Goal: Transaction & Acquisition: Purchase product/service

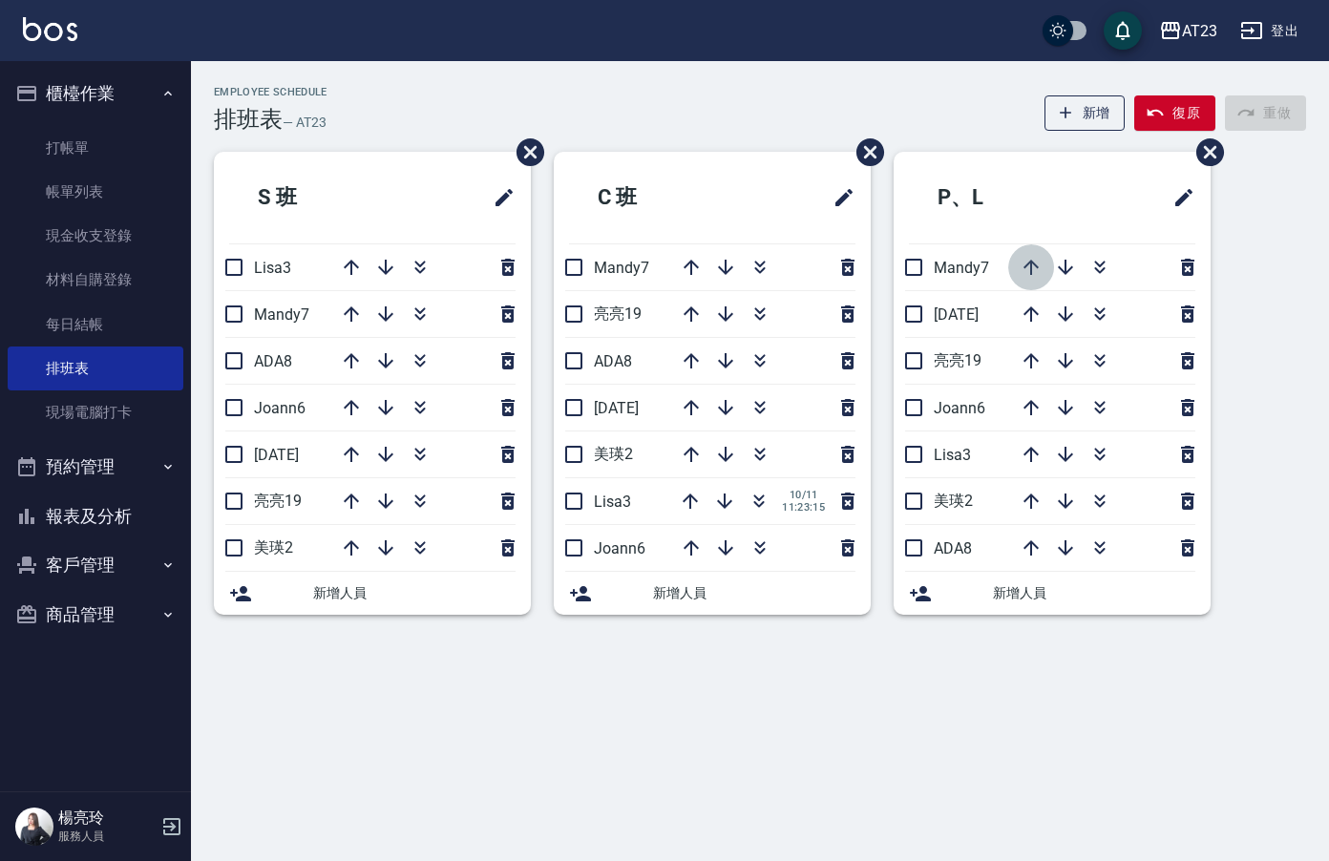
click at [1023, 268] on icon "button" at bounding box center [1031, 267] width 23 height 23
click at [1029, 268] on icon "button" at bounding box center [1031, 267] width 23 height 23
drag, startPoint x: 226, startPoint y: 363, endPoint x: 434, endPoint y: 347, distance: 208.7
click at [226, 363] on input "checkbox" at bounding box center [234, 361] width 40 height 40
checkbox input "true"
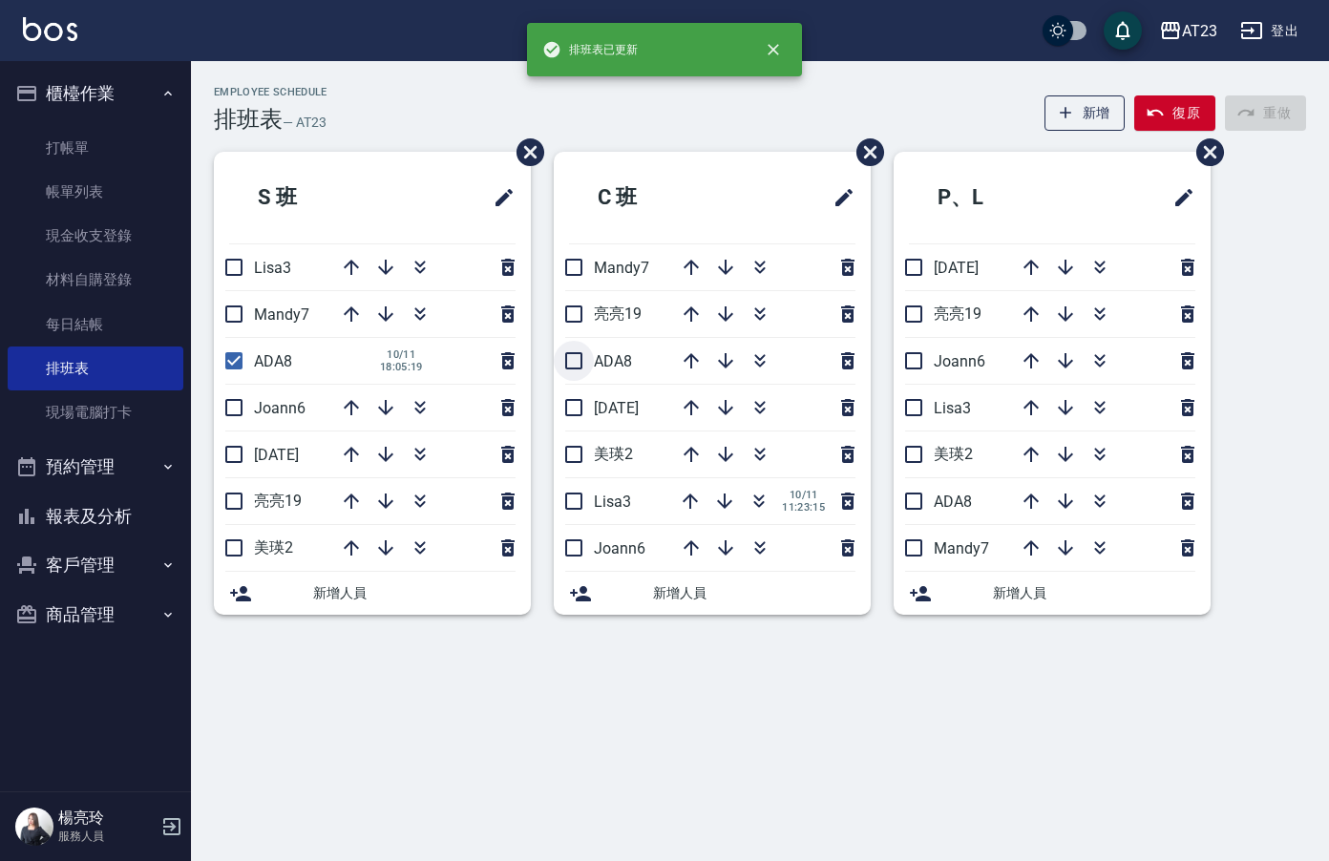
click at [573, 367] on input "checkbox" at bounding box center [574, 361] width 40 height 40
checkbox input "true"
click at [916, 507] on input "checkbox" at bounding box center [914, 501] width 40 height 40
checkbox input "true"
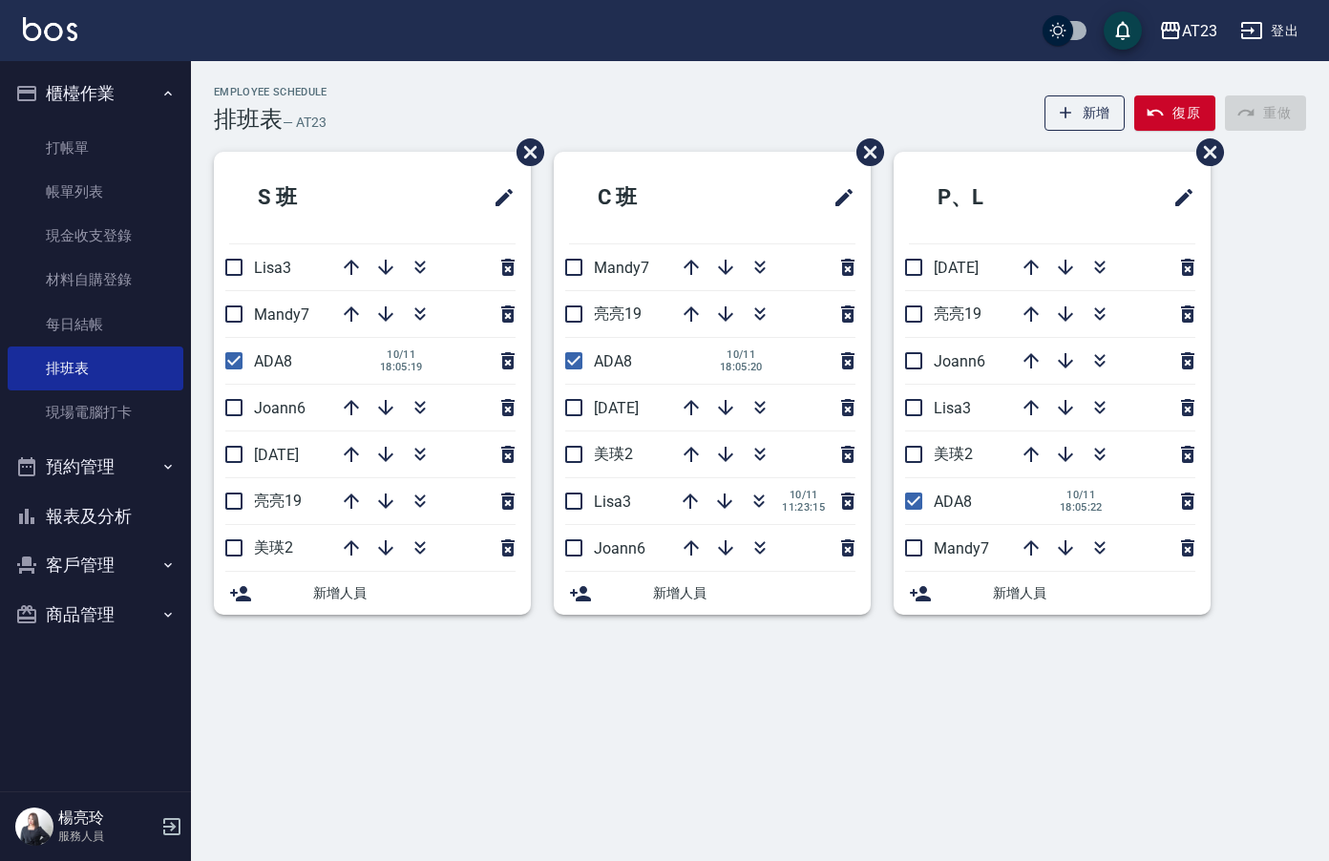
drag, startPoint x: 574, startPoint y: 269, endPoint x: 576, endPoint y: 316, distance: 46.8
click at [573, 274] on input "checkbox" at bounding box center [574, 267] width 40 height 40
checkbox input "true"
click at [576, 317] on input "checkbox" at bounding box center [574, 314] width 40 height 40
checkbox input "true"
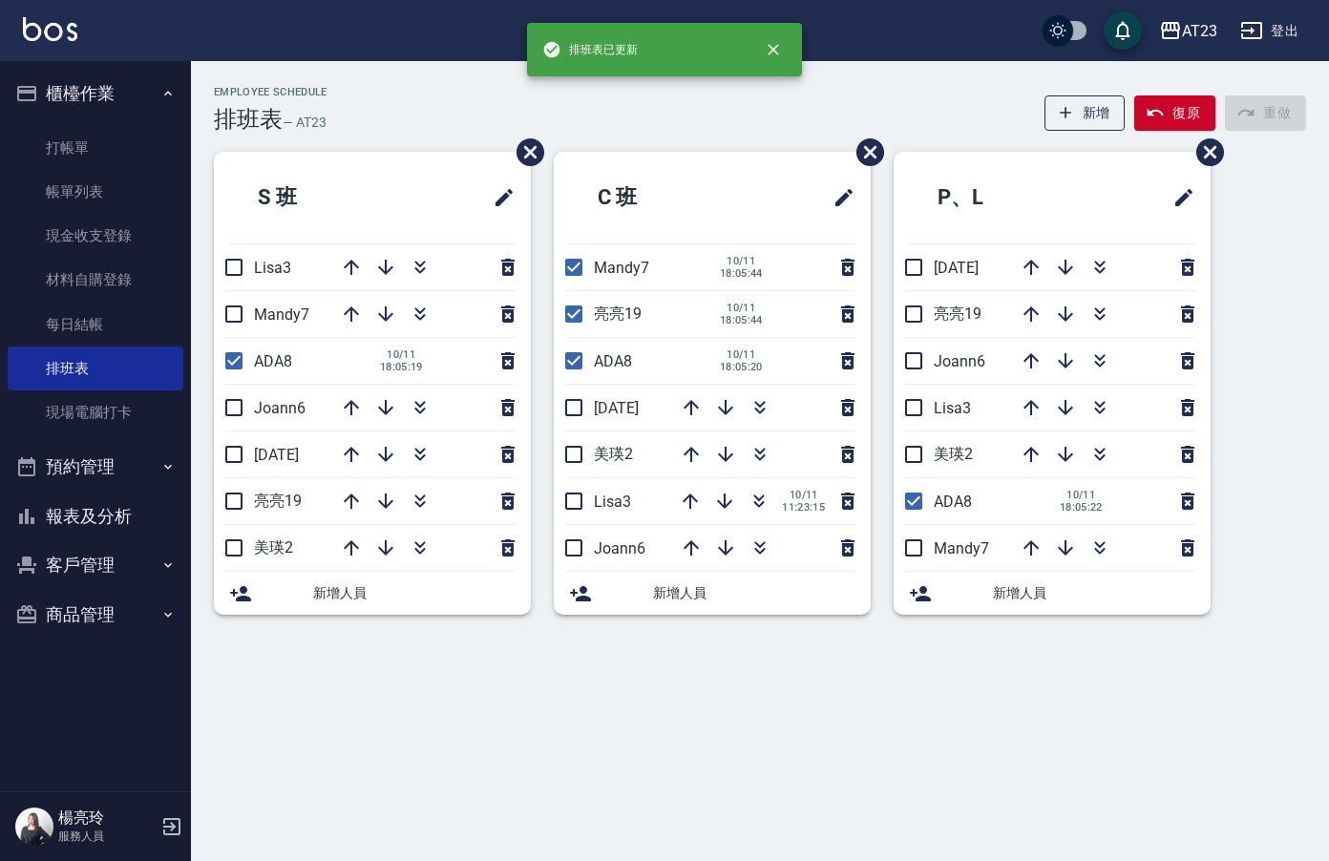
drag, startPoint x: 574, startPoint y: 401, endPoint x: 588, endPoint y: 411, distance: 17.8
click at [575, 401] on input "checkbox" at bounding box center [574, 408] width 40 height 40
click at [697, 454] on icon "button" at bounding box center [691, 454] width 23 height 23
click at [582, 397] on input "checkbox" at bounding box center [574, 408] width 40 height 40
checkbox input "false"
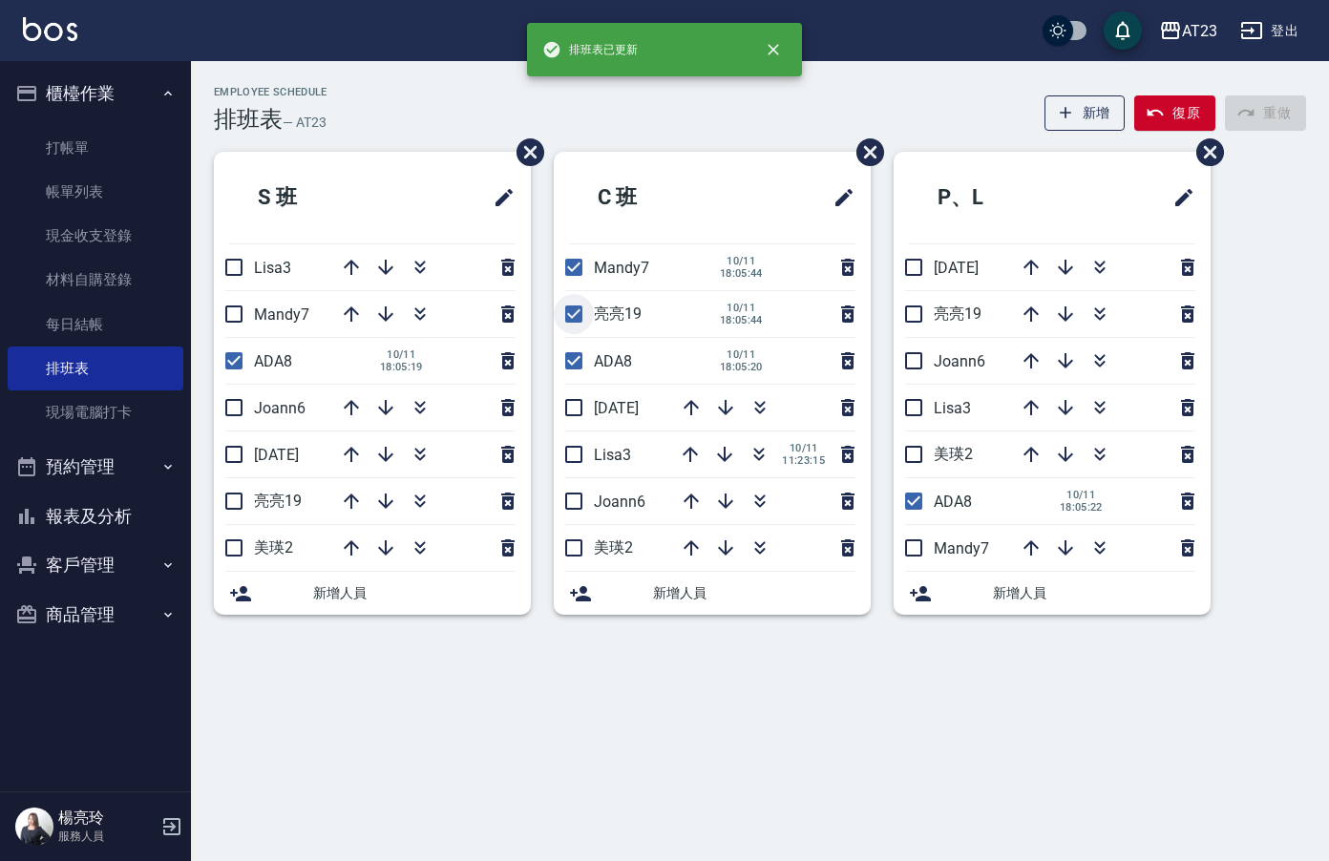
click at [577, 321] on input "checkbox" at bounding box center [574, 314] width 40 height 40
checkbox input "false"
click at [579, 268] on input "checkbox" at bounding box center [574, 267] width 40 height 40
checkbox input "false"
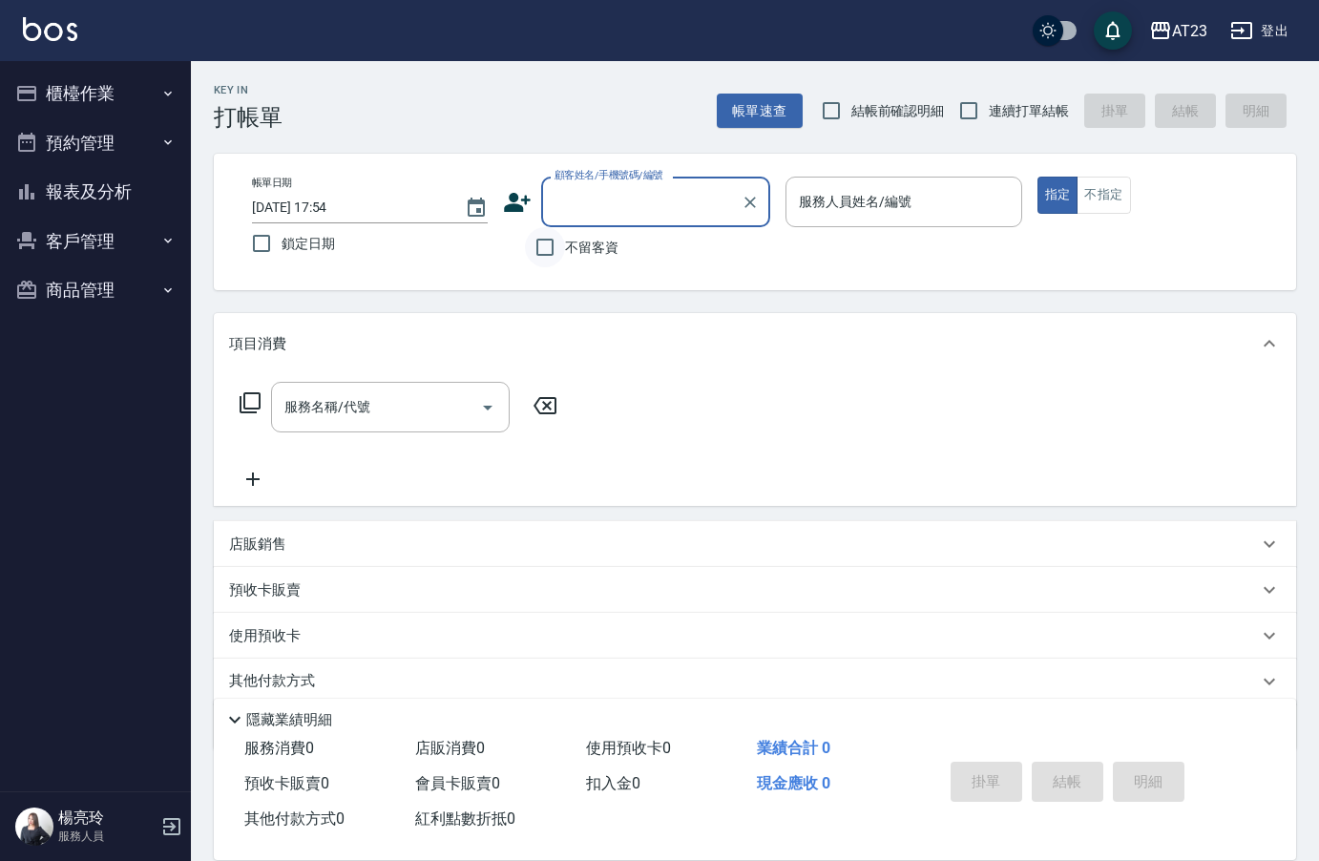
click at [545, 258] on input "不留客資" at bounding box center [545, 247] width 40 height 40
checkbox input "true"
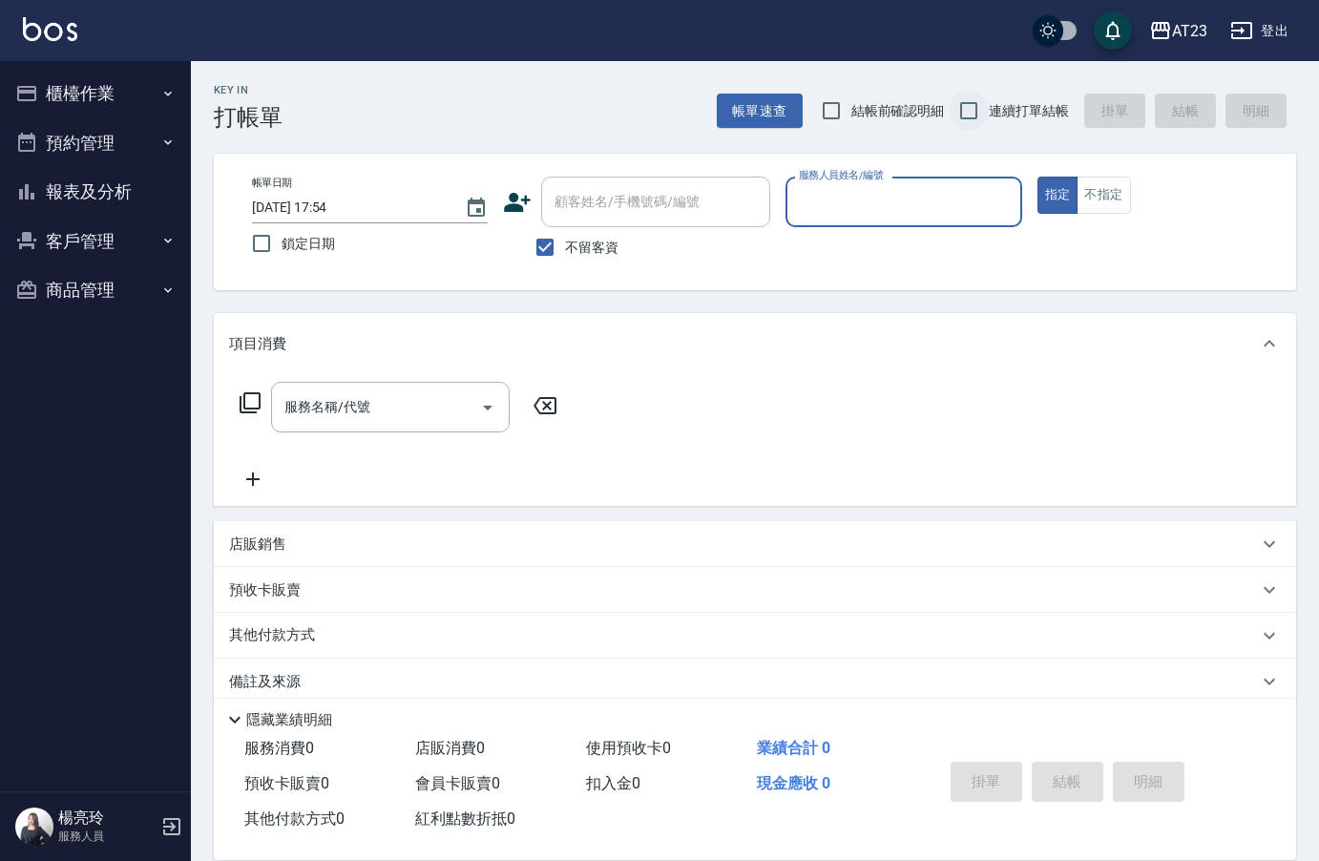
click at [967, 115] on input "連續打單結帳" at bounding box center [969, 111] width 40 height 40
checkbox input "true"
click at [954, 205] on input "服務人員姓名/編號" at bounding box center [903, 201] width 219 height 33
type input "19"
type button "true"
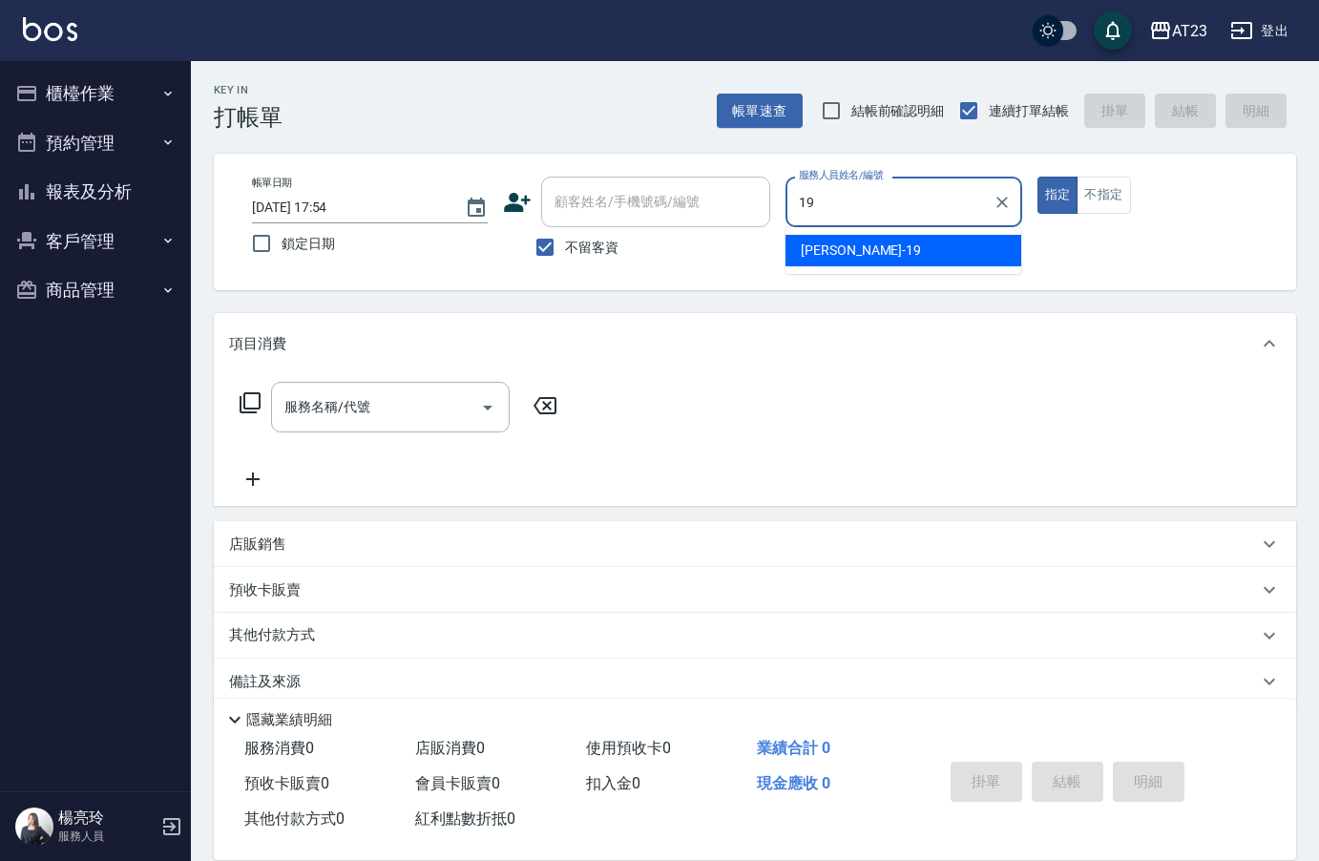
type input "[PERSON_NAME]-19"
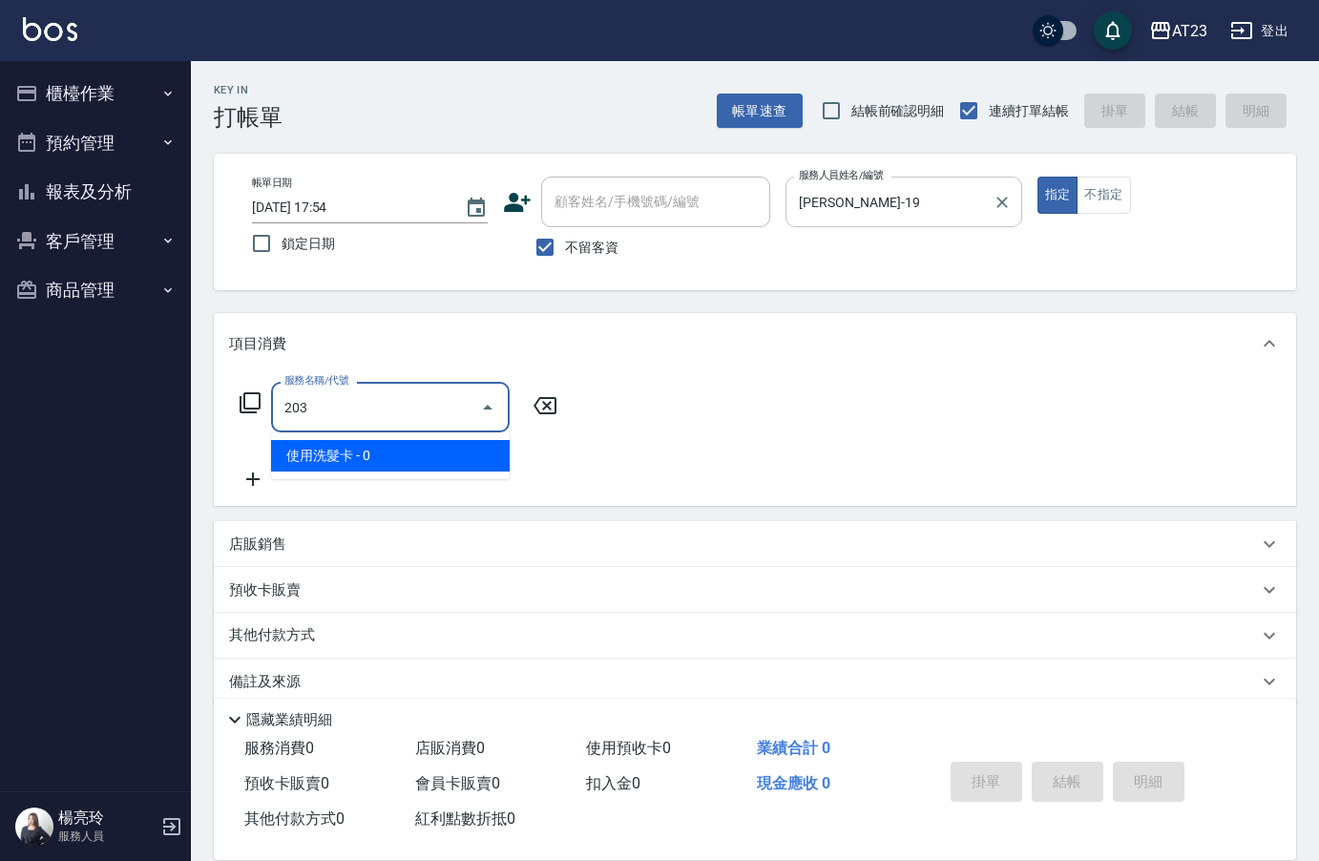
type input "使用洗髮卡(203)"
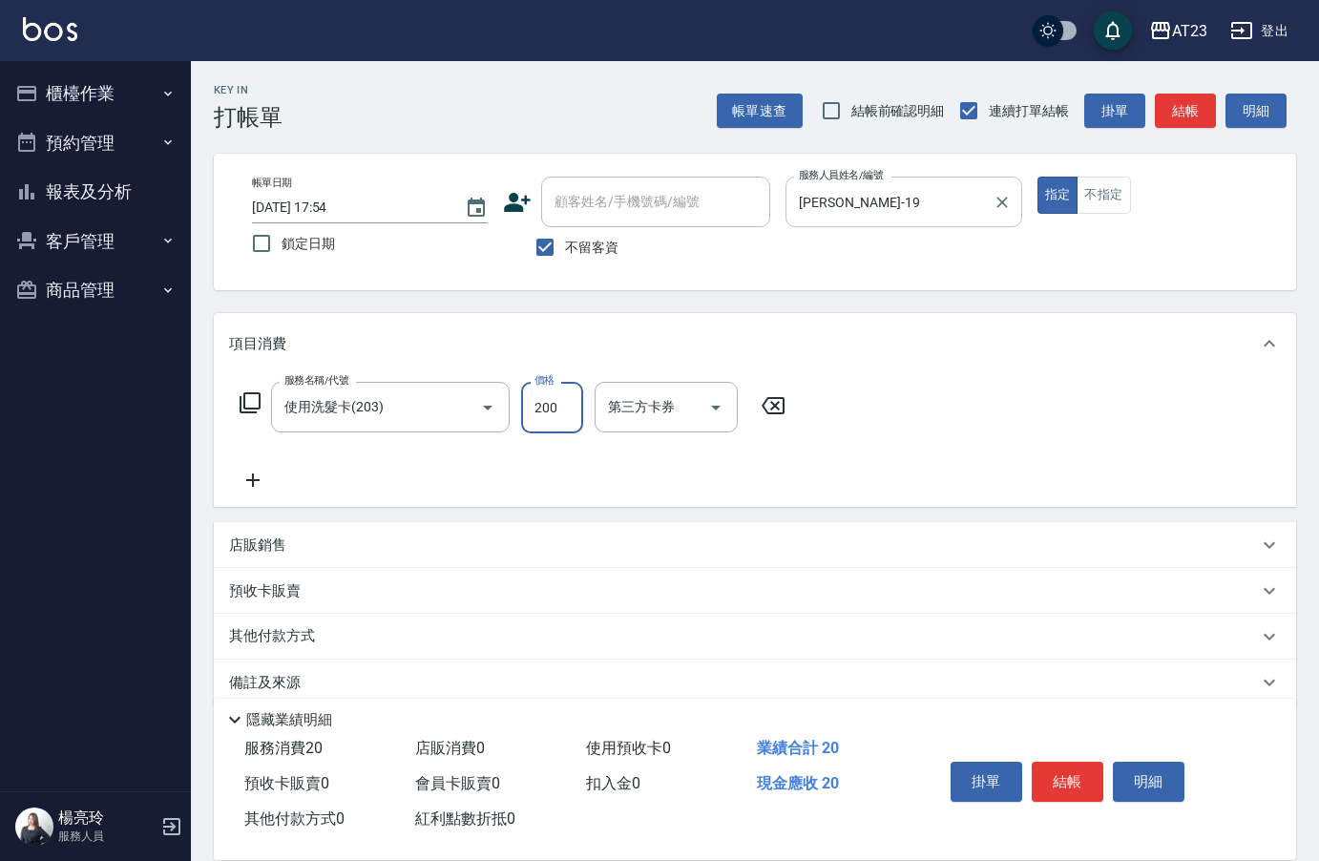
type input "200"
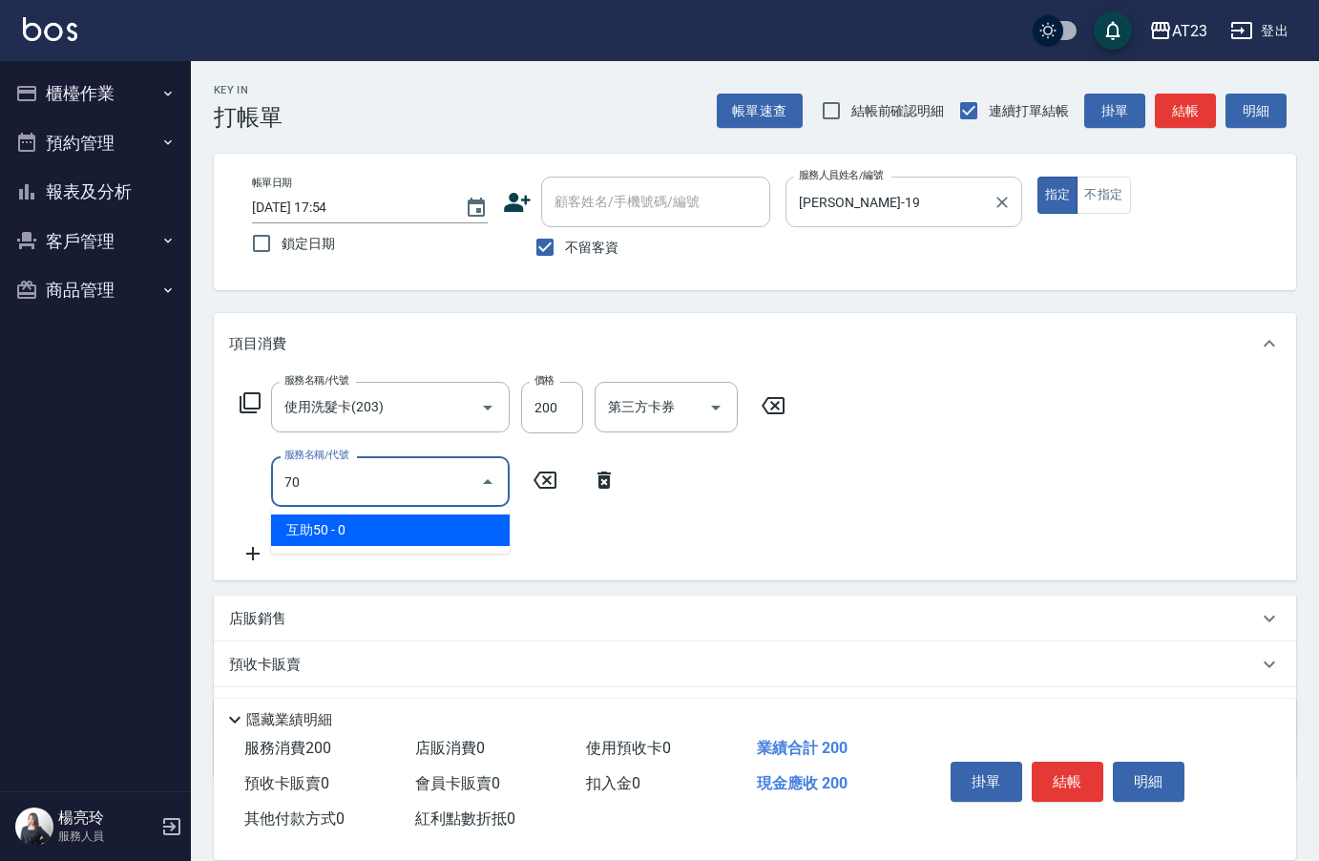
type input "7"
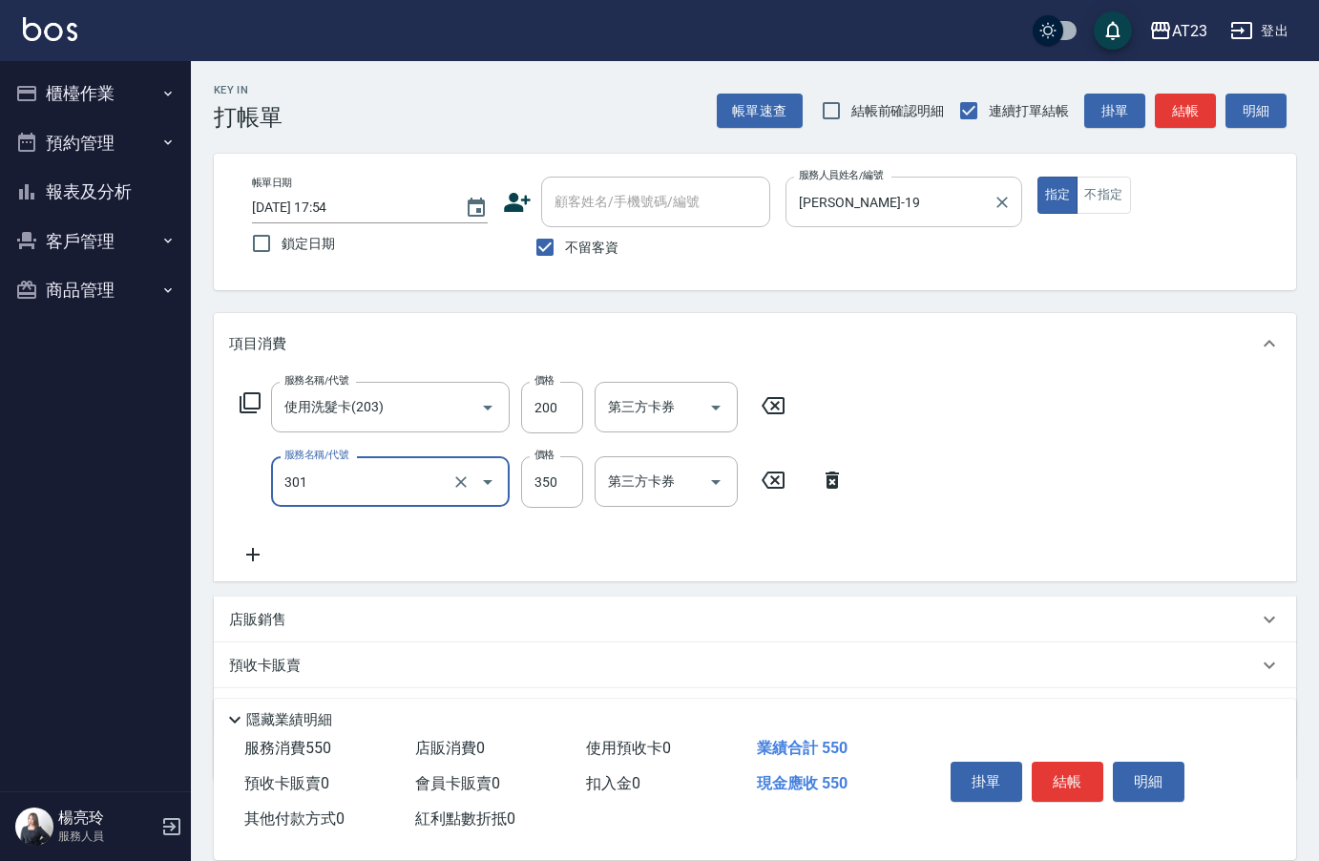
type input "造型剪髮(301)"
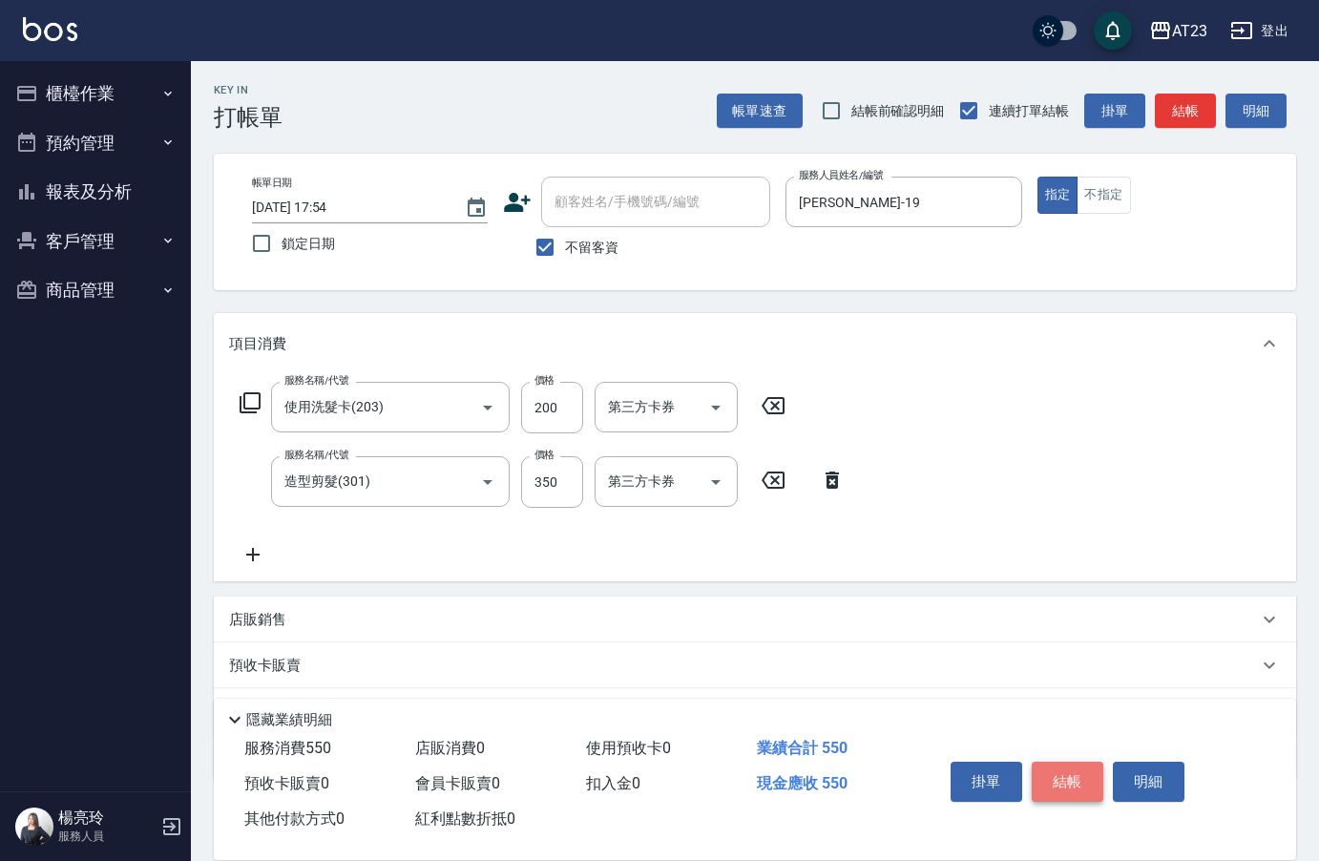
click at [1064, 780] on button "結帳" at bounding box center [1068, 782] width 72 height 40
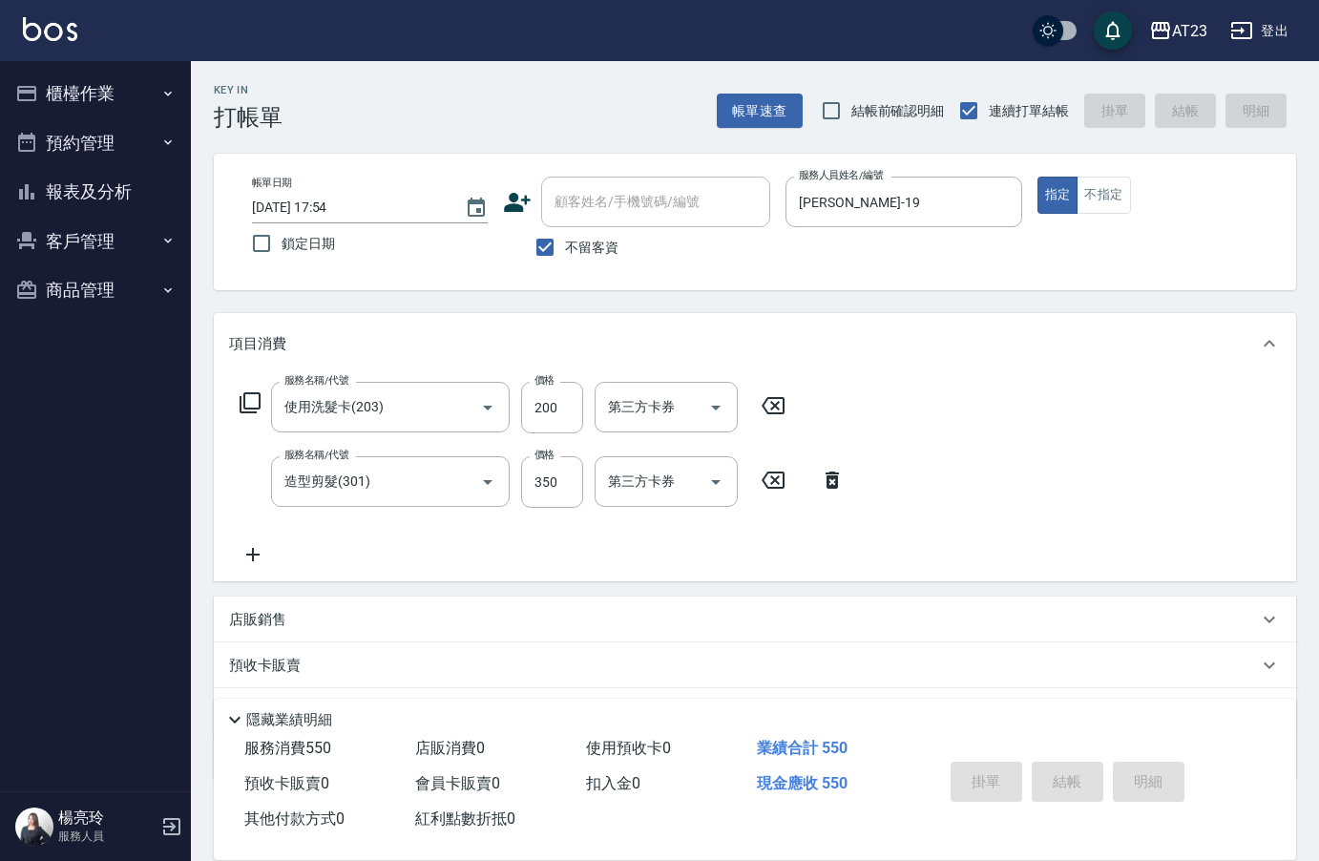
type input "[DATE] 17:55"
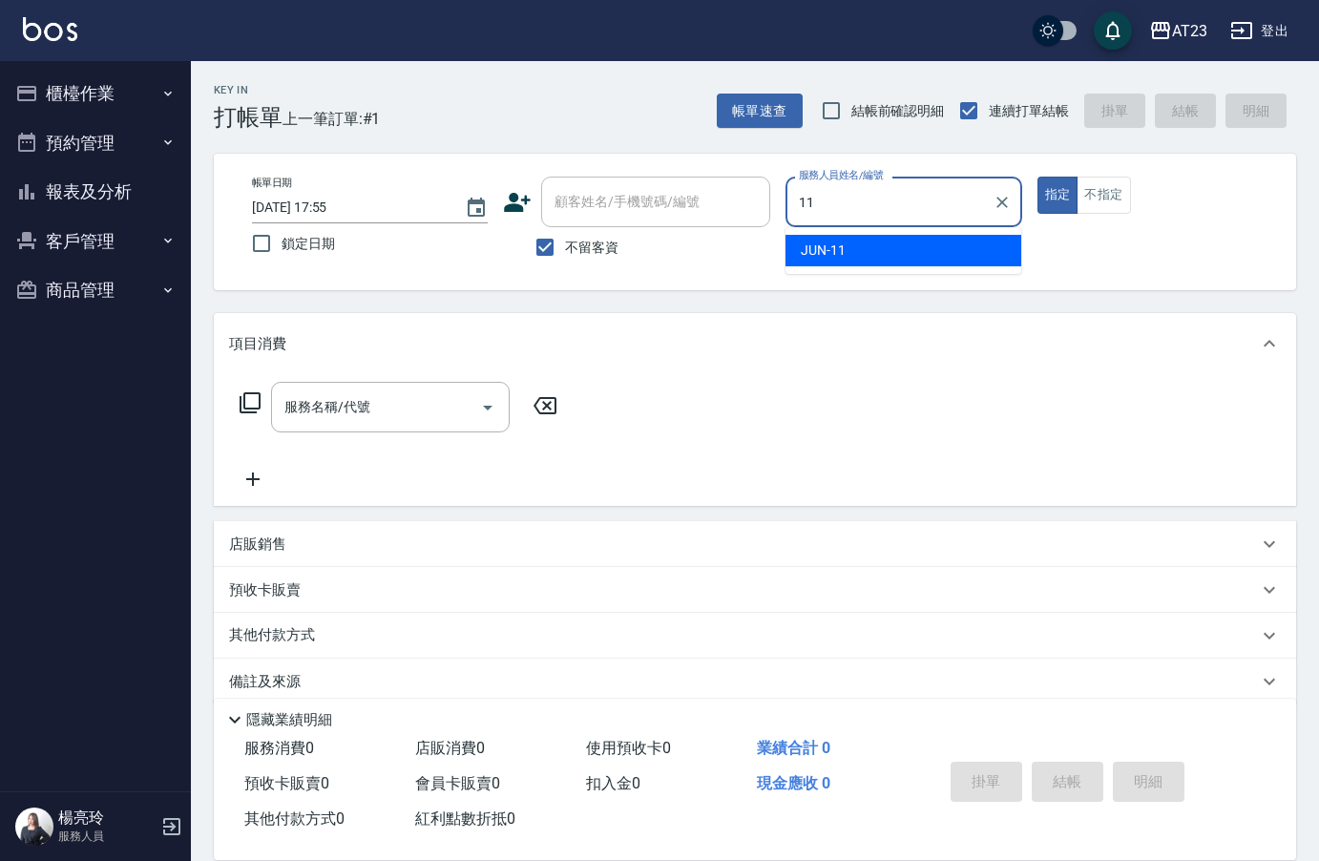
type input "JUN-11"
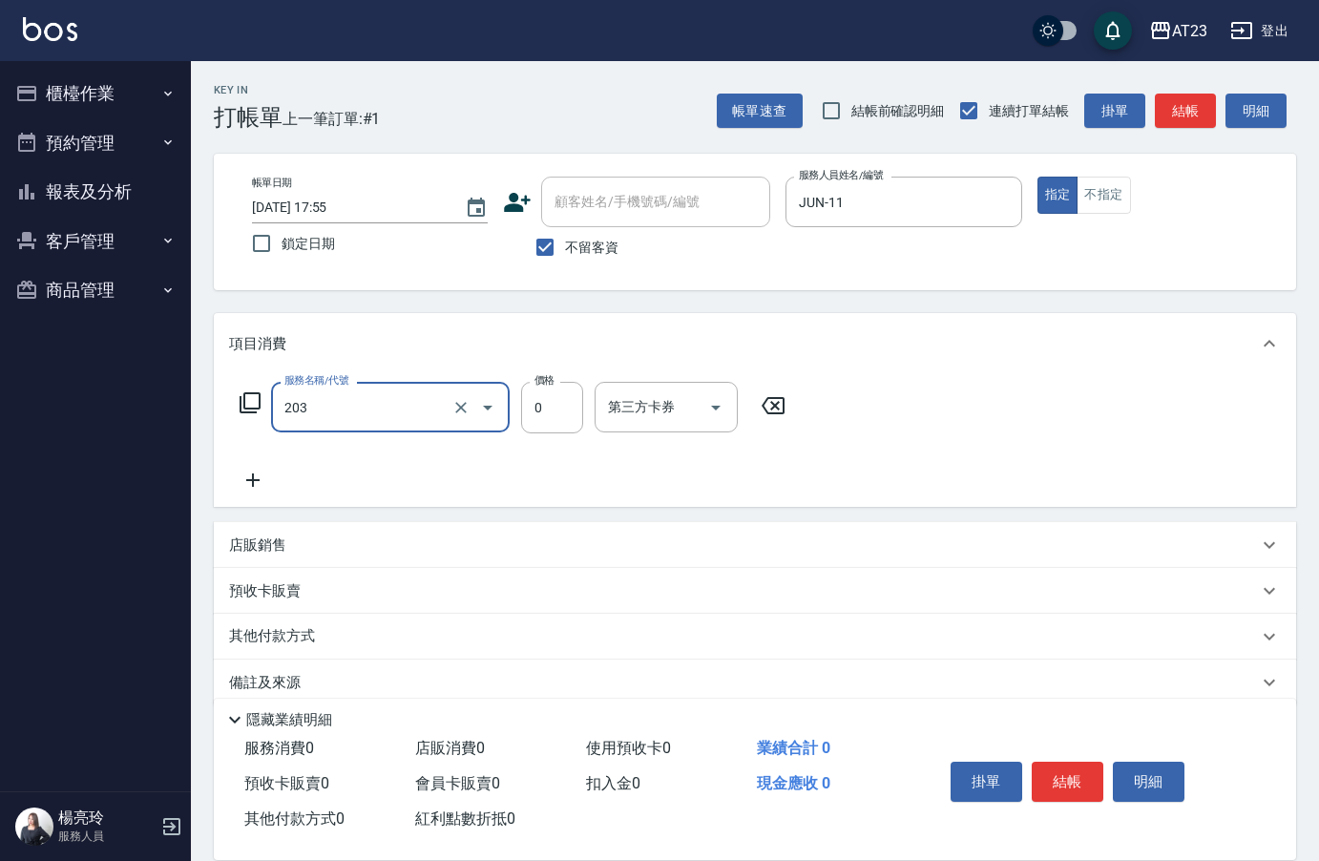
type input "使用洗髮卡(203)"
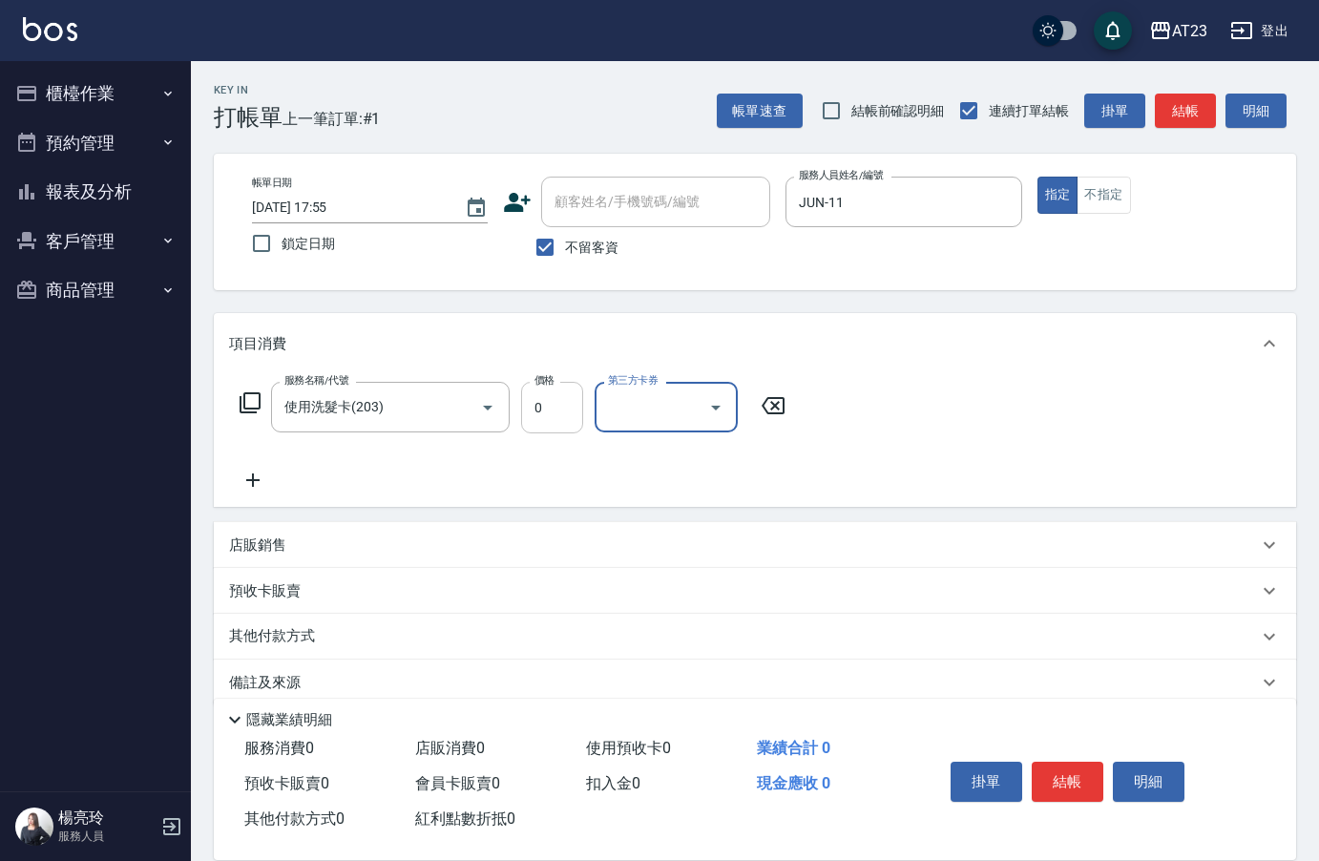
click at [532, 396] on input "0" at bounding box center [552, 408] width 62 height 52
type input "150"
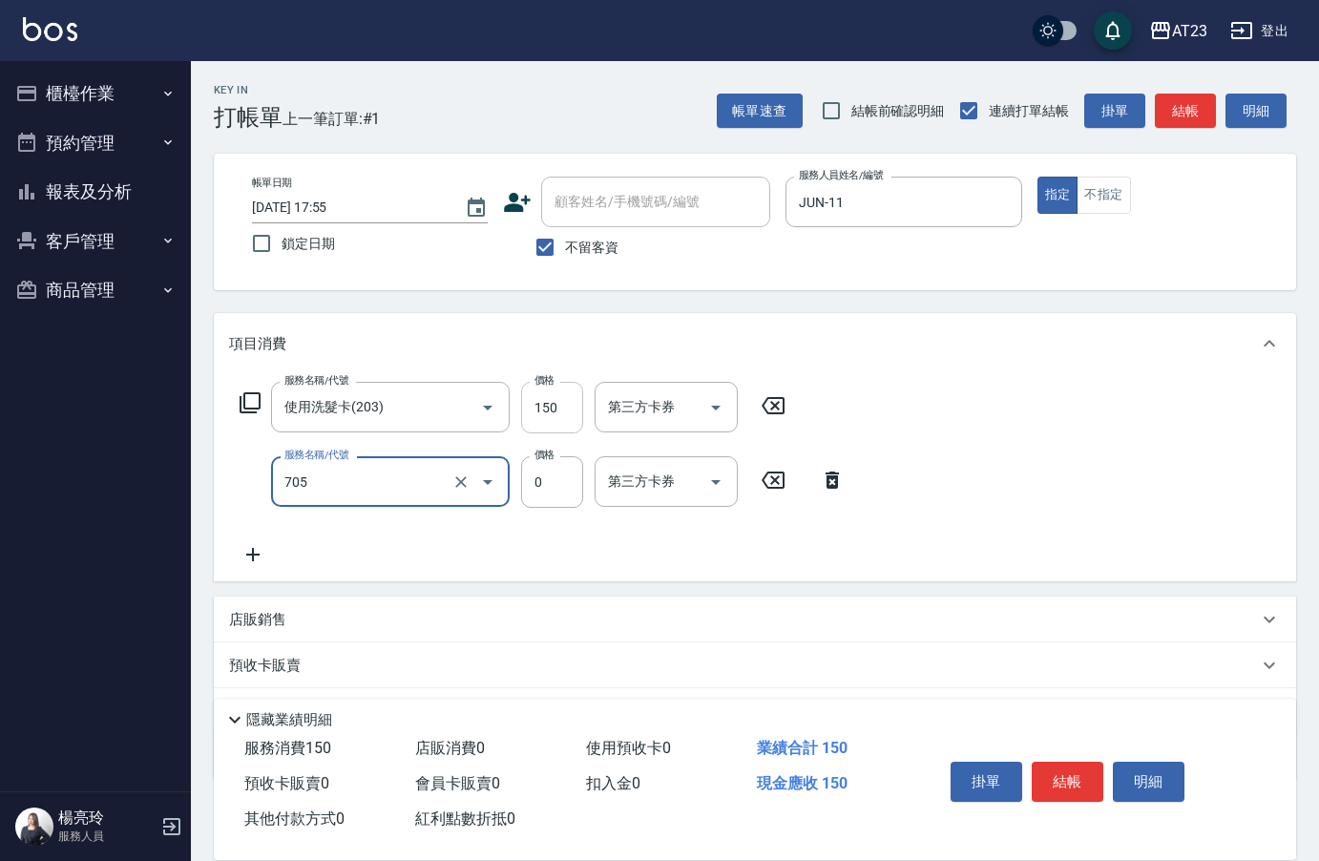
type input "互助50(705)"
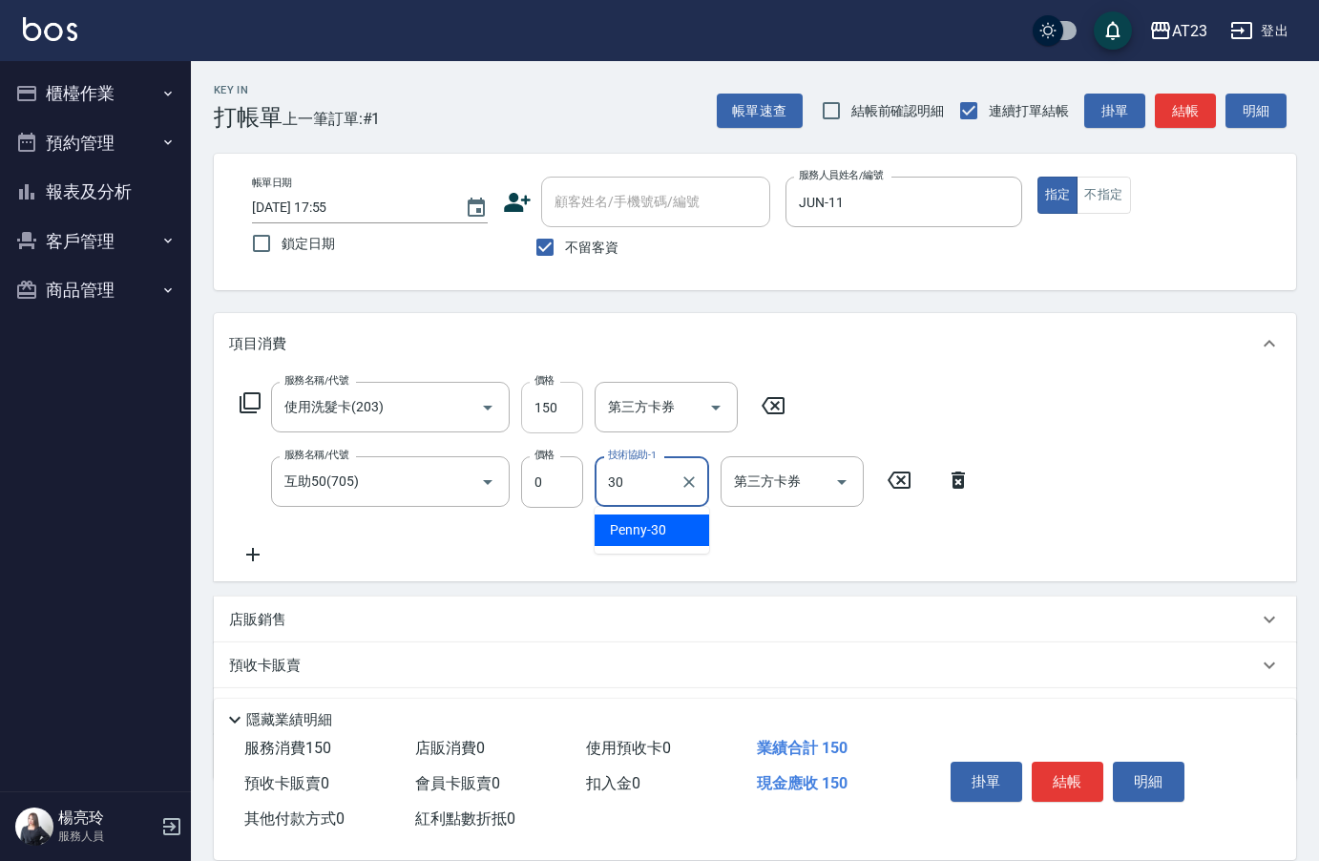
type input "Penny-30"
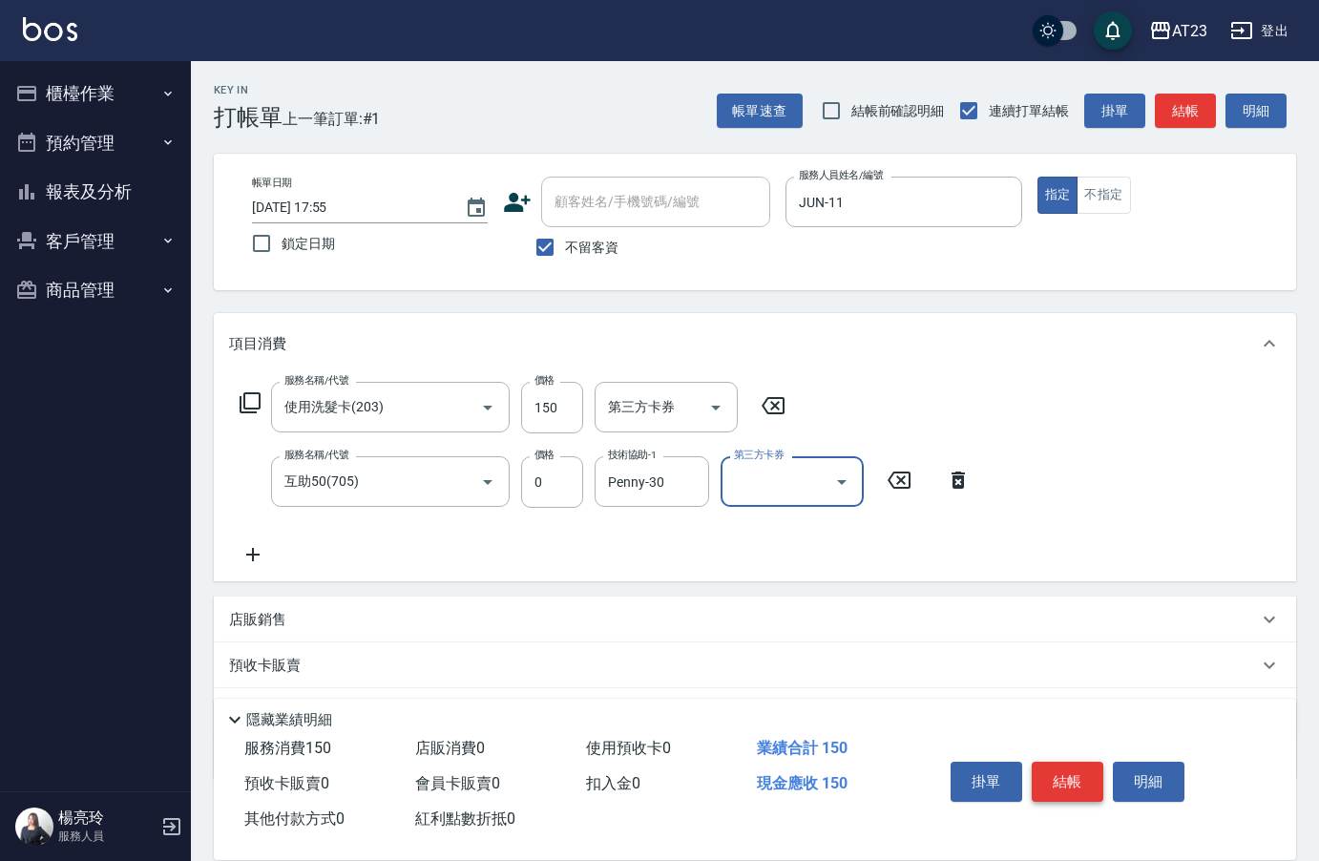
click at [1070, 769] on button "結帳" at bounding box center [1068, 782] width 72 height 40
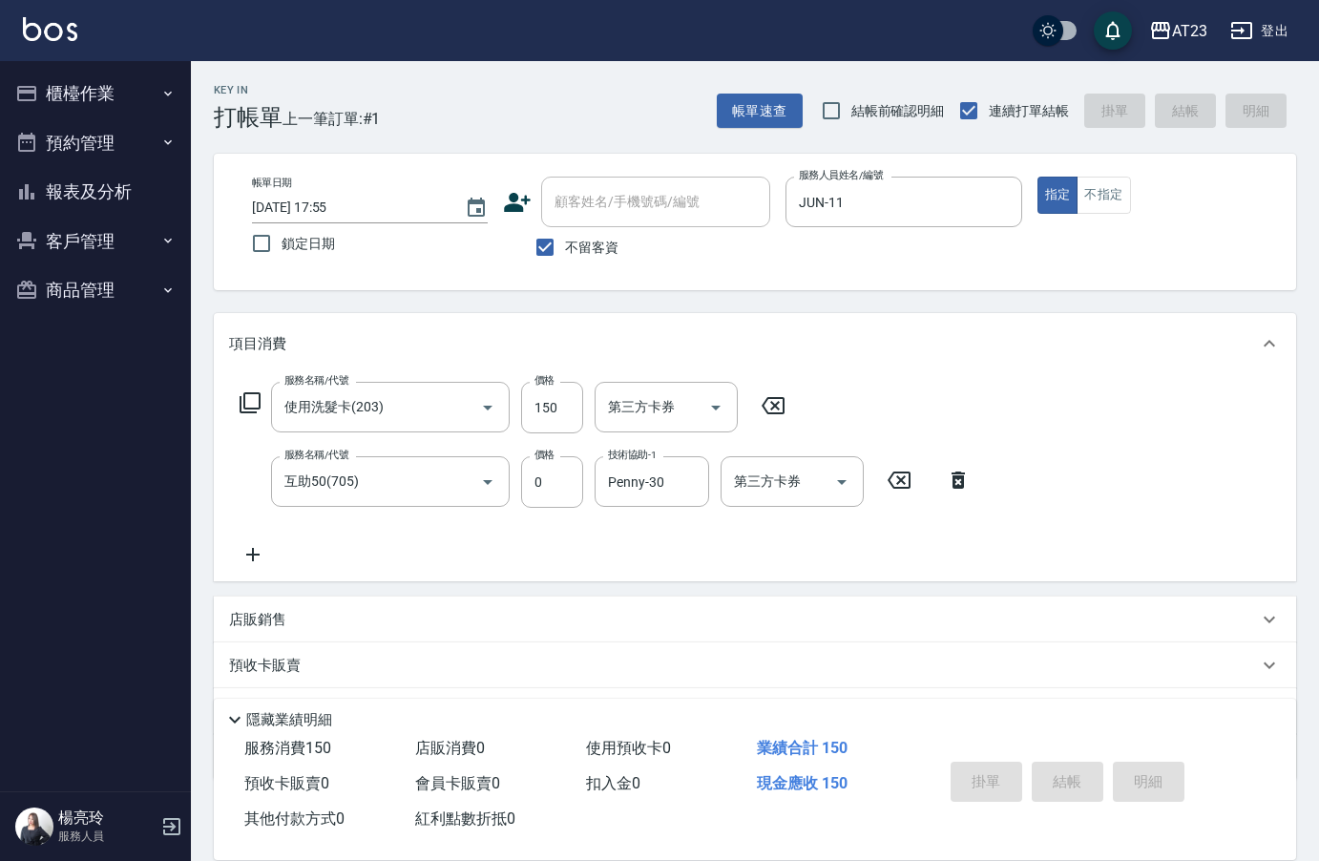
type input "[DATE] 17:56"
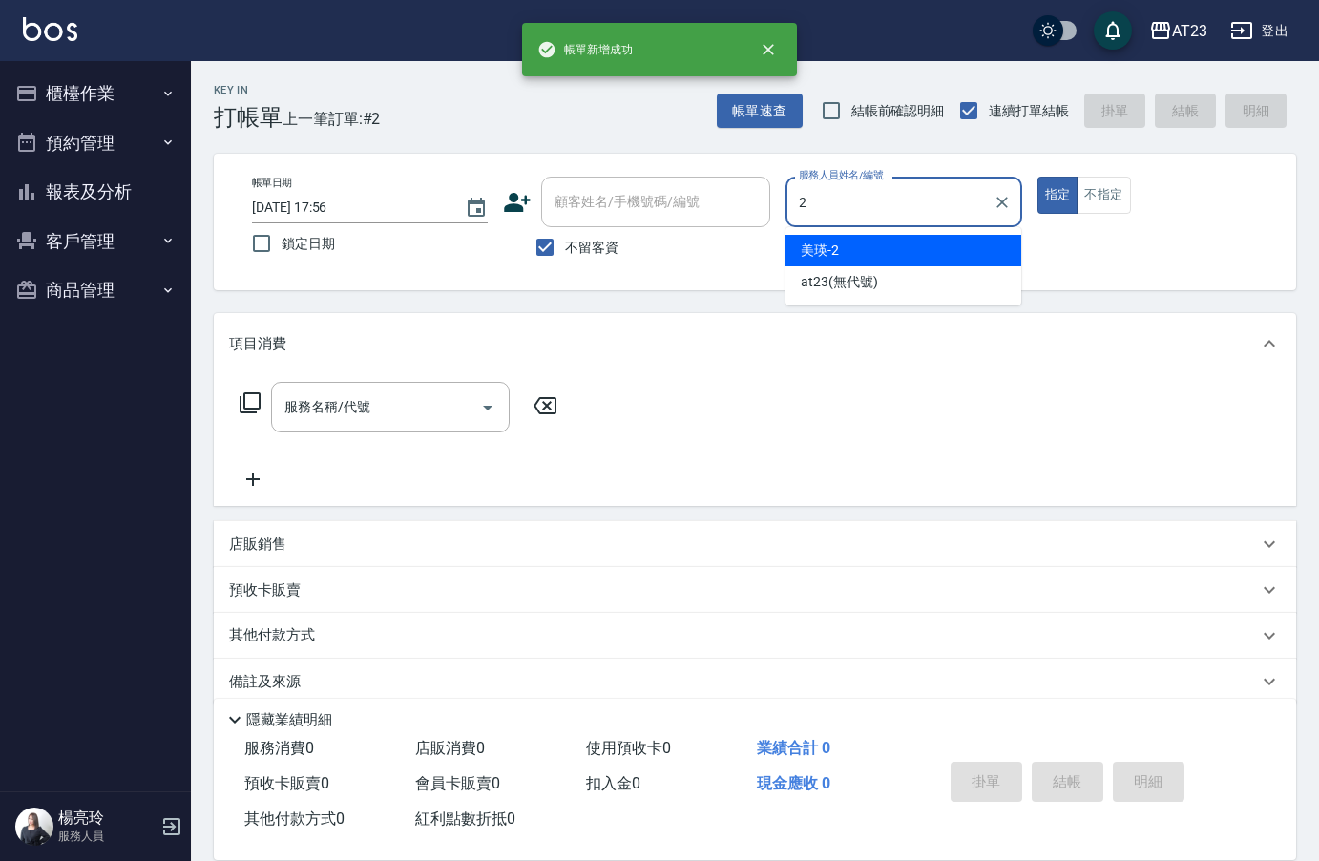
type input "美瑛-2"
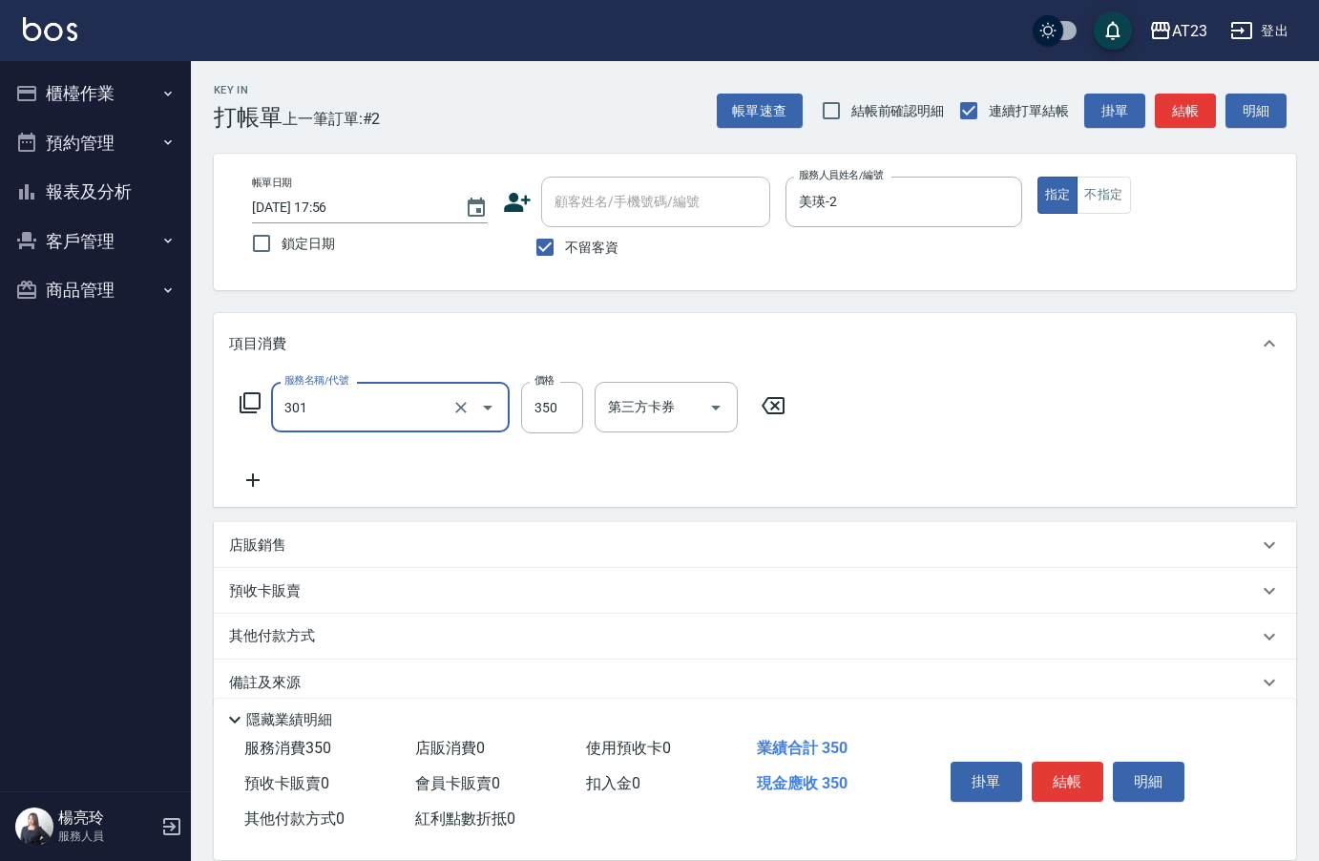
type input "造型剪髮(301)"
type input "500"
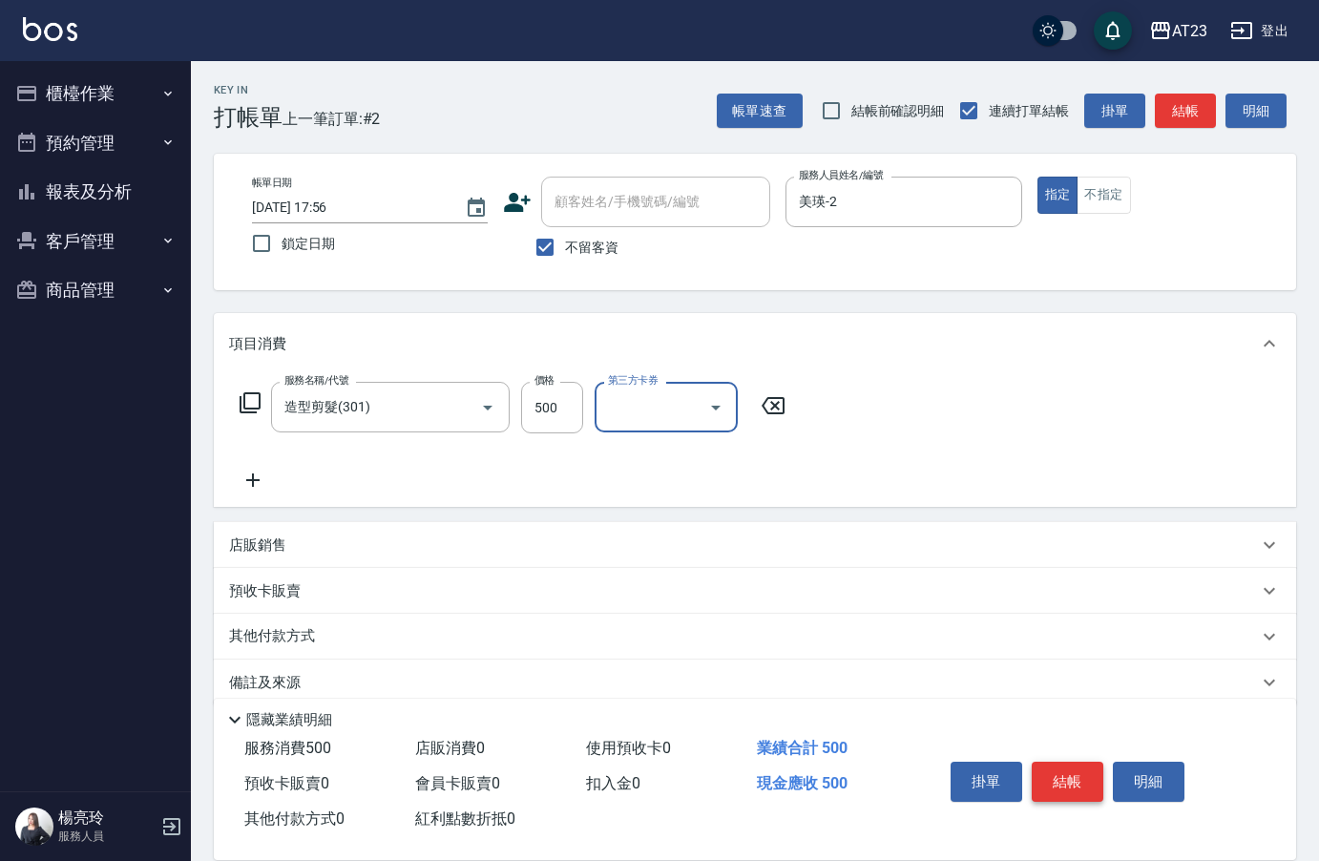
click at [1095, 767] on button "結帳" at bounding box center [1068, 782] width 72 height 40
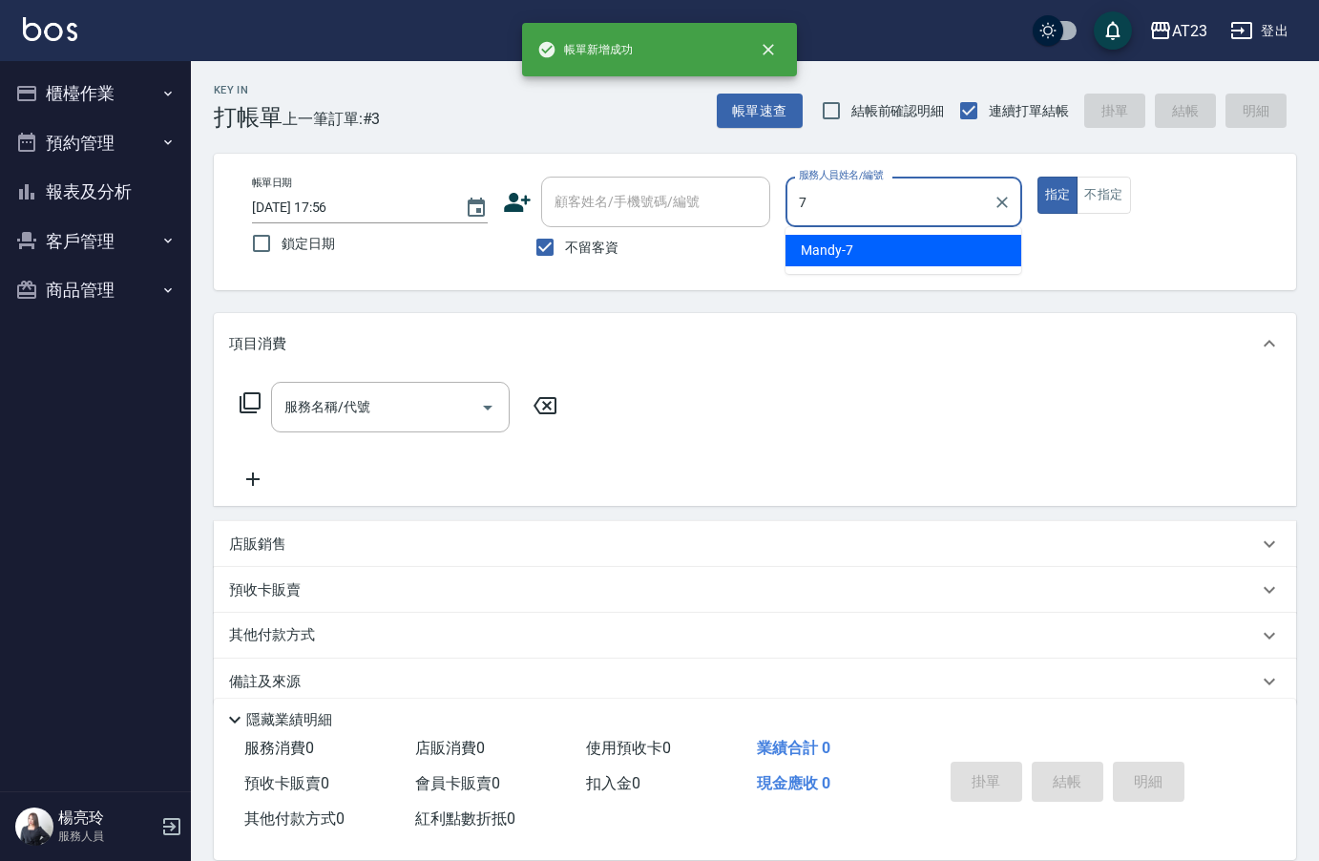
type input "Mandy-7"
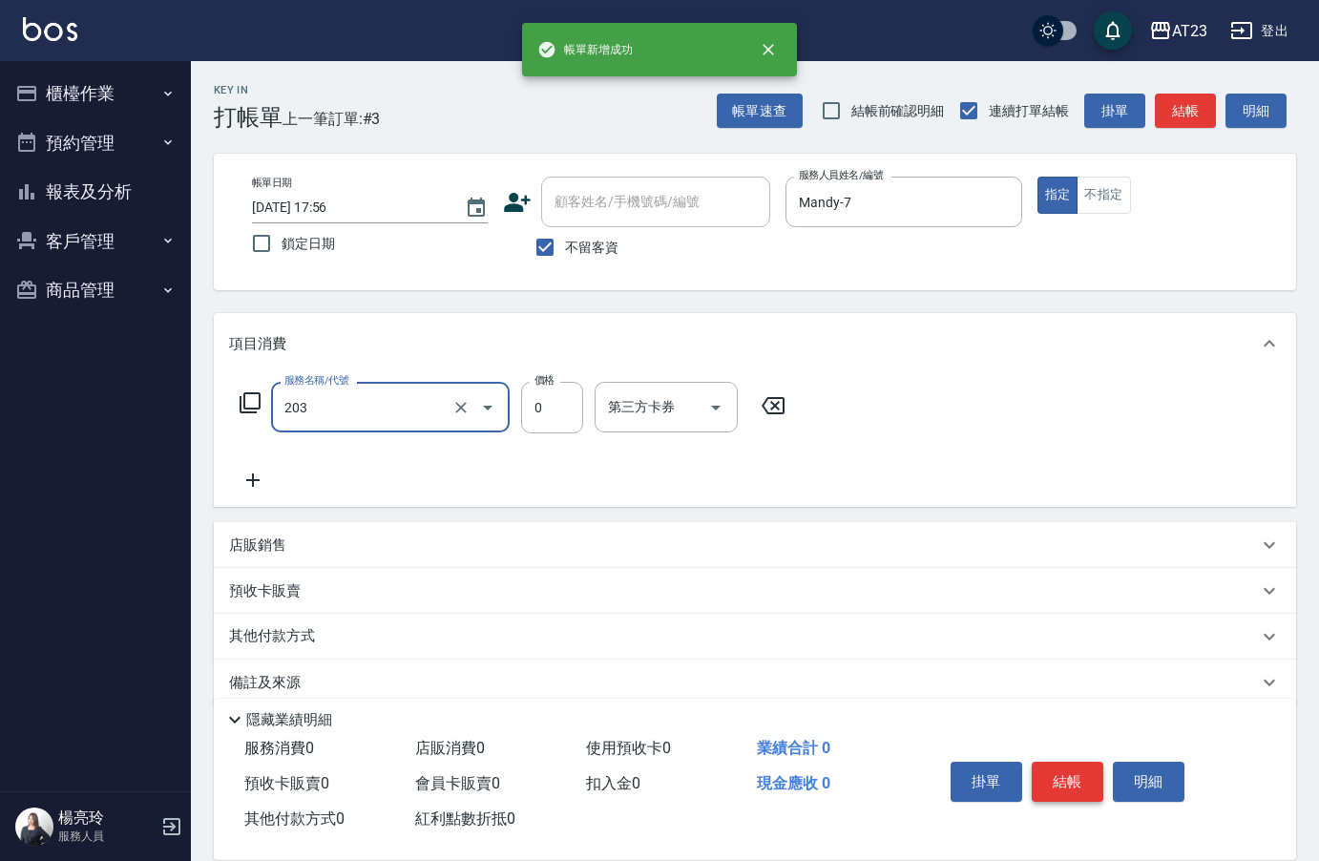
type input "使用洗髮卡(203)"
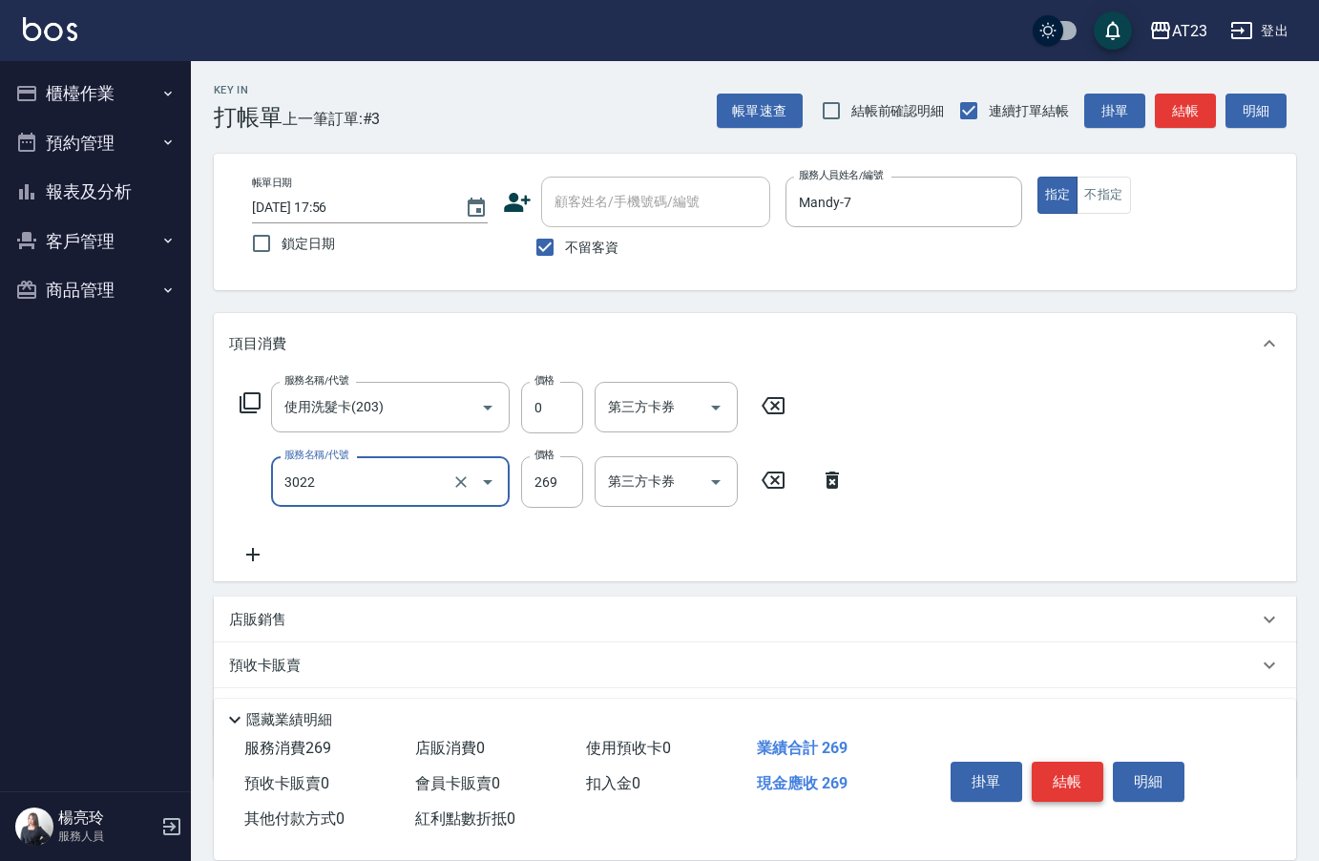
type input "(活動)造型剪(3022)"
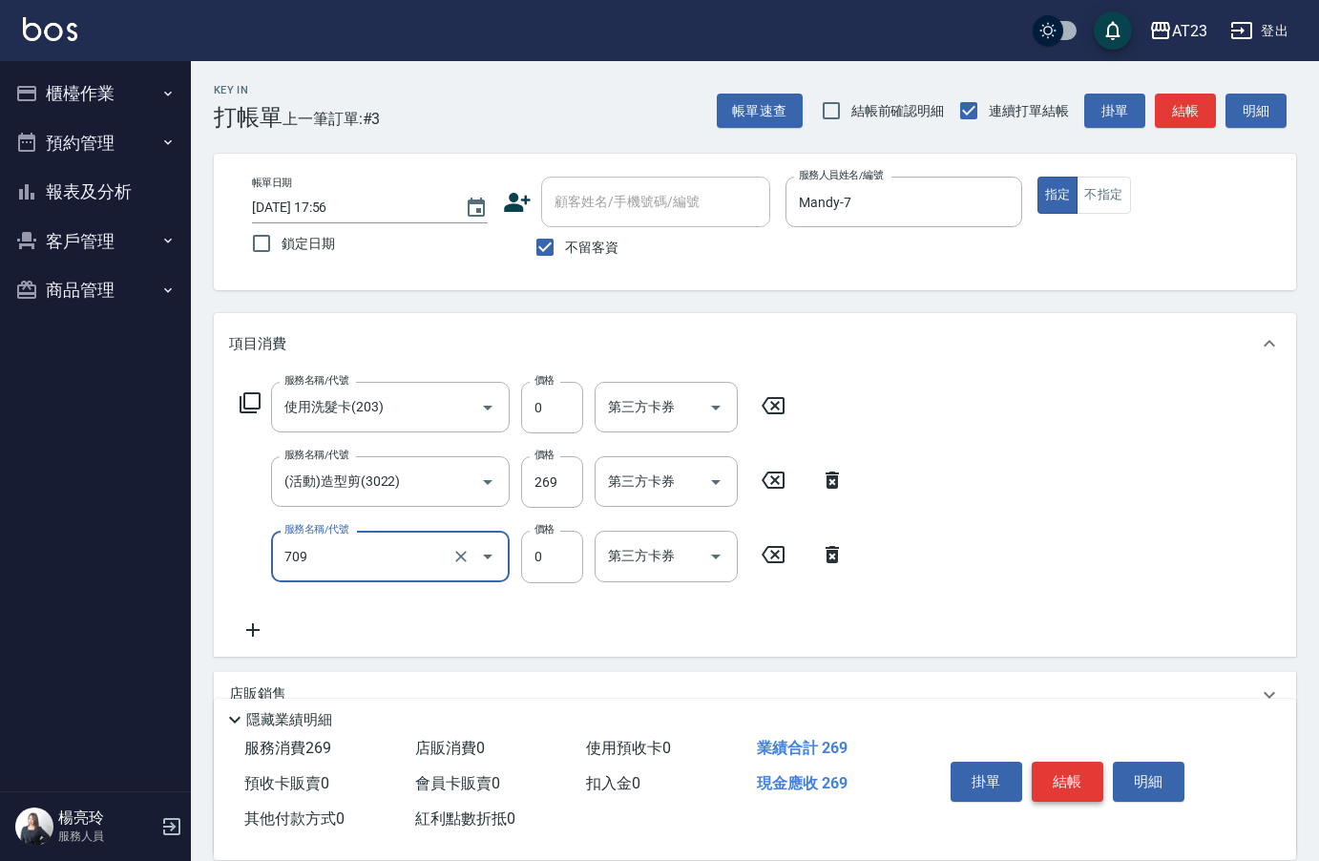
type input "互助90(709)"
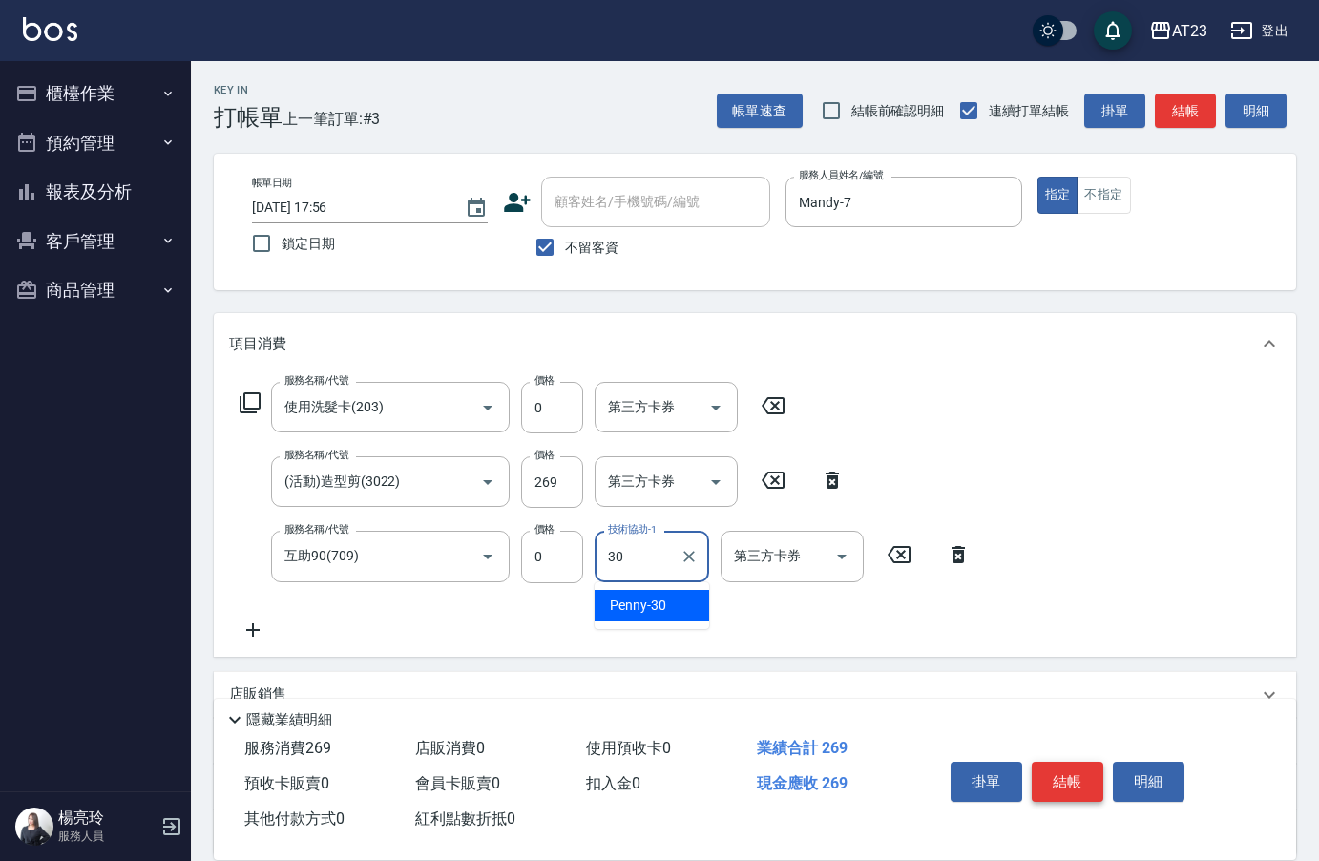
type input "Penny-30"
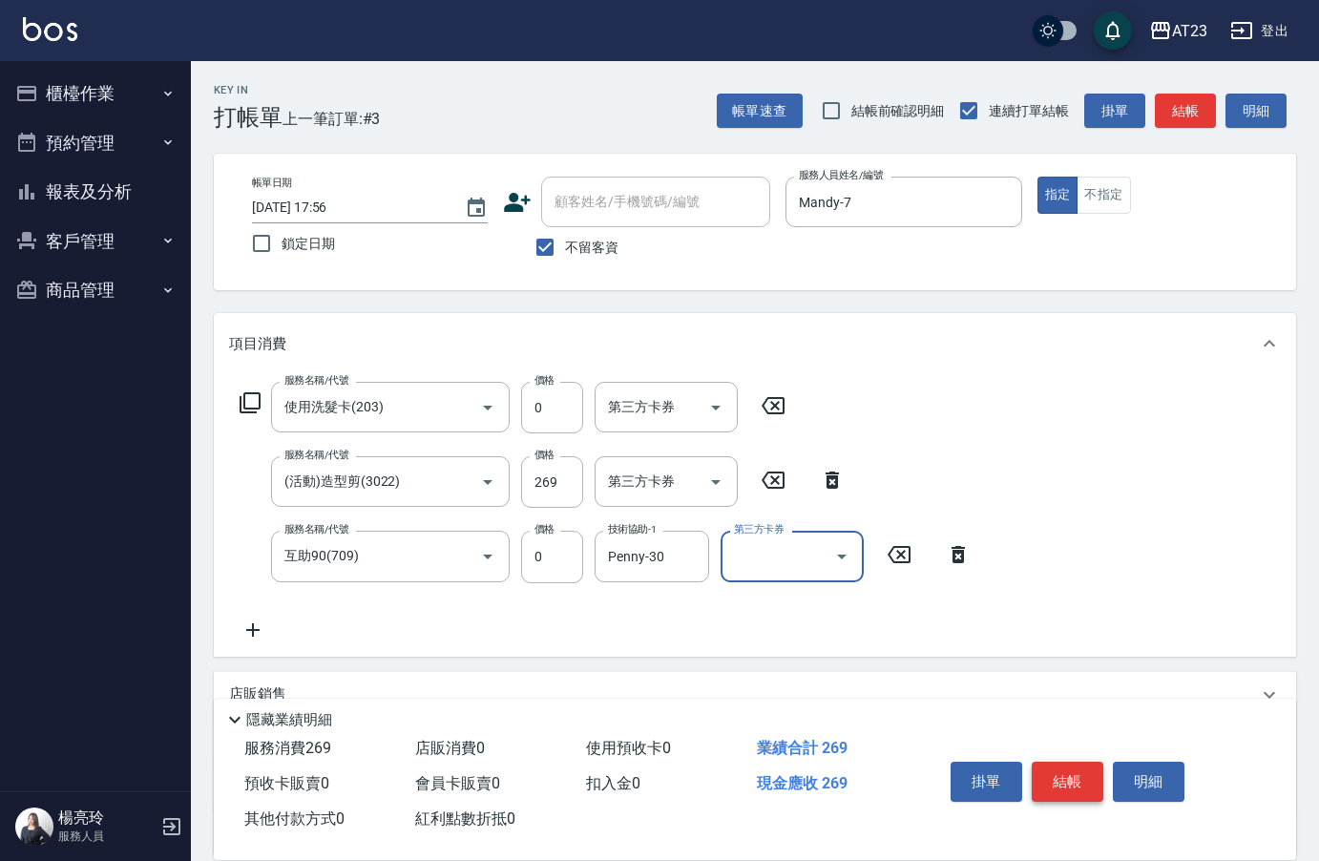
click at [1095, 767] on button "結帳" at bounding box center [1068, 782] width 72 height 40
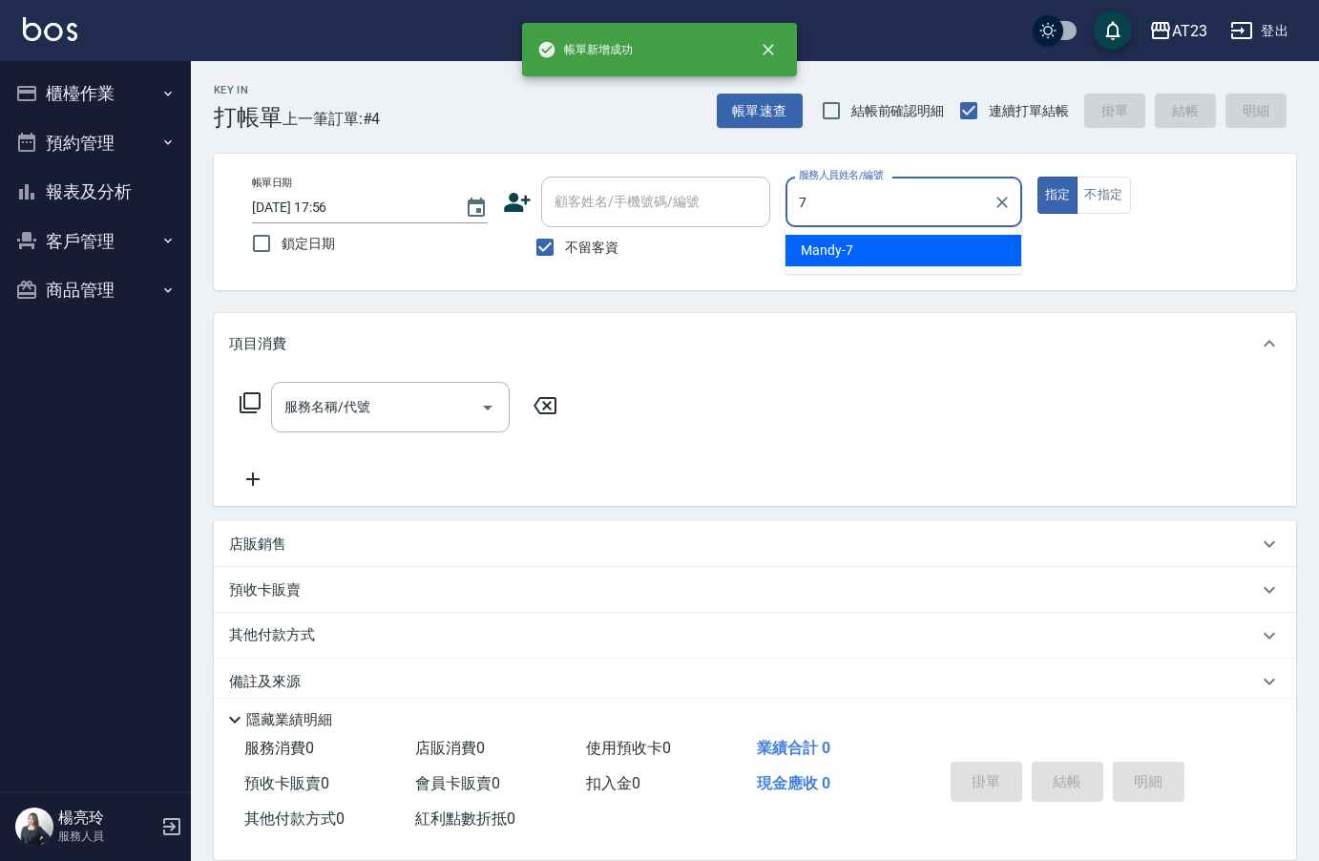
type input "Mandy-7"
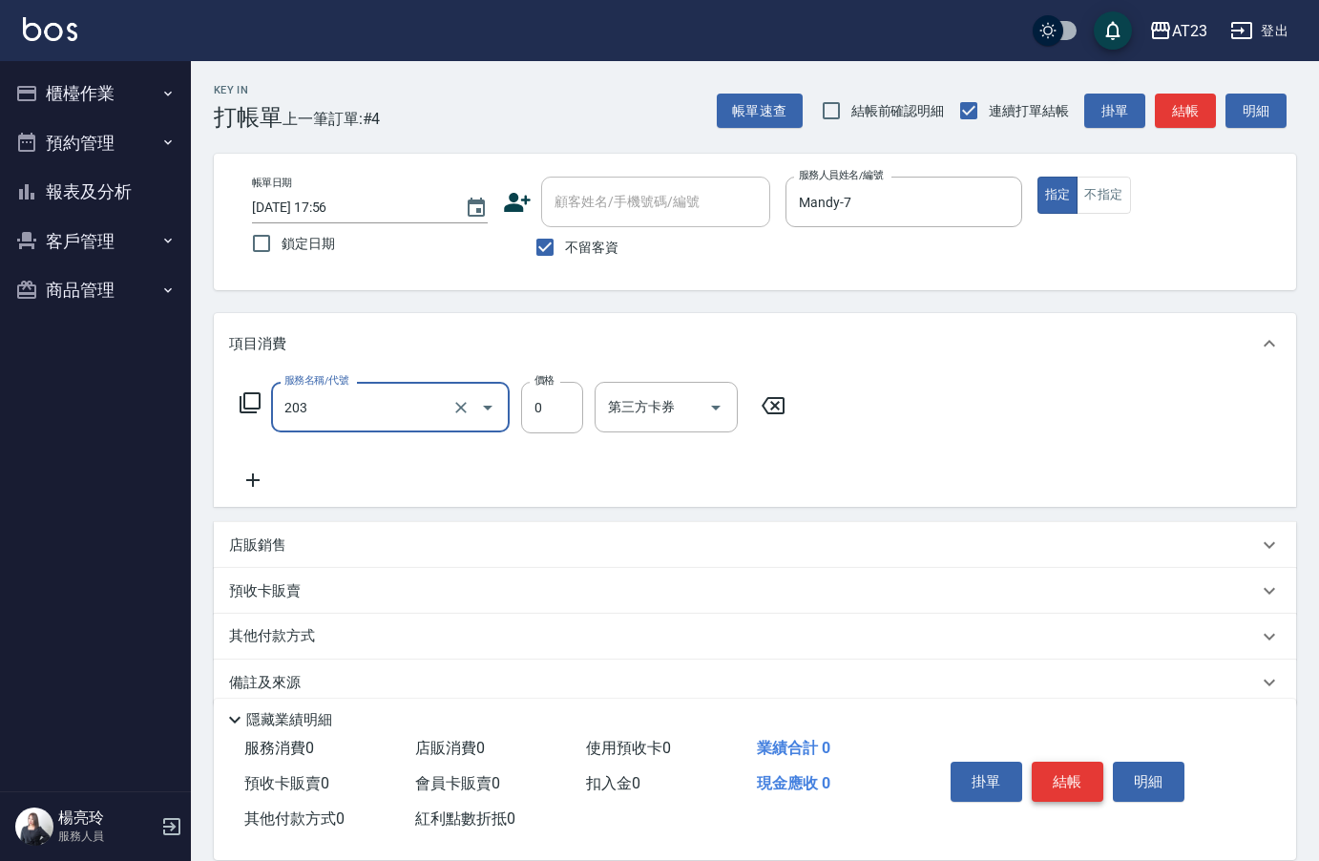
type input "使用洗髮卡(203)"
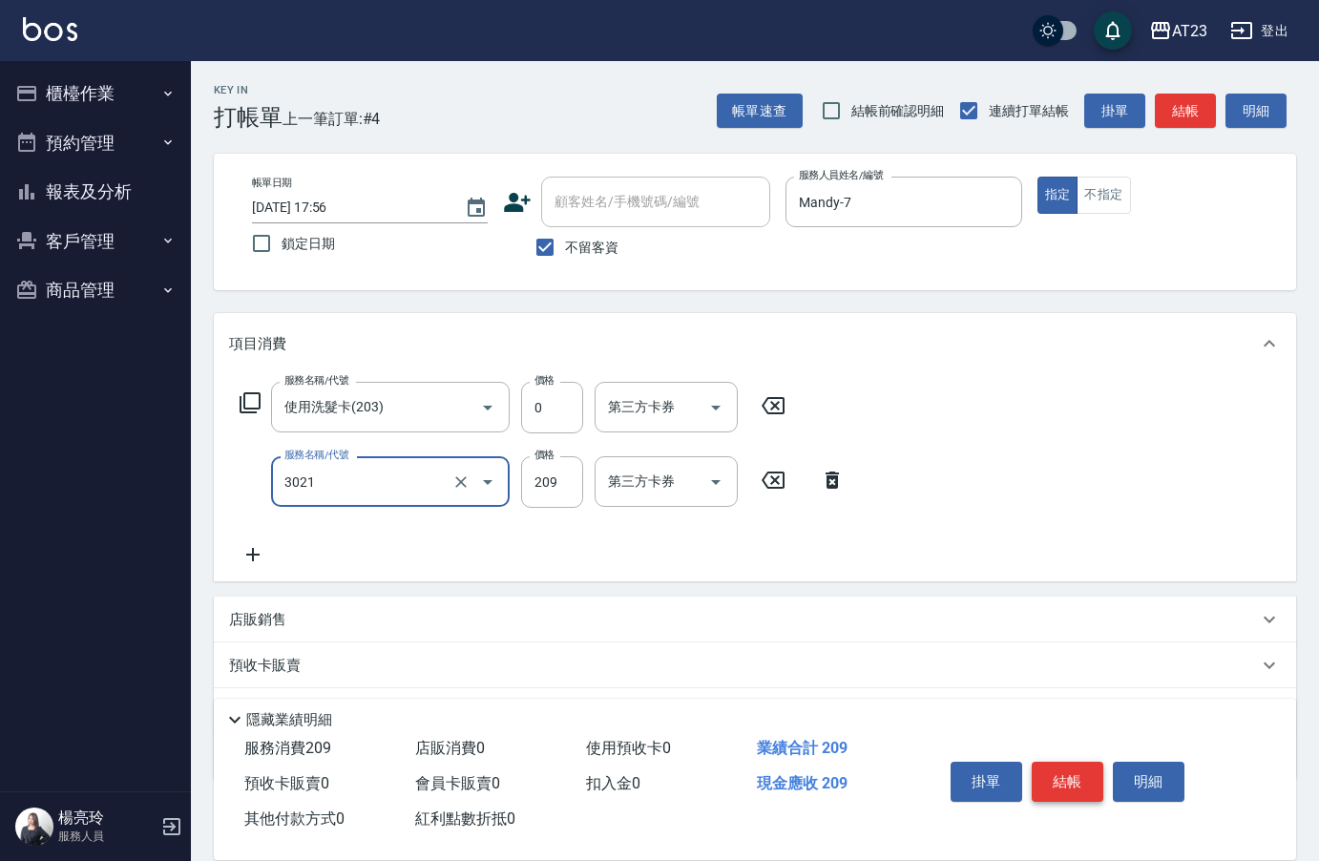
type input "(活動)學生剪髮(3021)"
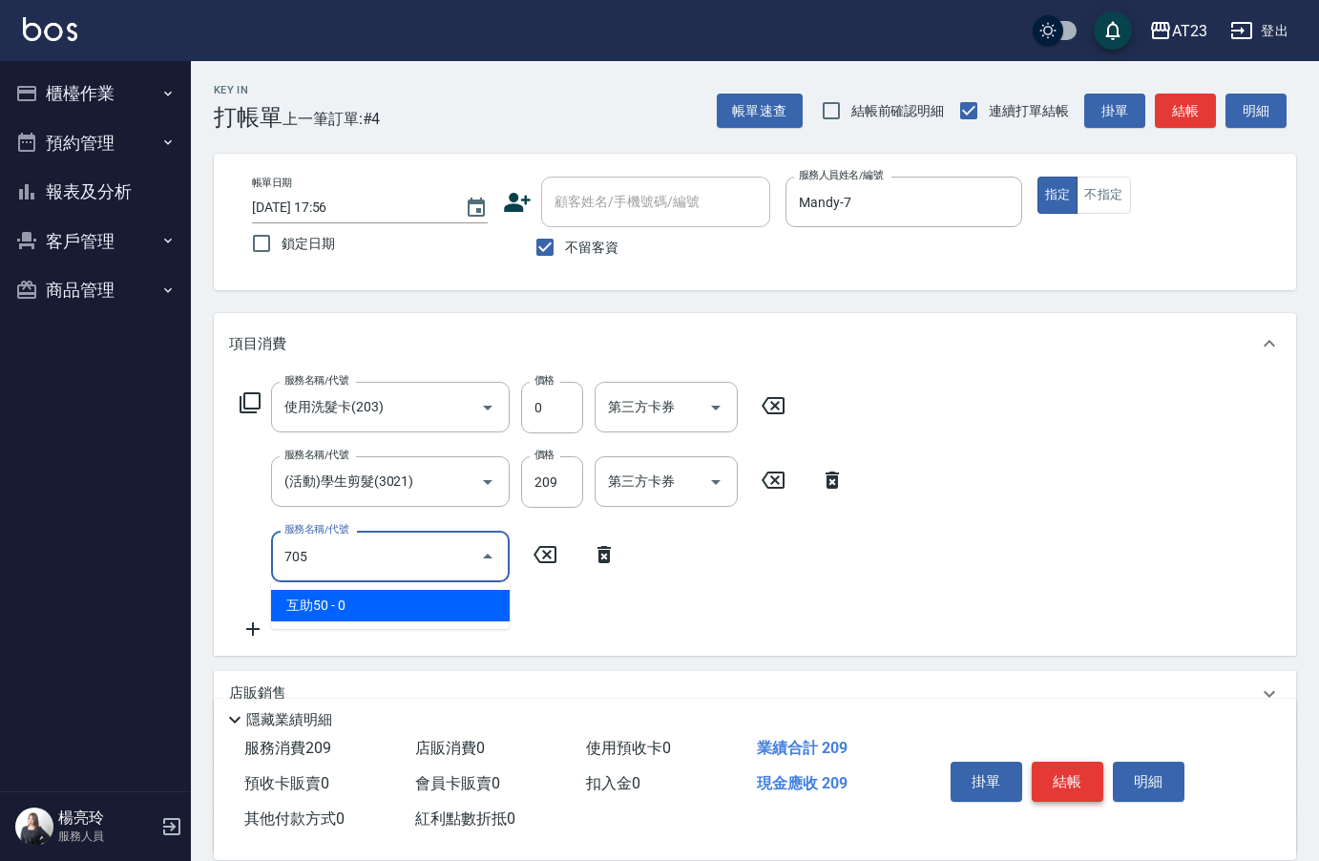
type input "互助50(705)"
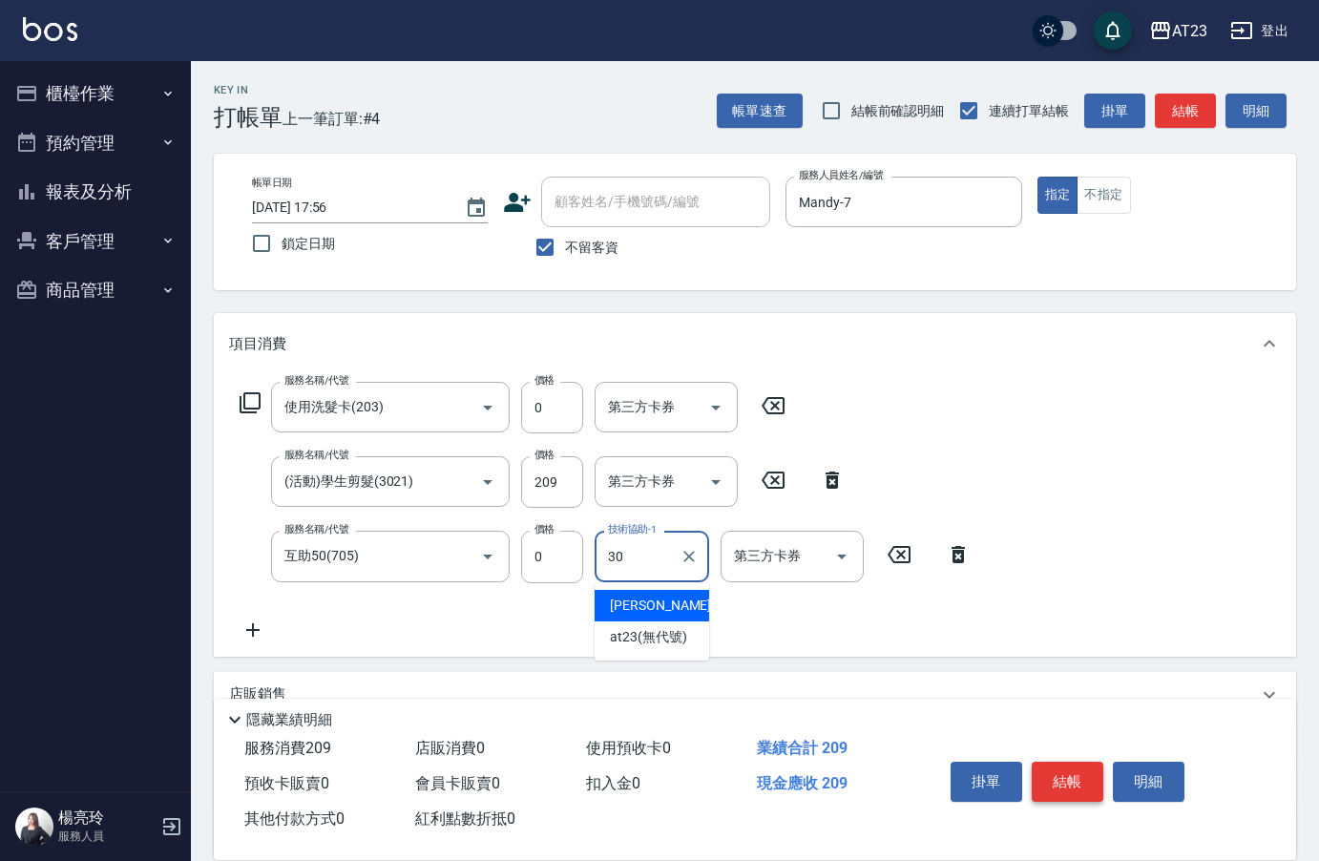
type input "Penny-30"
click at [1095, 767] on button "結帳" at bounding box center [1068, 782] width 72 height 40
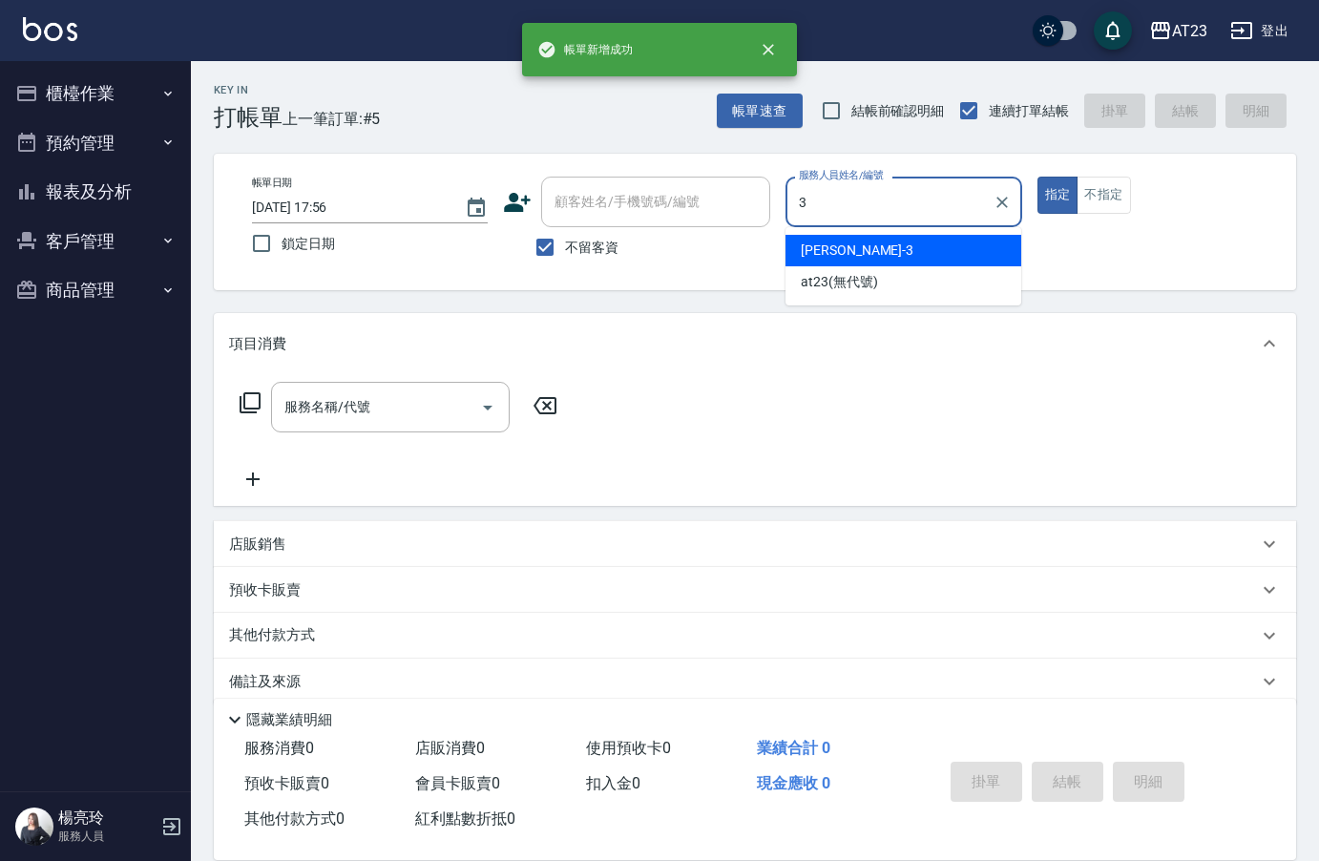
type input "[PERSON_NAME]-3"
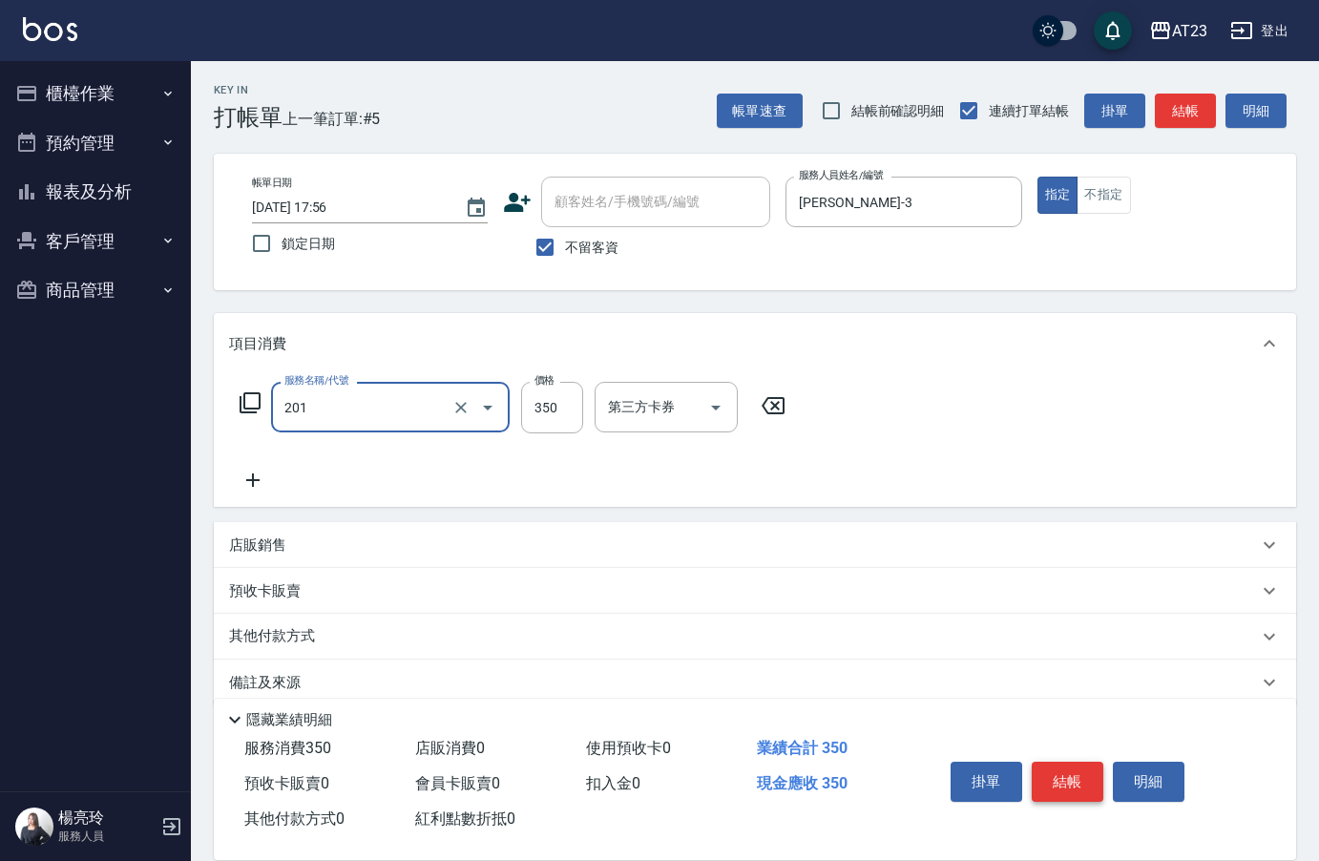
type input "一般洗髮(201)"
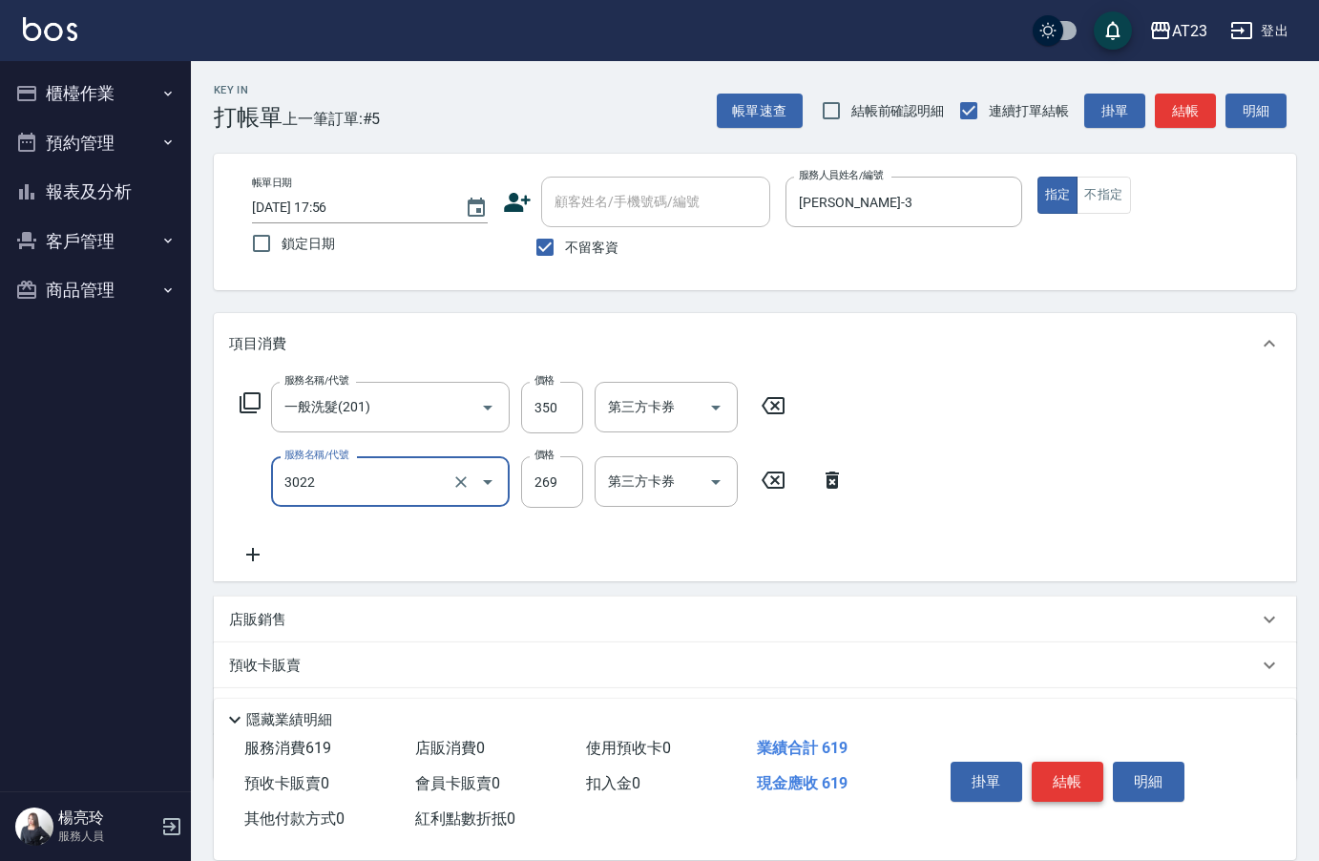
type input "(活動)造型剪(3022)"
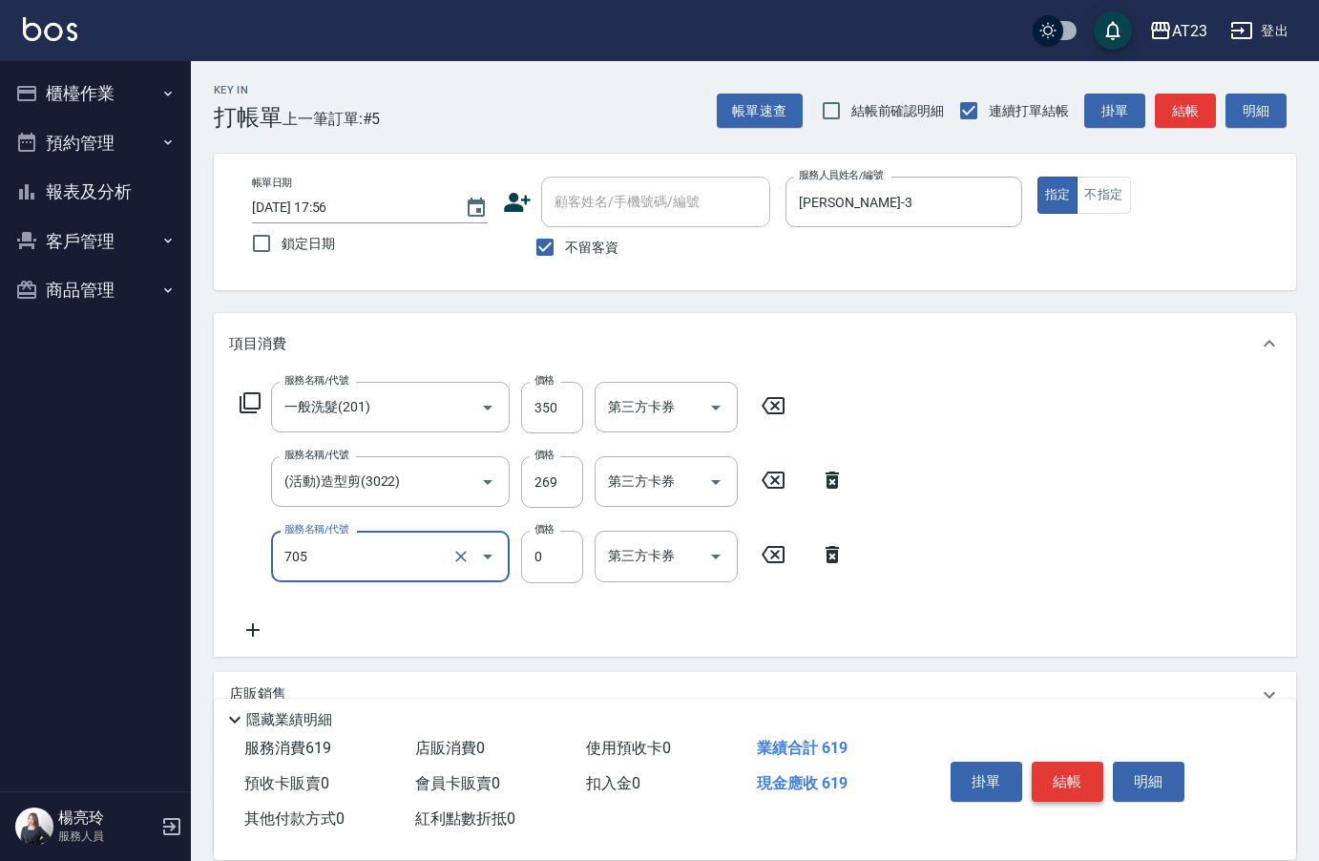
type input "互助50(705)"
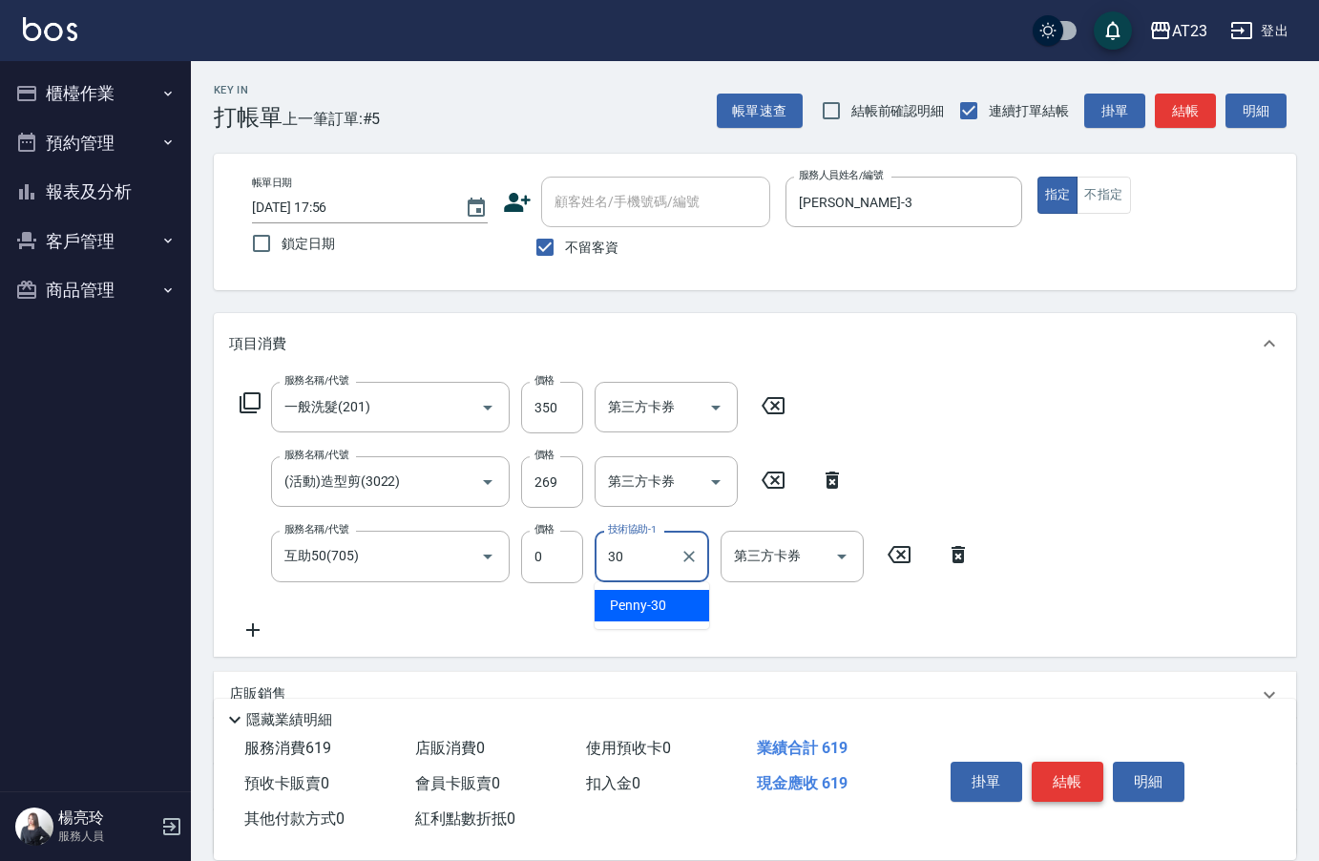
type input "Penny-30"
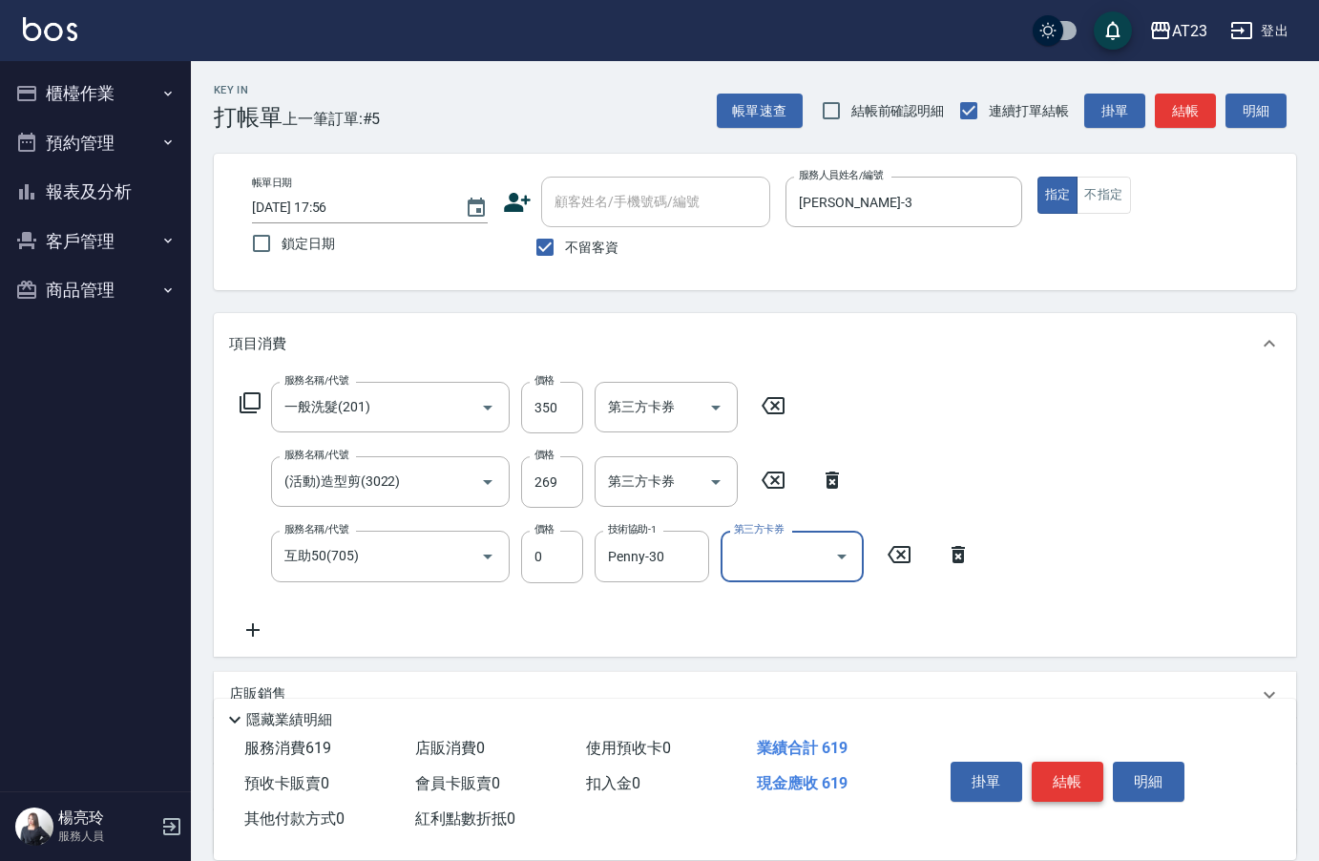
click at [1095, 767] on button "結帳" at bounding box center [1068, 782] width 72 height 40
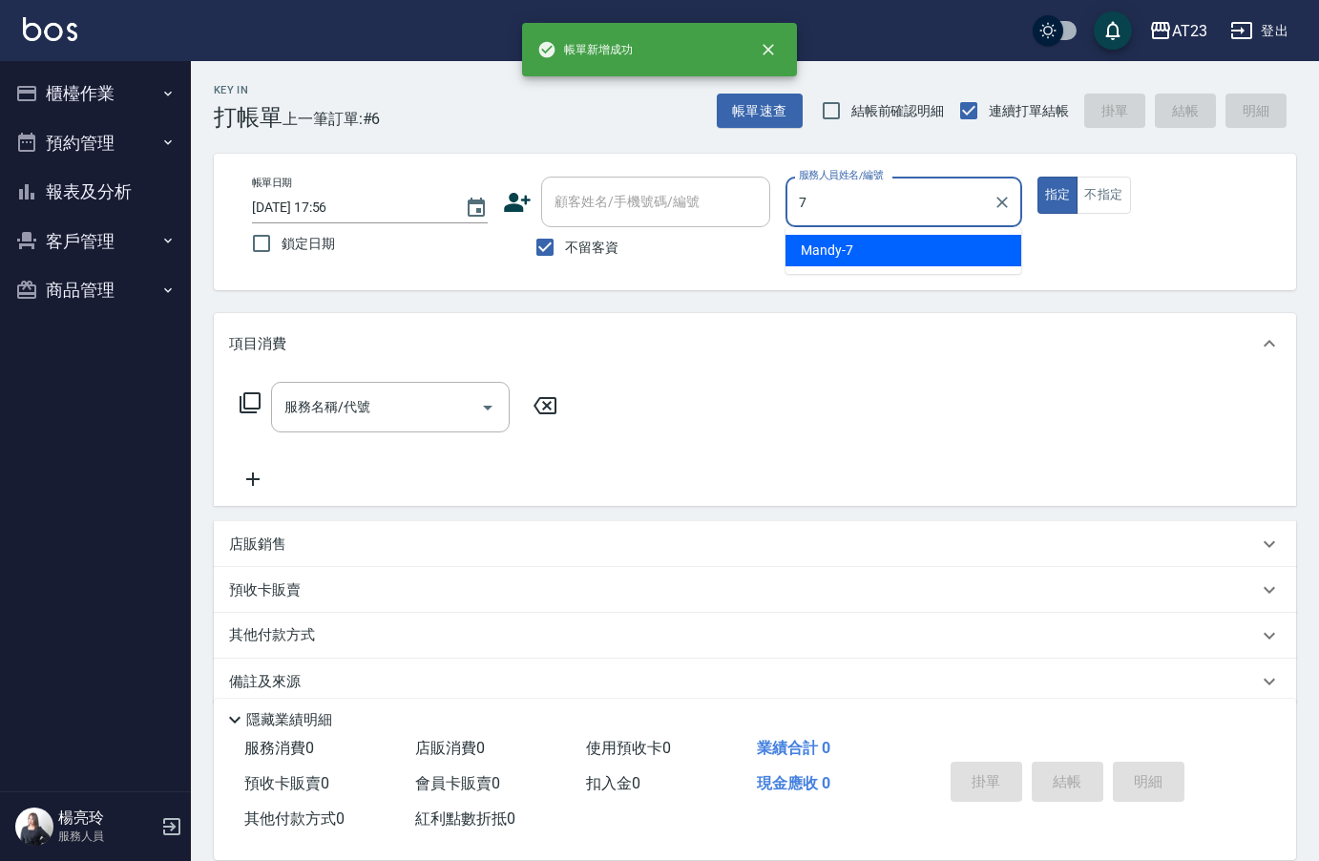
type input "Mandy-7"
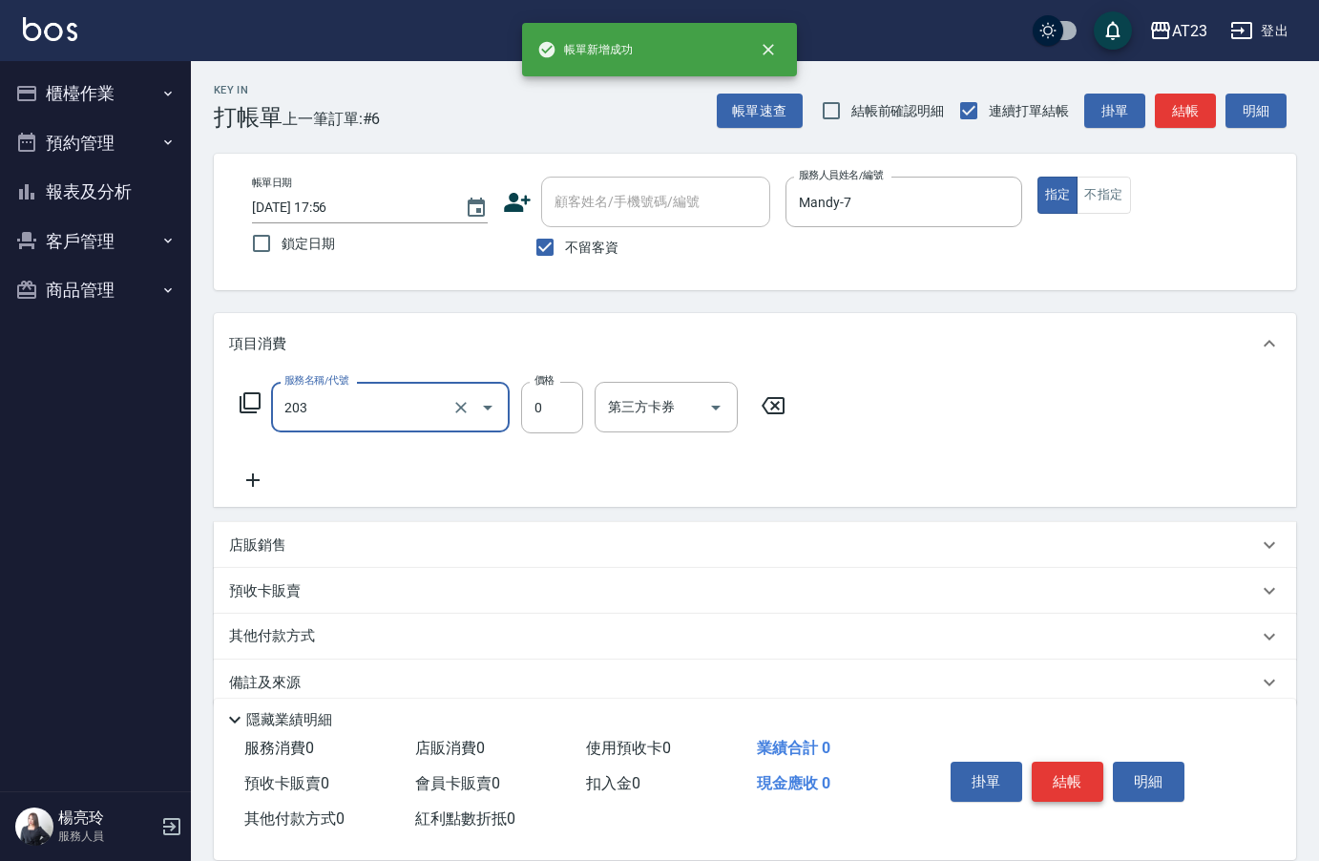
type input "使用洗髮卡(203)"
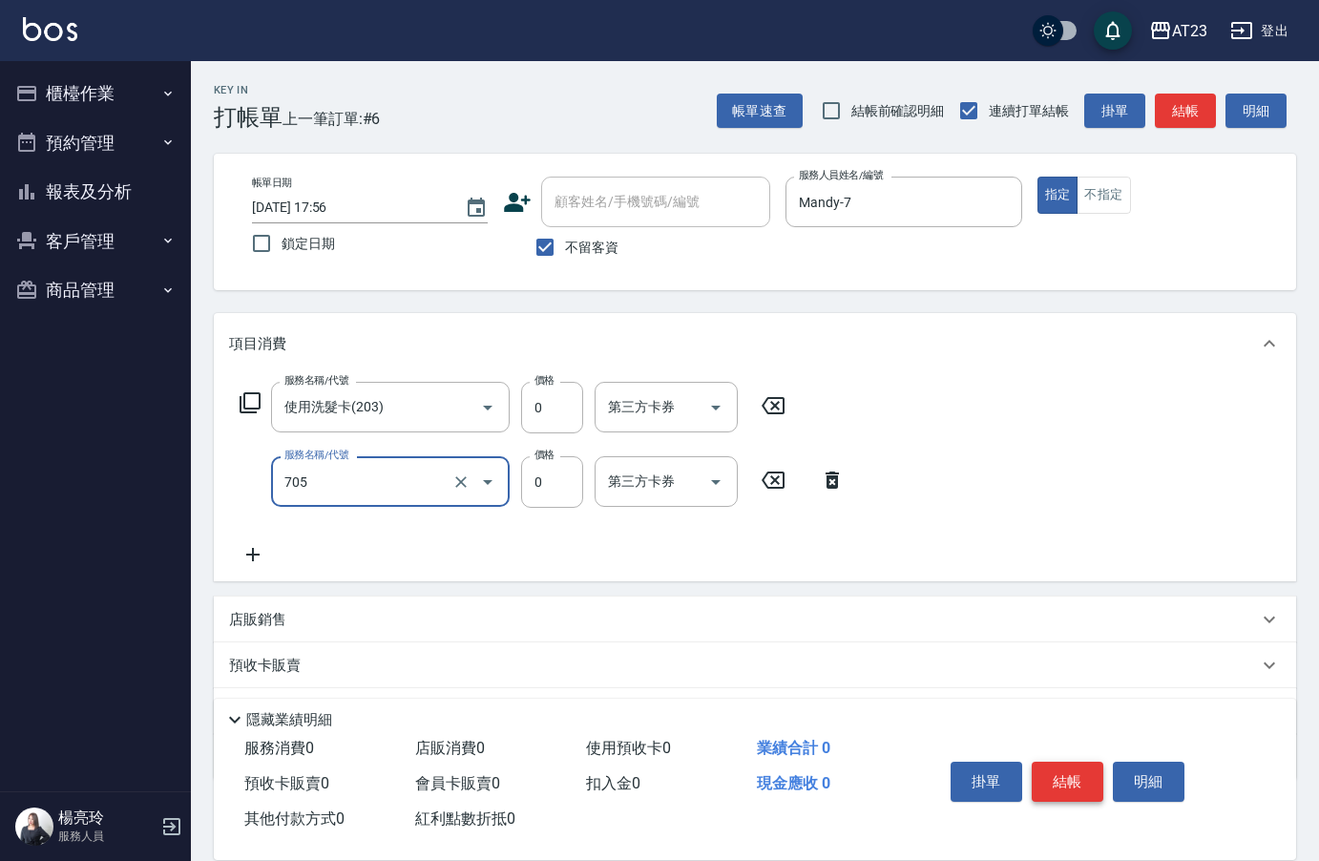
type input "互助50(705)"
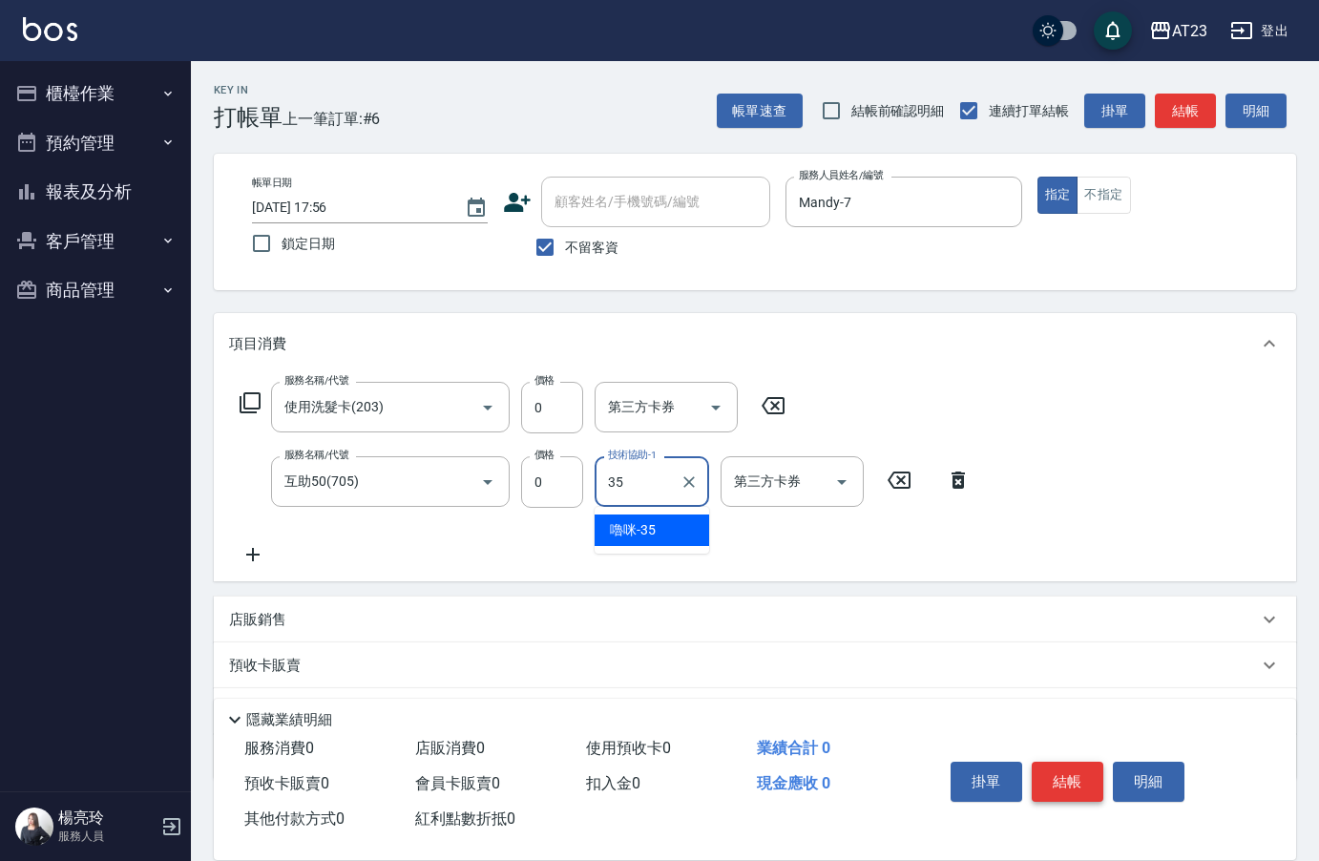
type input "嚕咪-35"
click at [1095, 767] on button "結帳" at bounding box center [1068, 782] width 72 height 40
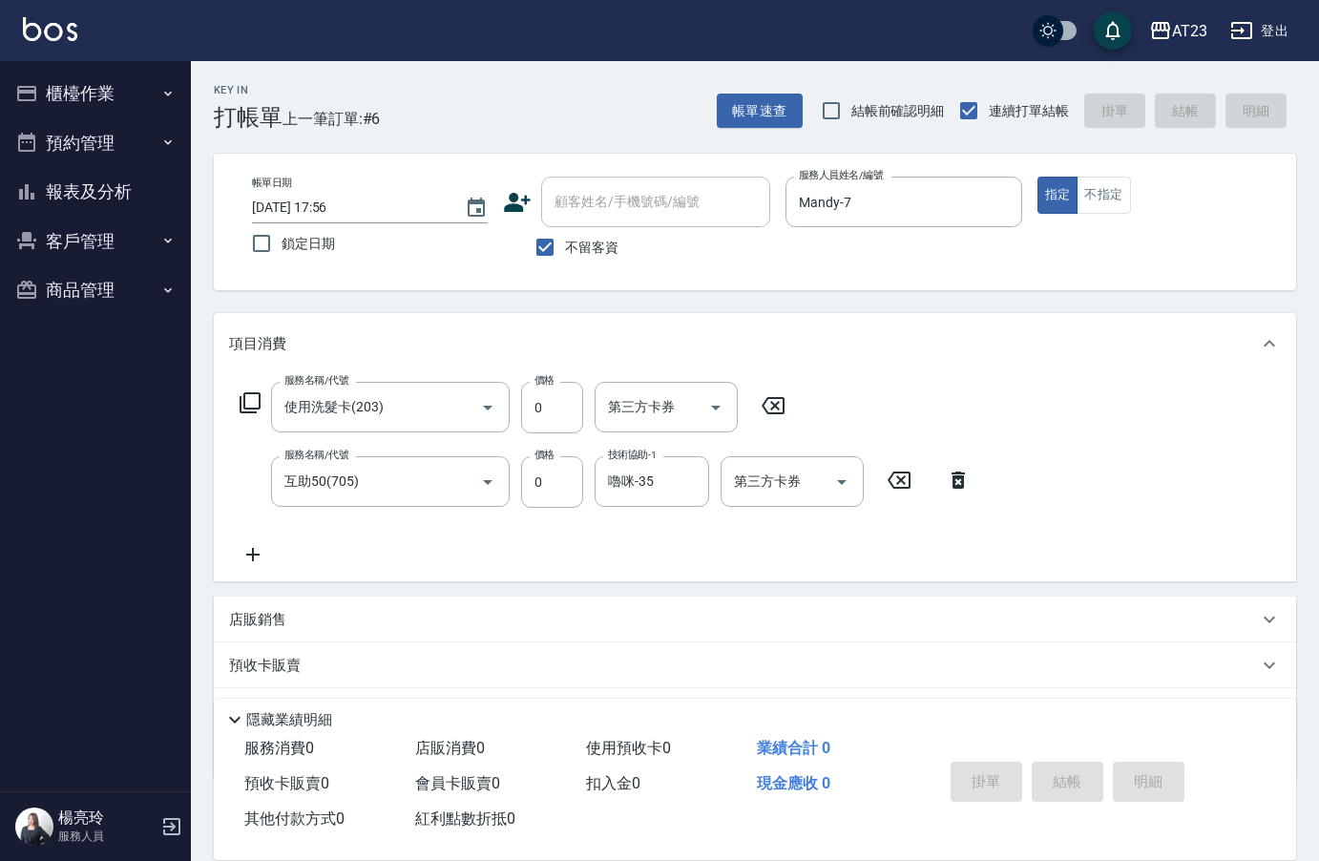
type input "[DATE] 17:57"
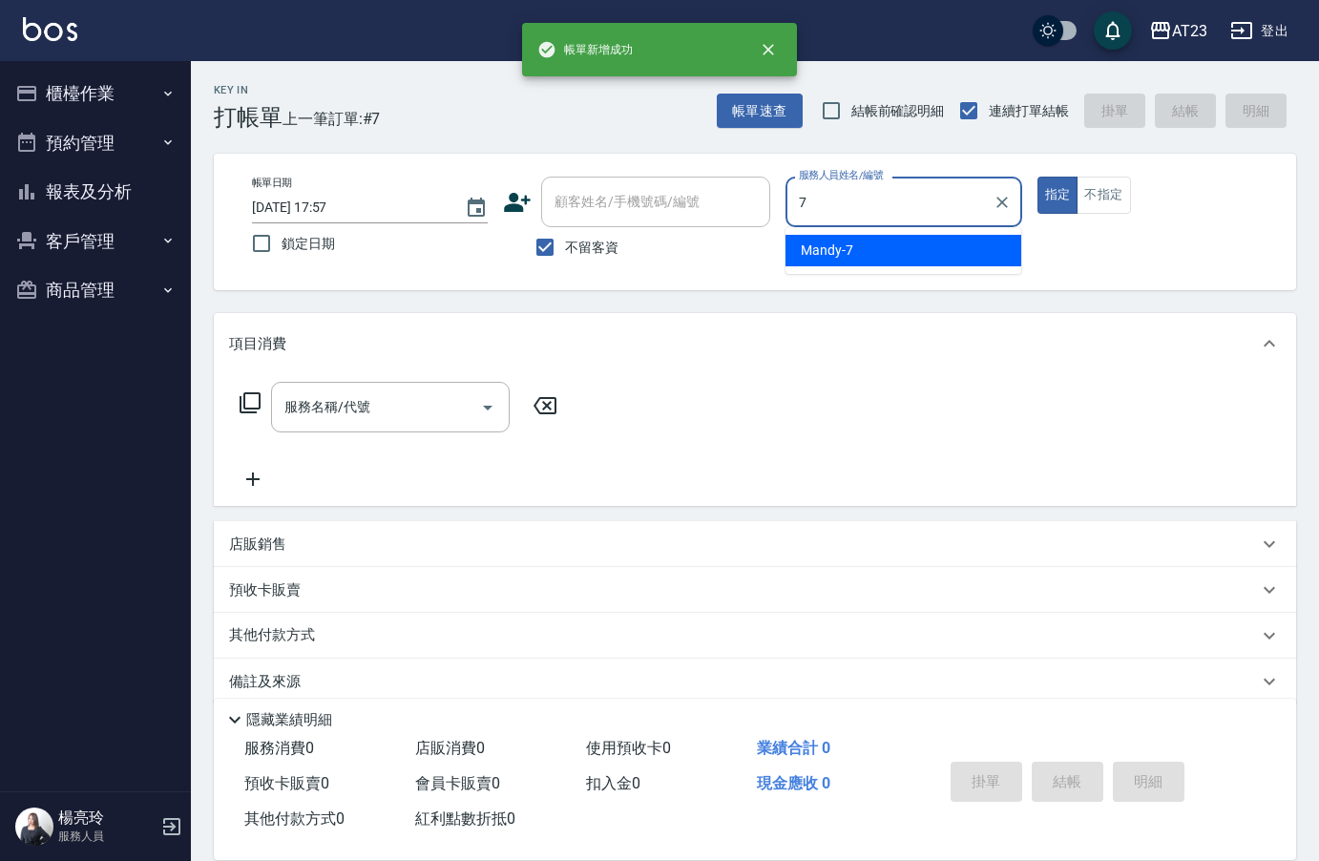
type input "Mandy-7"
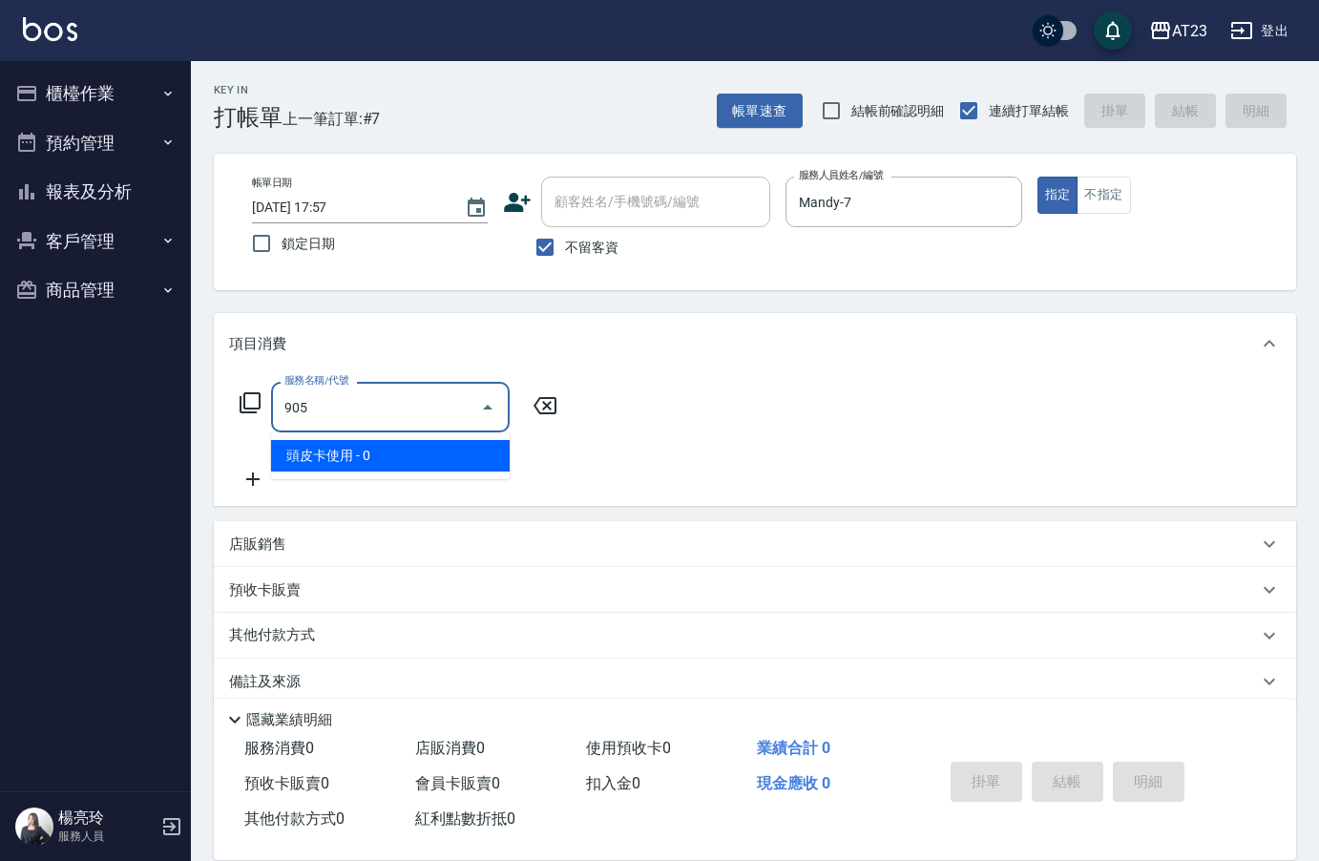
type input "頭皮卡使用(905)"
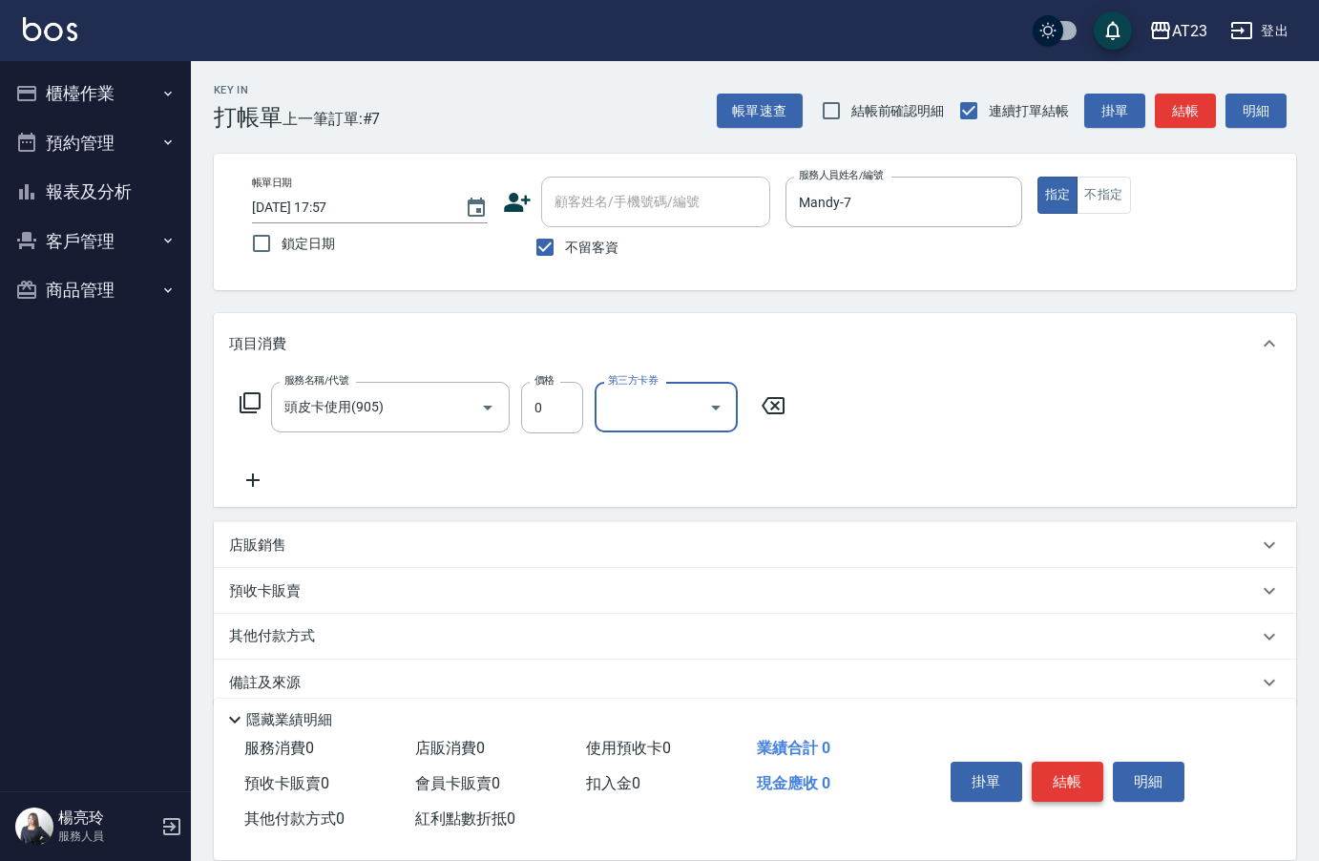
click at [1095, 767] on button "結帳" at bounding box center [1068, 782] width 72 height 40
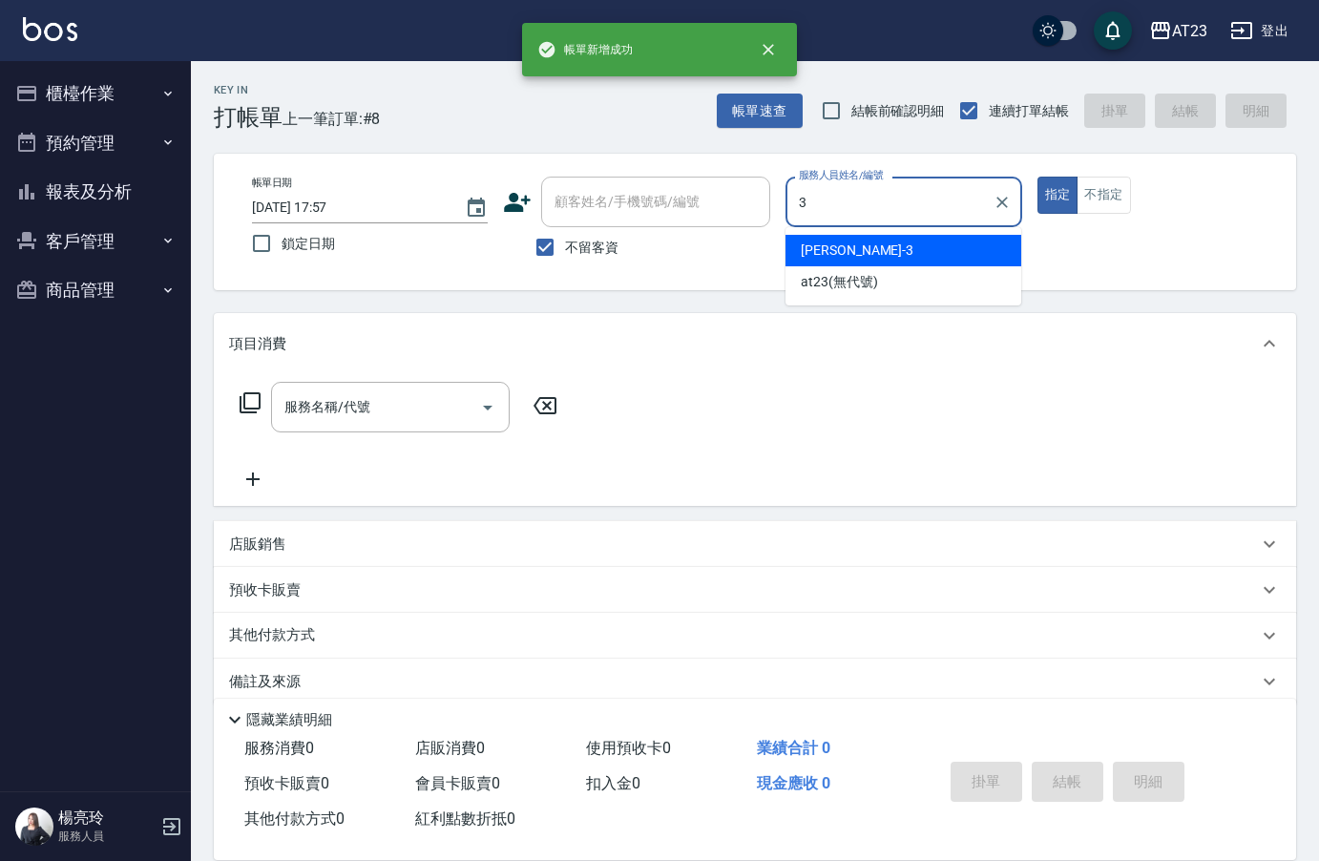
type input "[PERSON_NAME]-3"
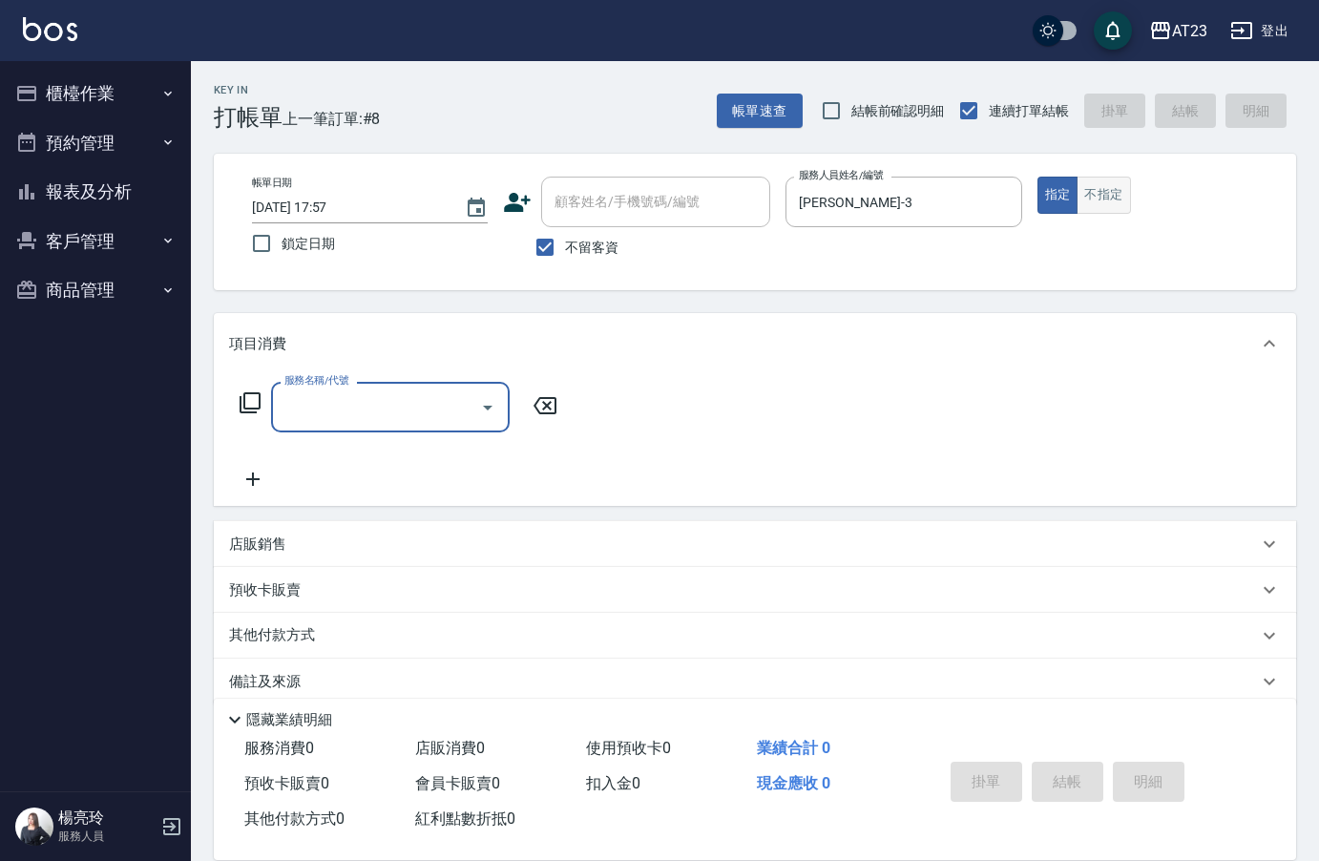
click at [1105, 197] on button "不指定" at bounding box center [1103, 195] width 53 height 37
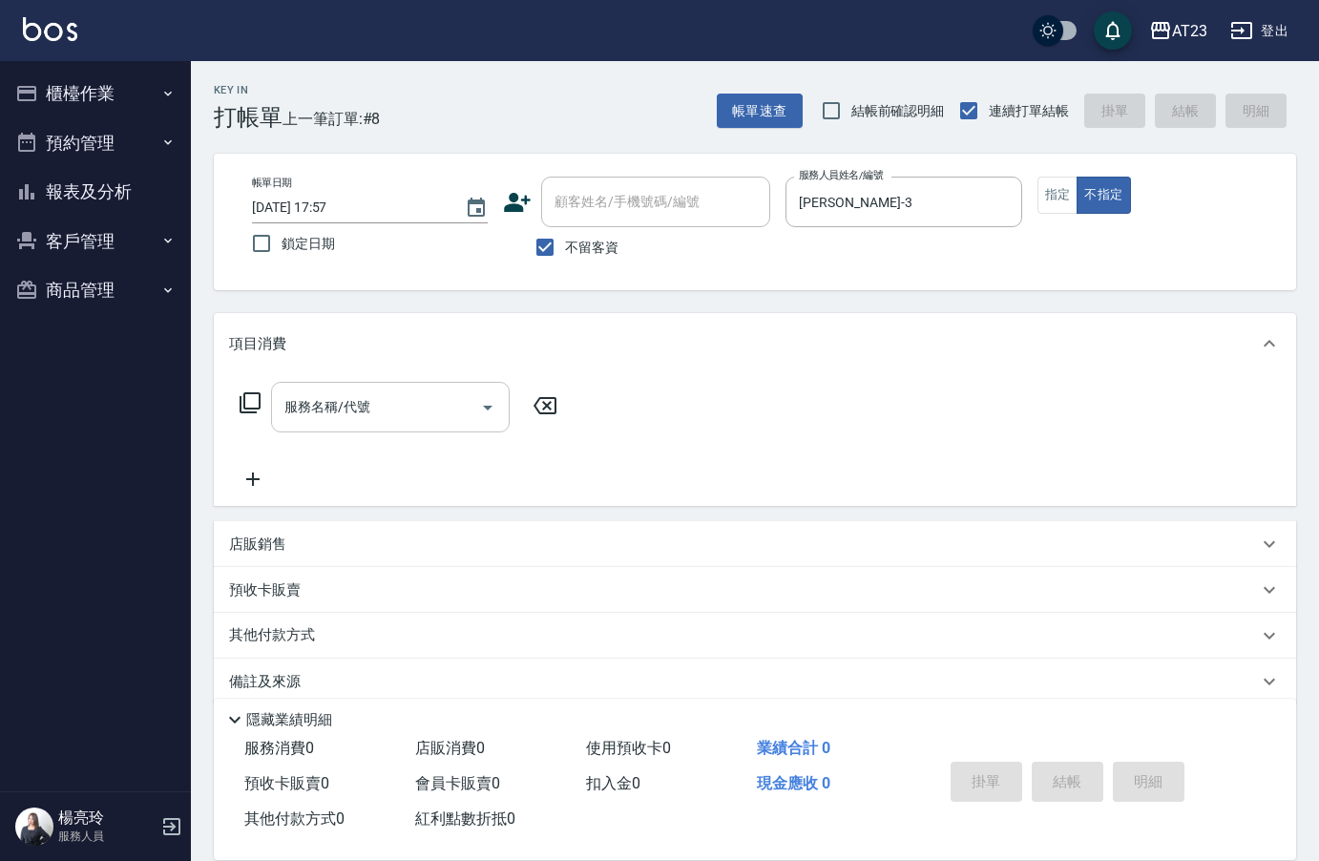
click at [442, 384] on div "服務名稱/代號" at bounding box center [390, 407] width 239 height 51
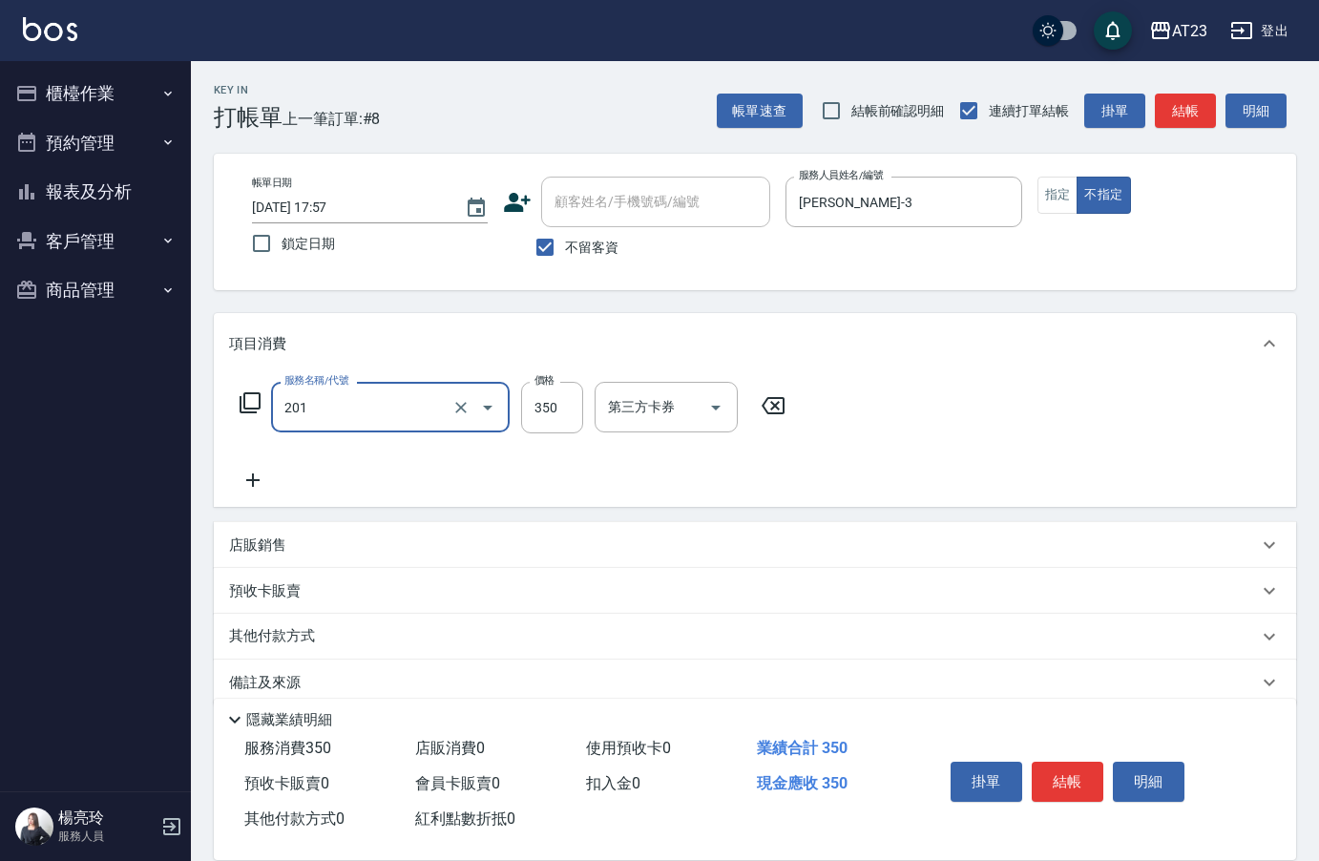
type input "一般洗髮(201)"
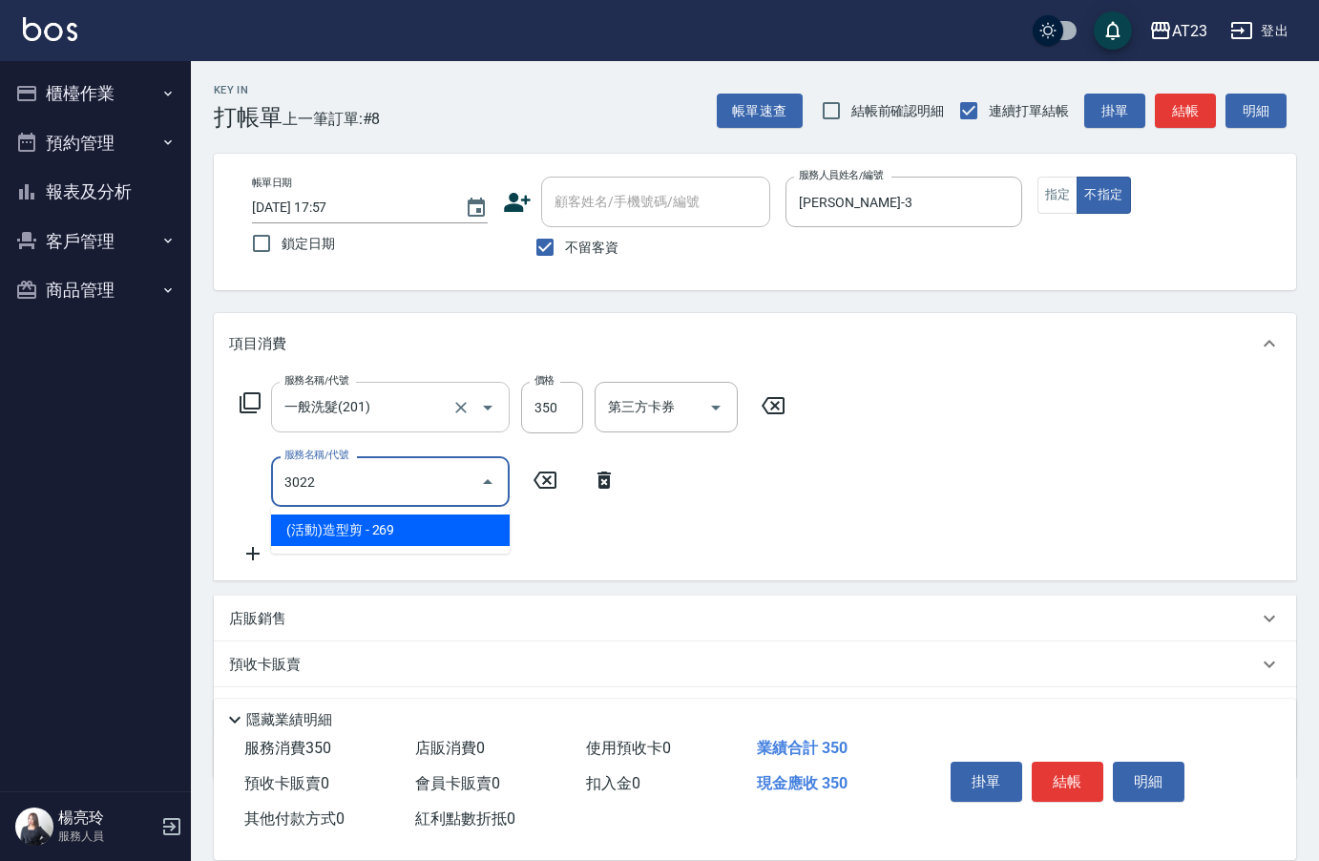
type input "(活動)造型剪(3022)"
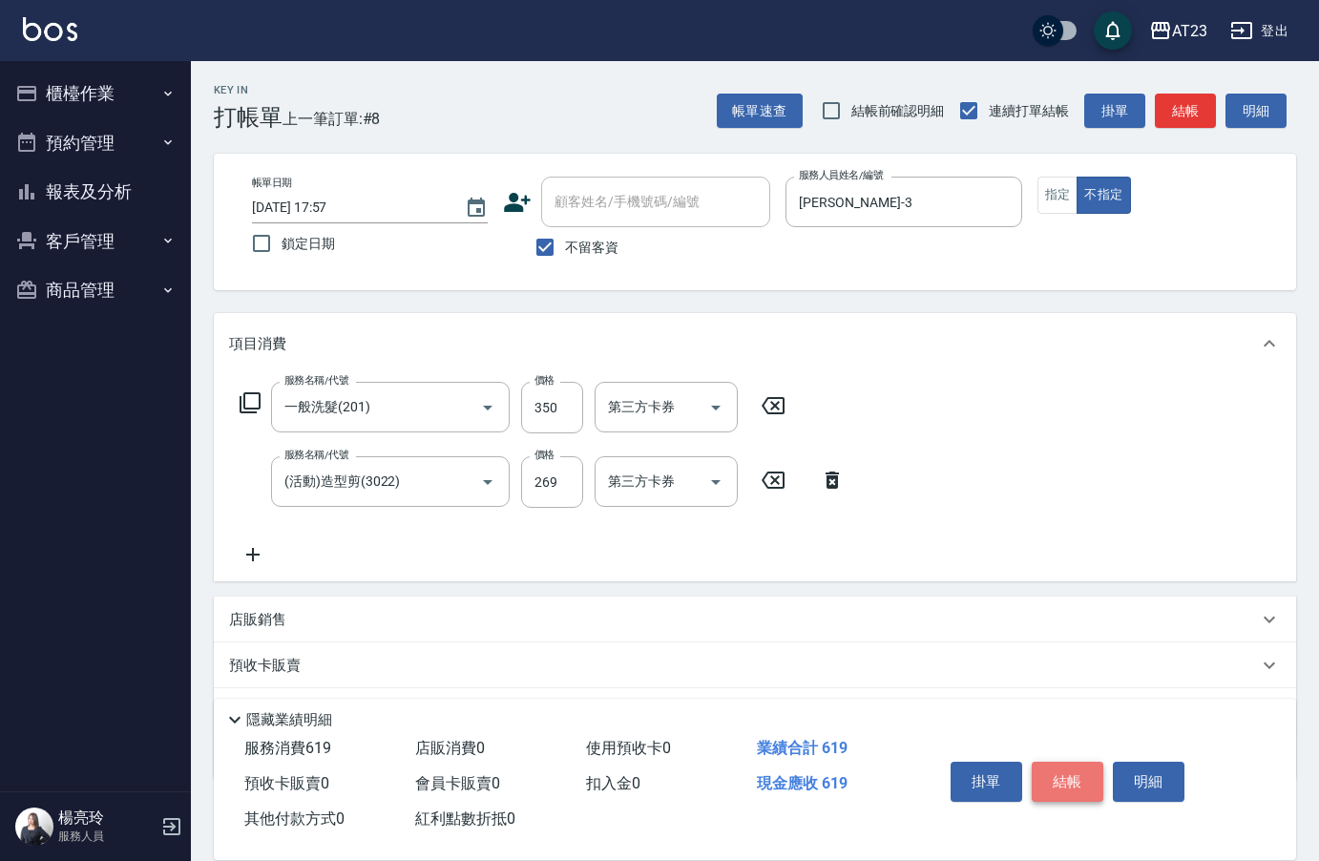
click at [1080, 776] on button "結帳" at bounding box center [1068, 782] width 72 height 40
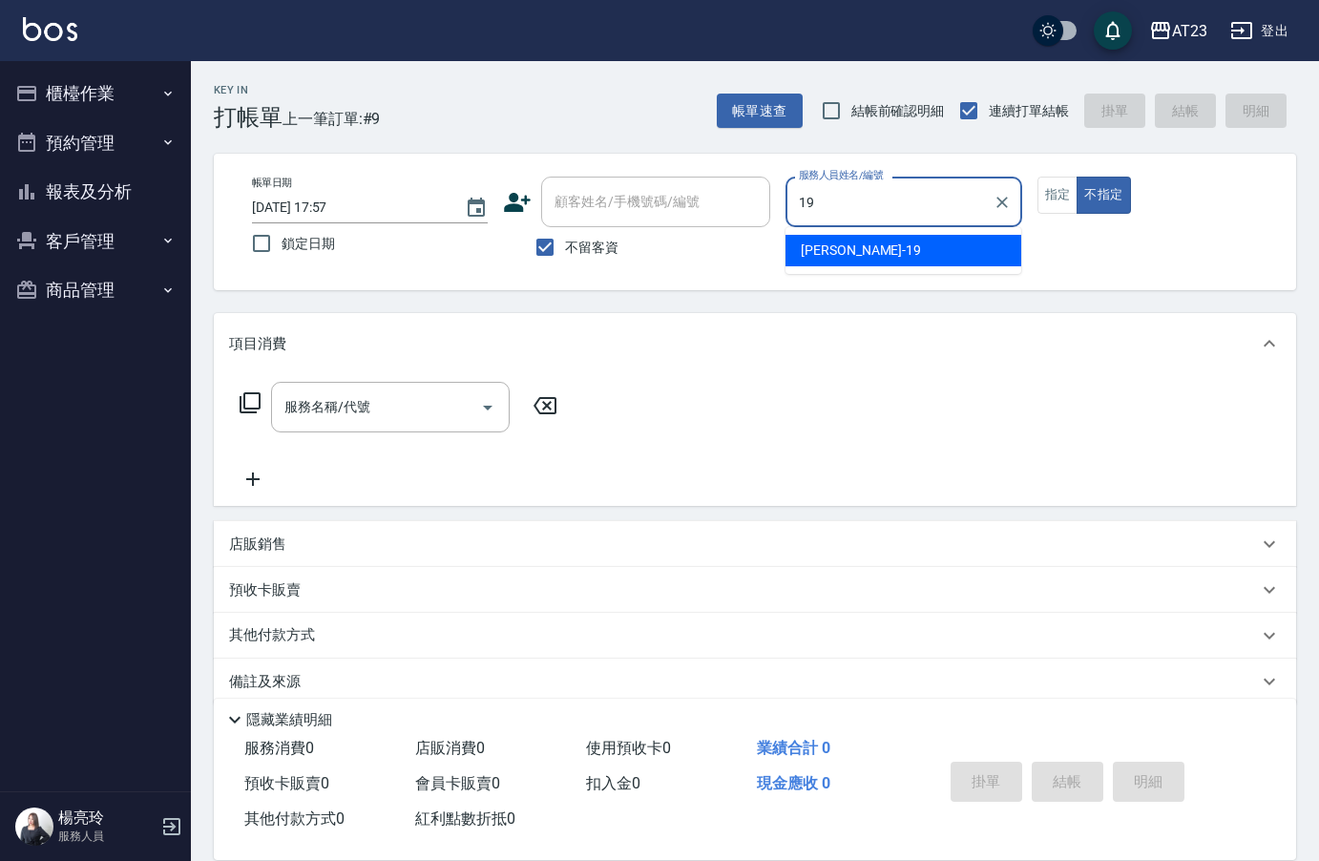
type input "[PERSON_NAME]-19"
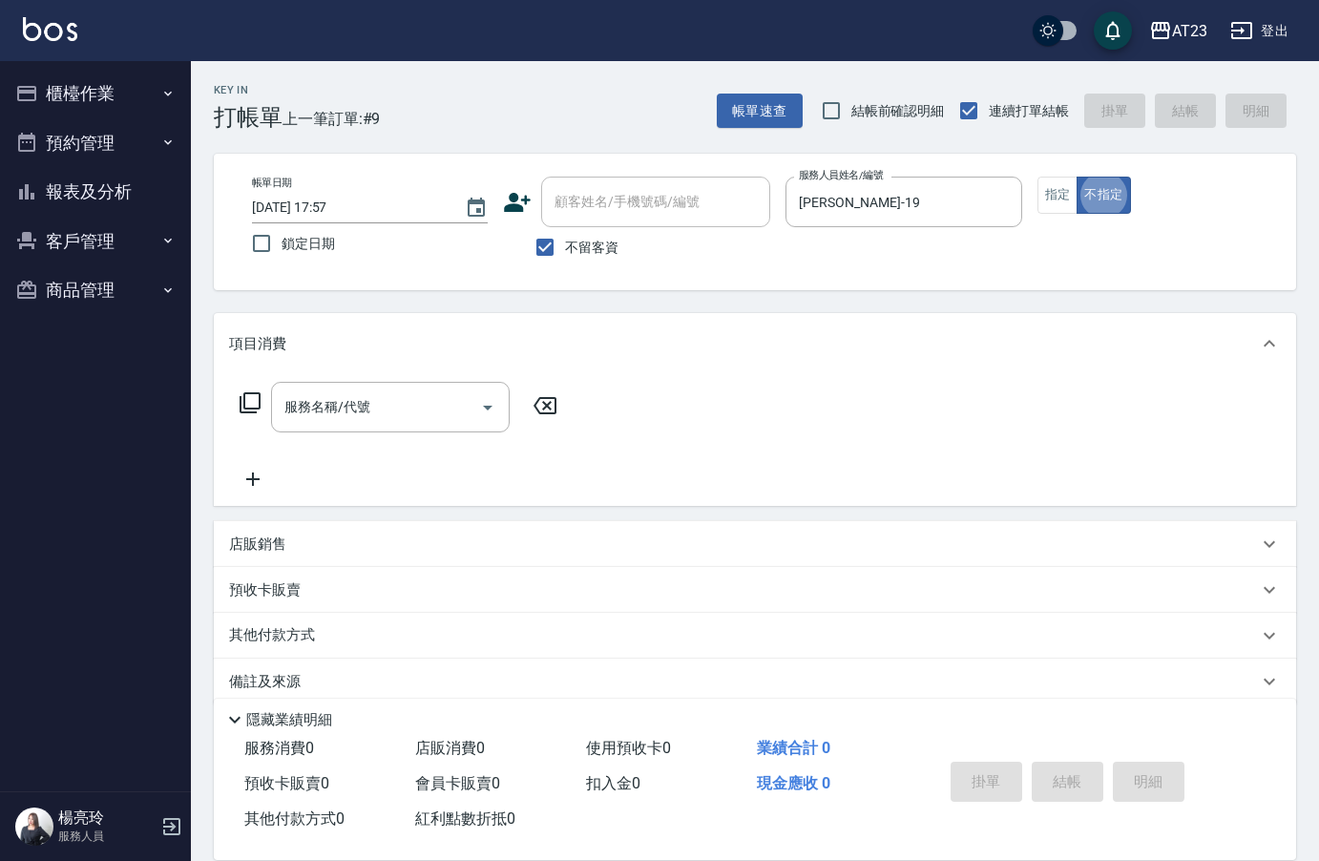
type button "false"
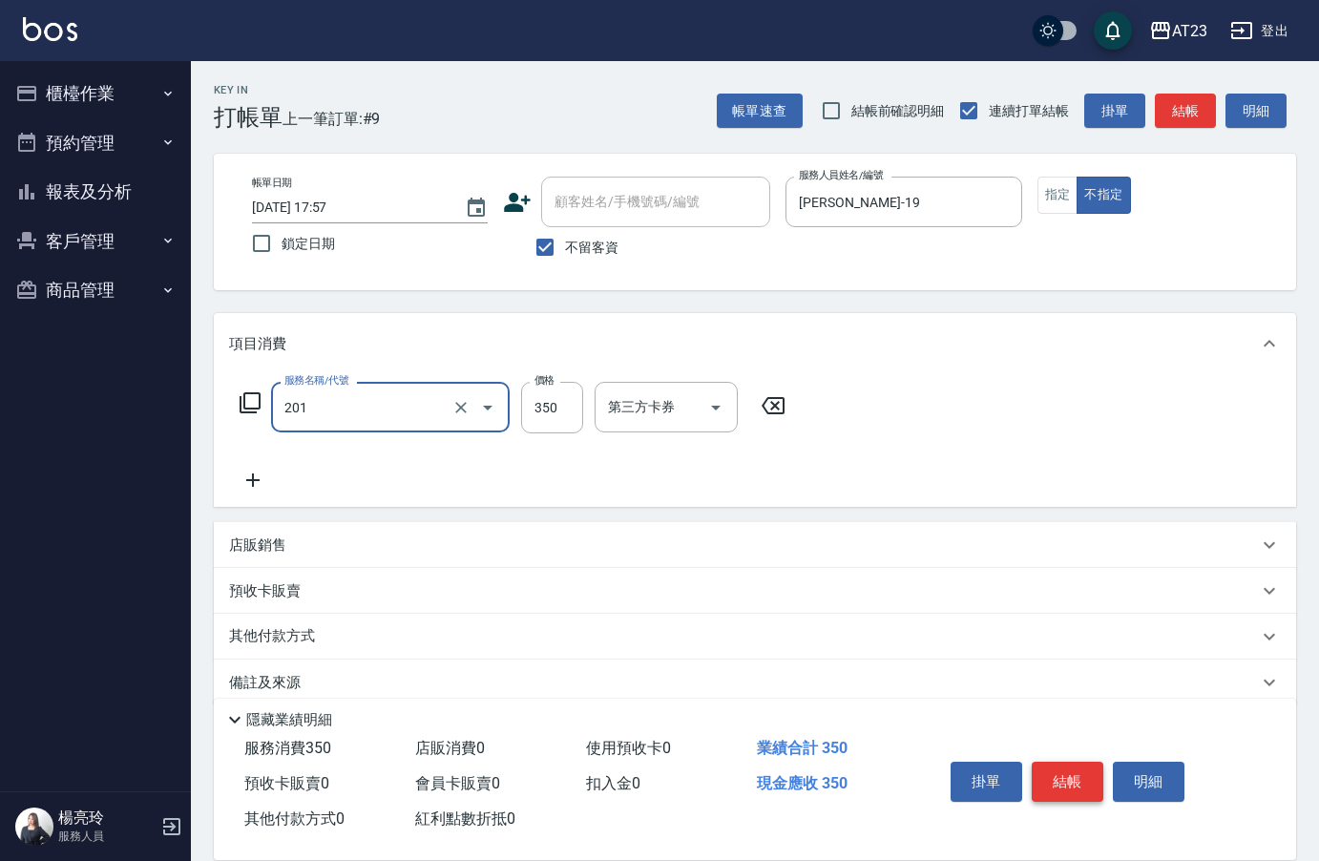
type input "一般洗髮(201)"
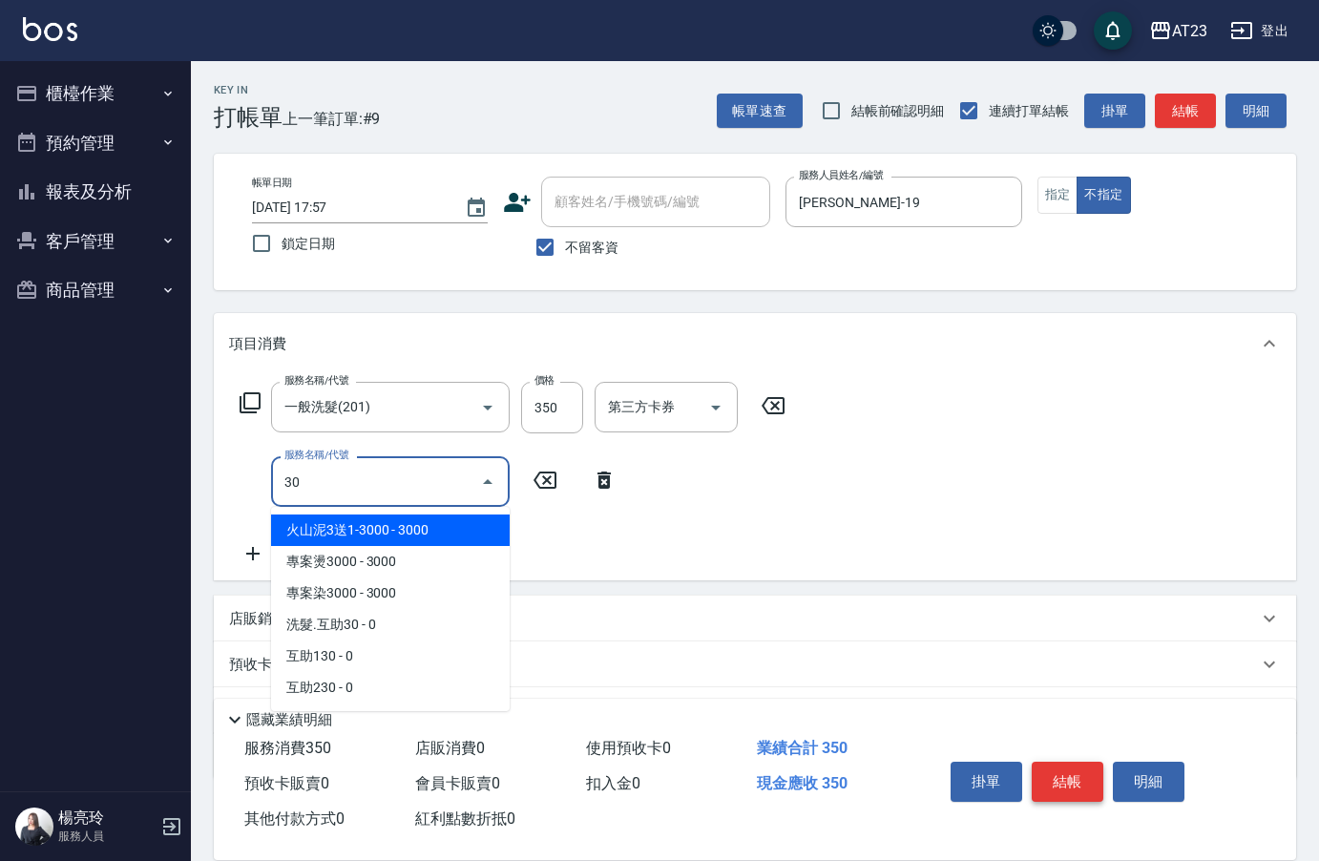
type input "3"
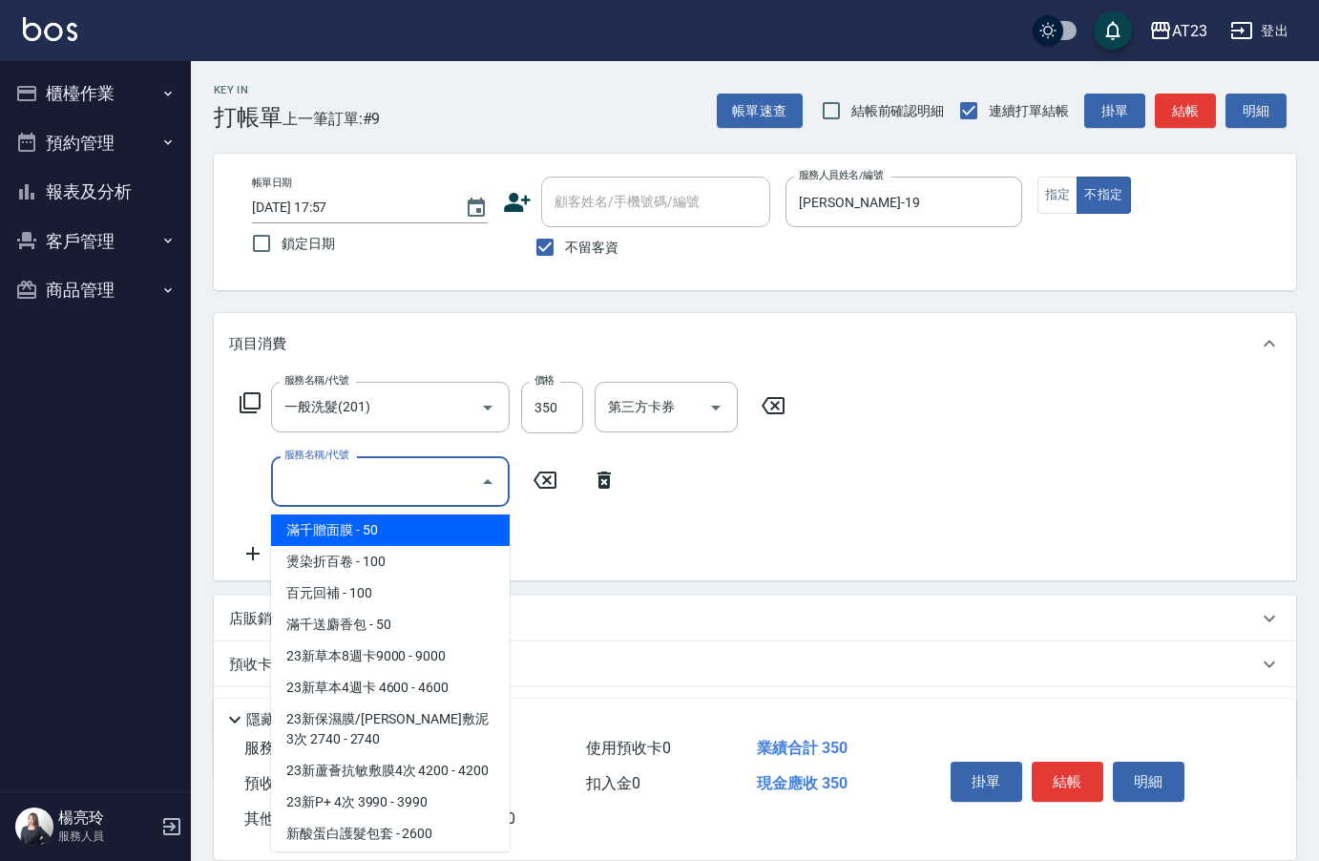
click at [612, 478] on icon at bounding box center [604, 480] width 48 height 23
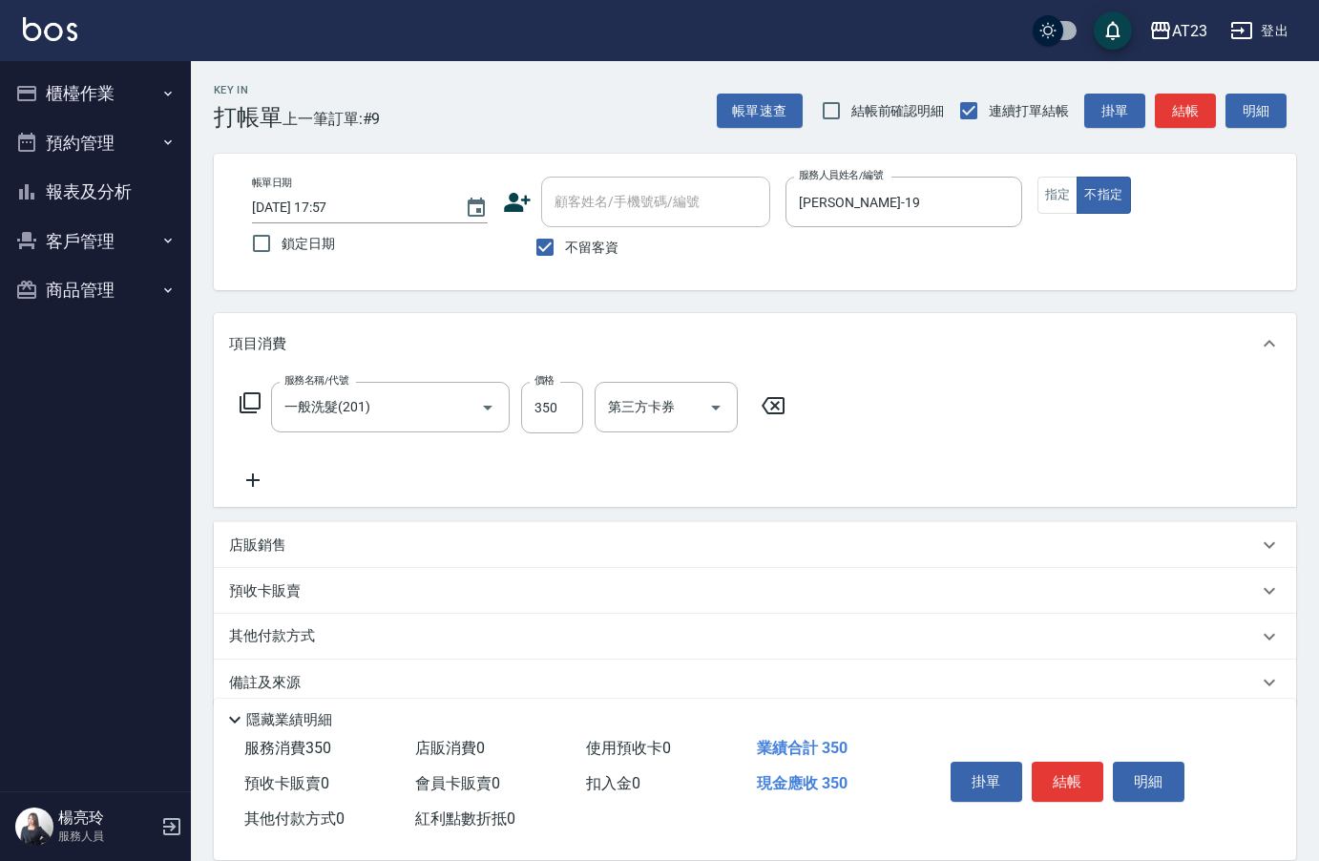
click at [232, 404] on div "服務名稱/代號 一般洗髮(201) 服務名稱/代號 價格 350 價格 第三方卡券 第三方卡券" at bounding box center [513, 408] width 568 height 52
click at [252, 402] on icon at bounding box center [250, 402] width 23 height 23
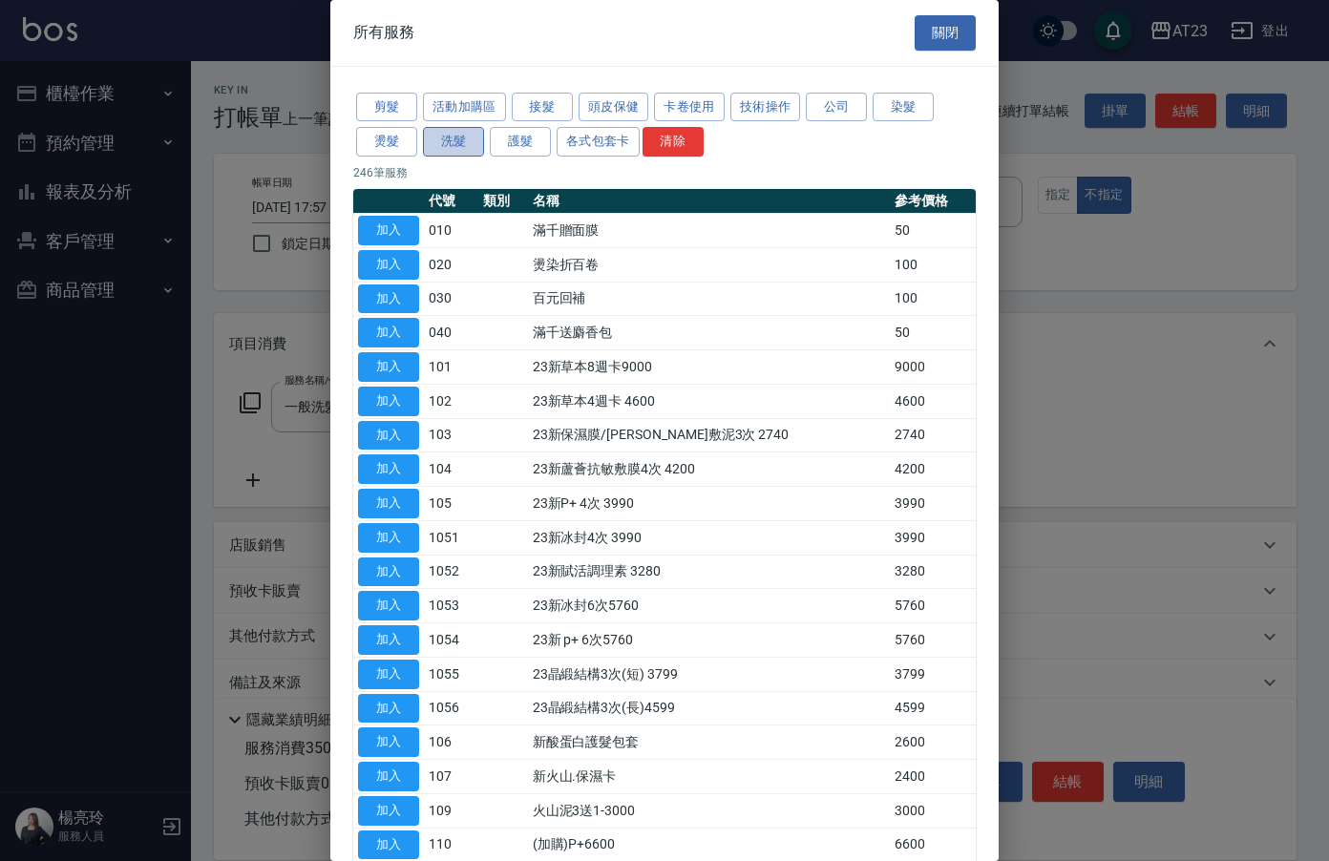
click at [466, 143] on button "洗髮" at bounding box center [453, 142] width 61 height 30
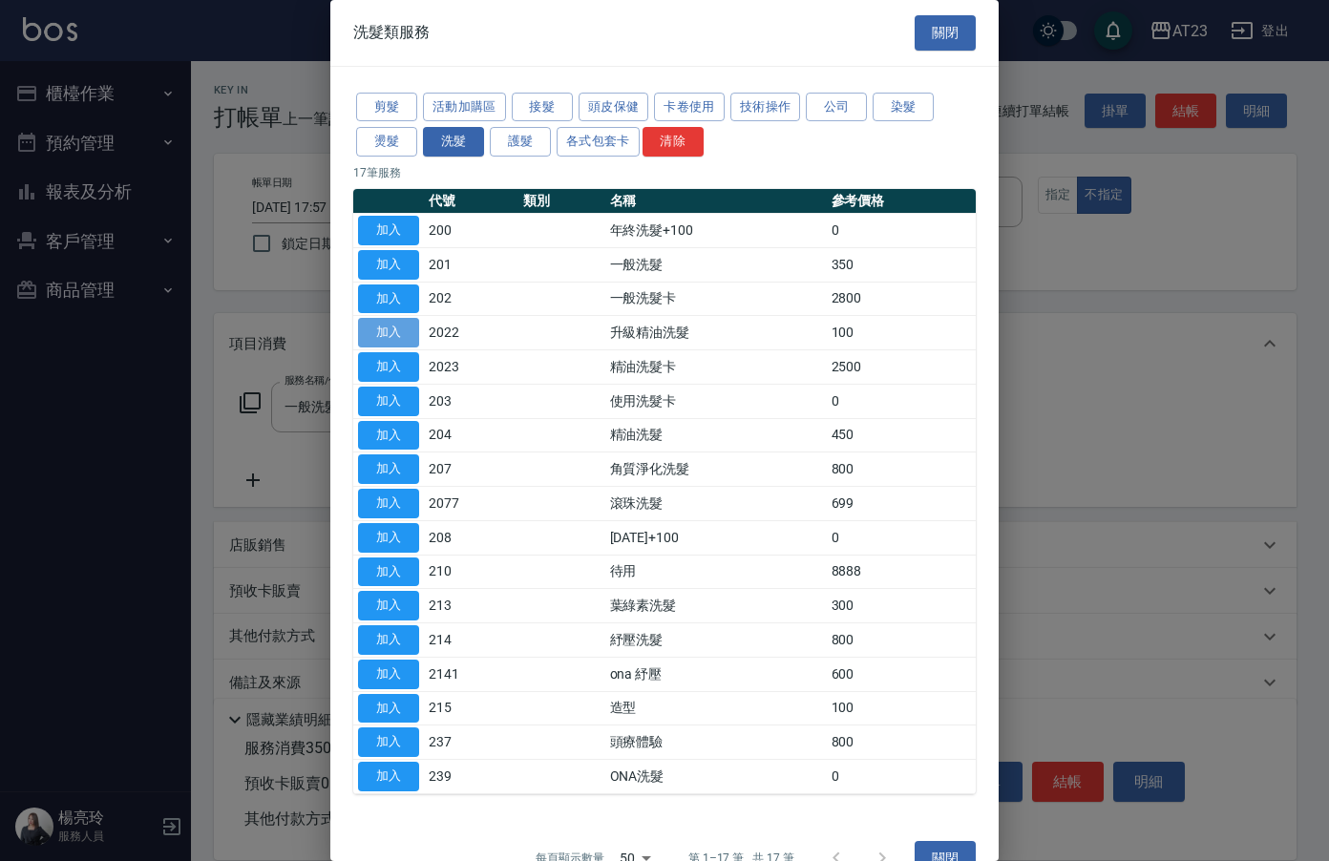
click at [412, 336] on button "加入" at bounding box center [388, 333] width 61 height 30
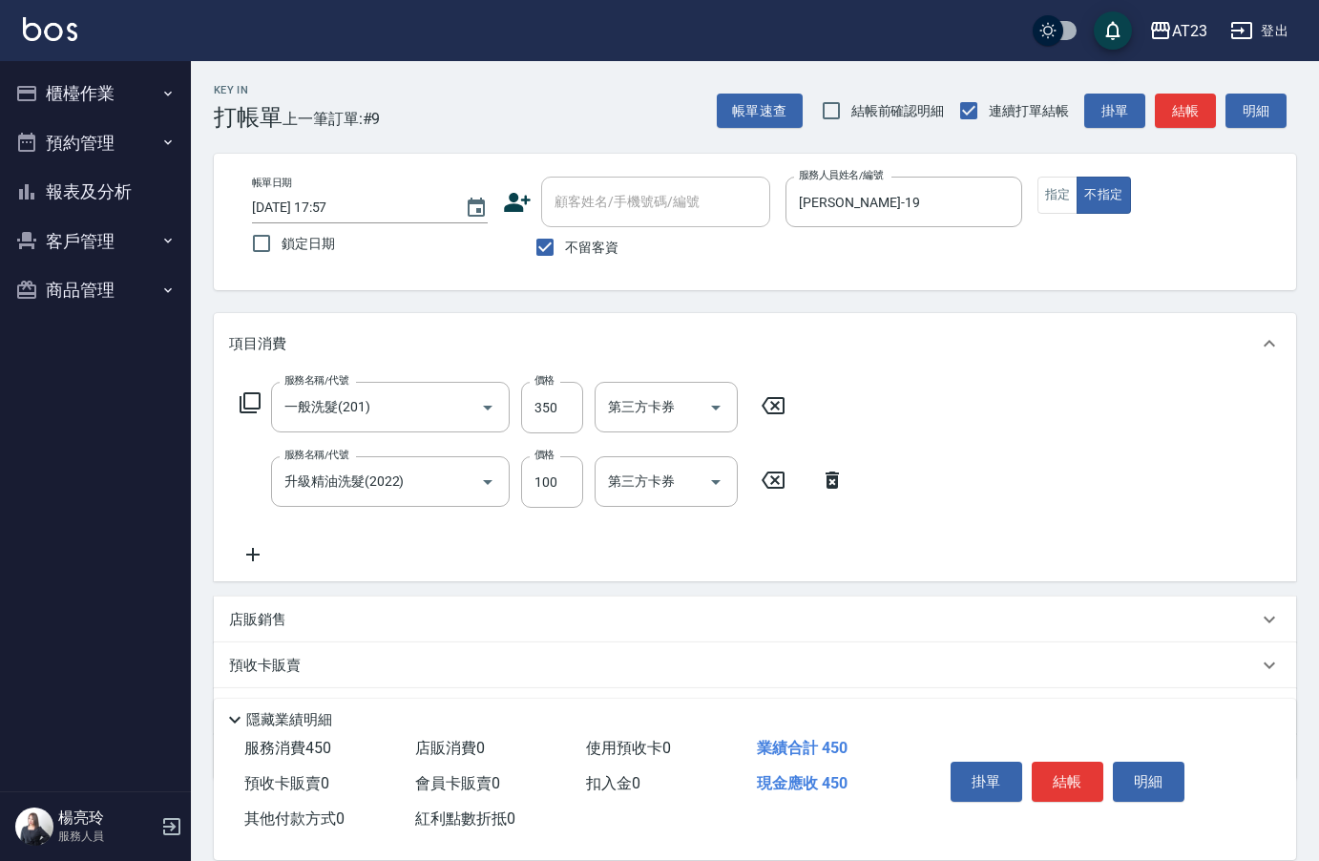
click at [262, 559] on icon at bounding box center [253, 554] width 48 height 23
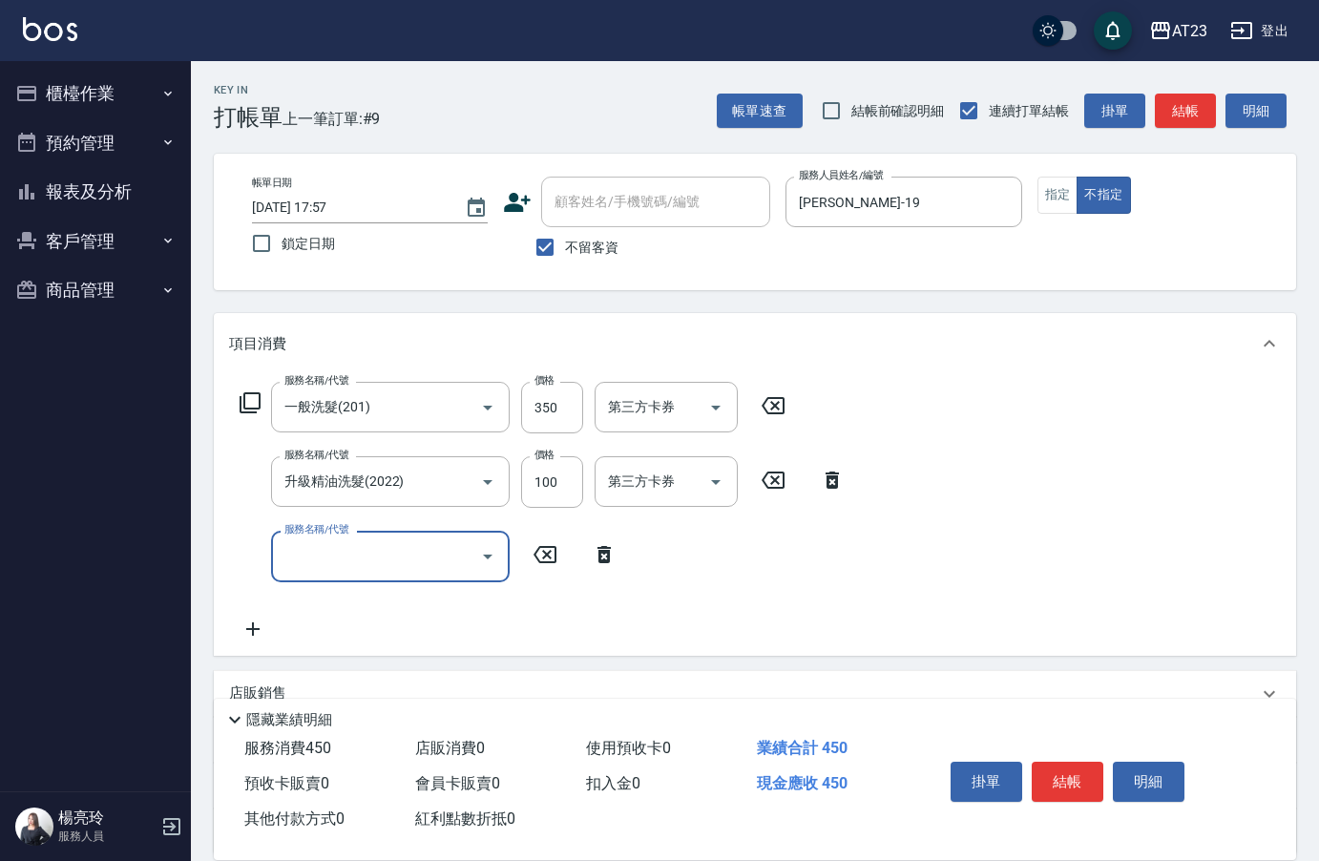
click at [307, 558] on input "服務名稱/代號" at bounding box center [376, 555] width 193 height 33
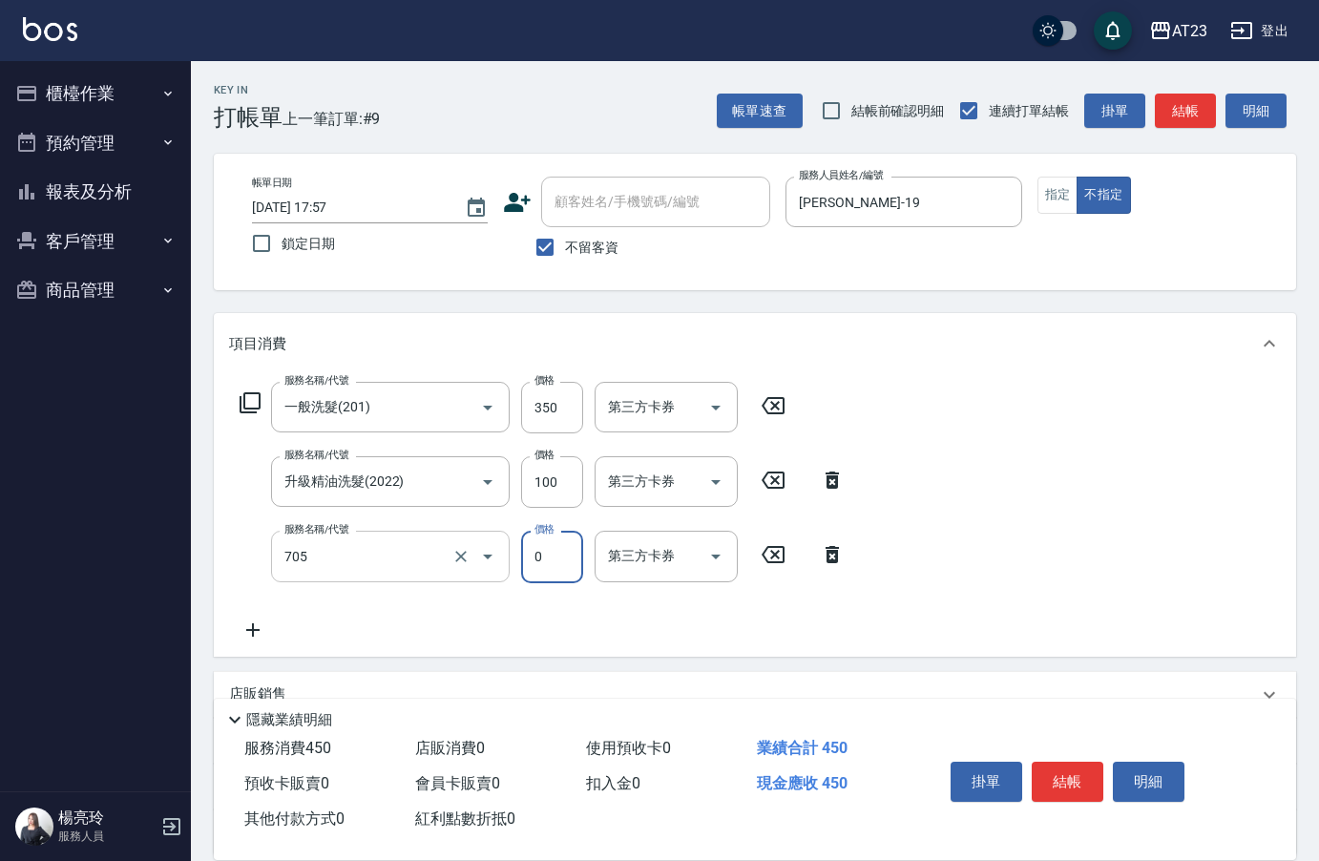
type input "互助50(705)"
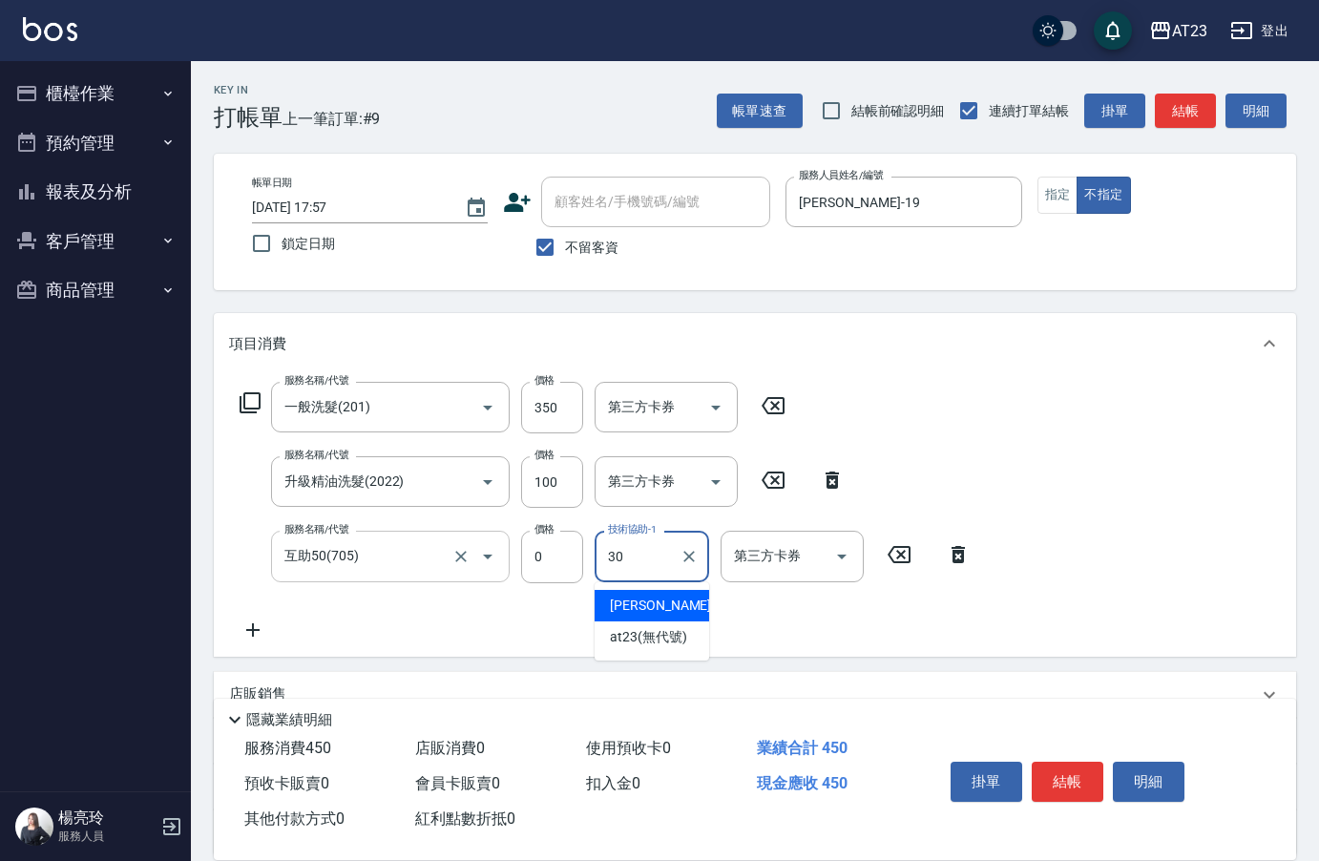
type input "Penny-30"
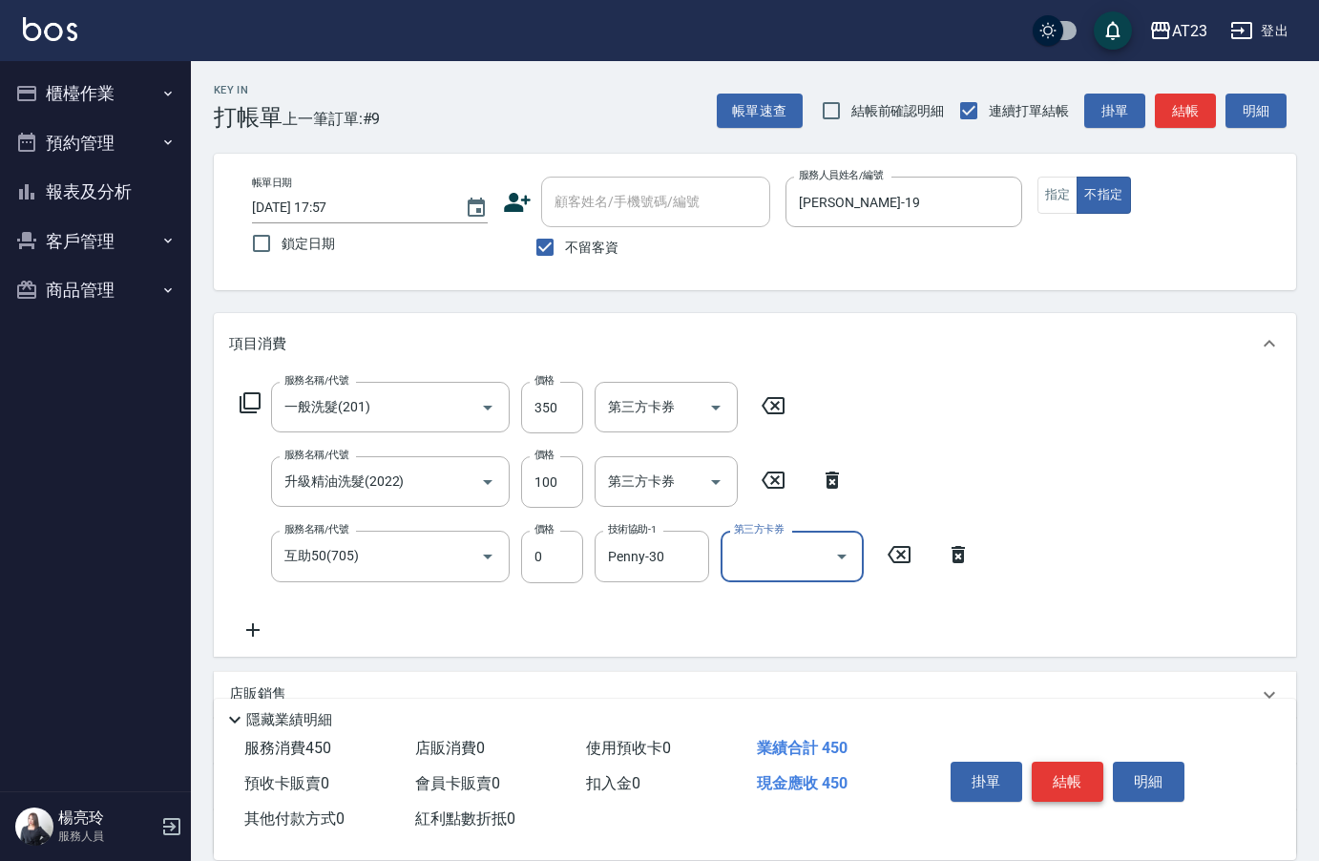
click at [1063, 773] on button "結帳" at bounding box center [1068, 782] width 72 height 40
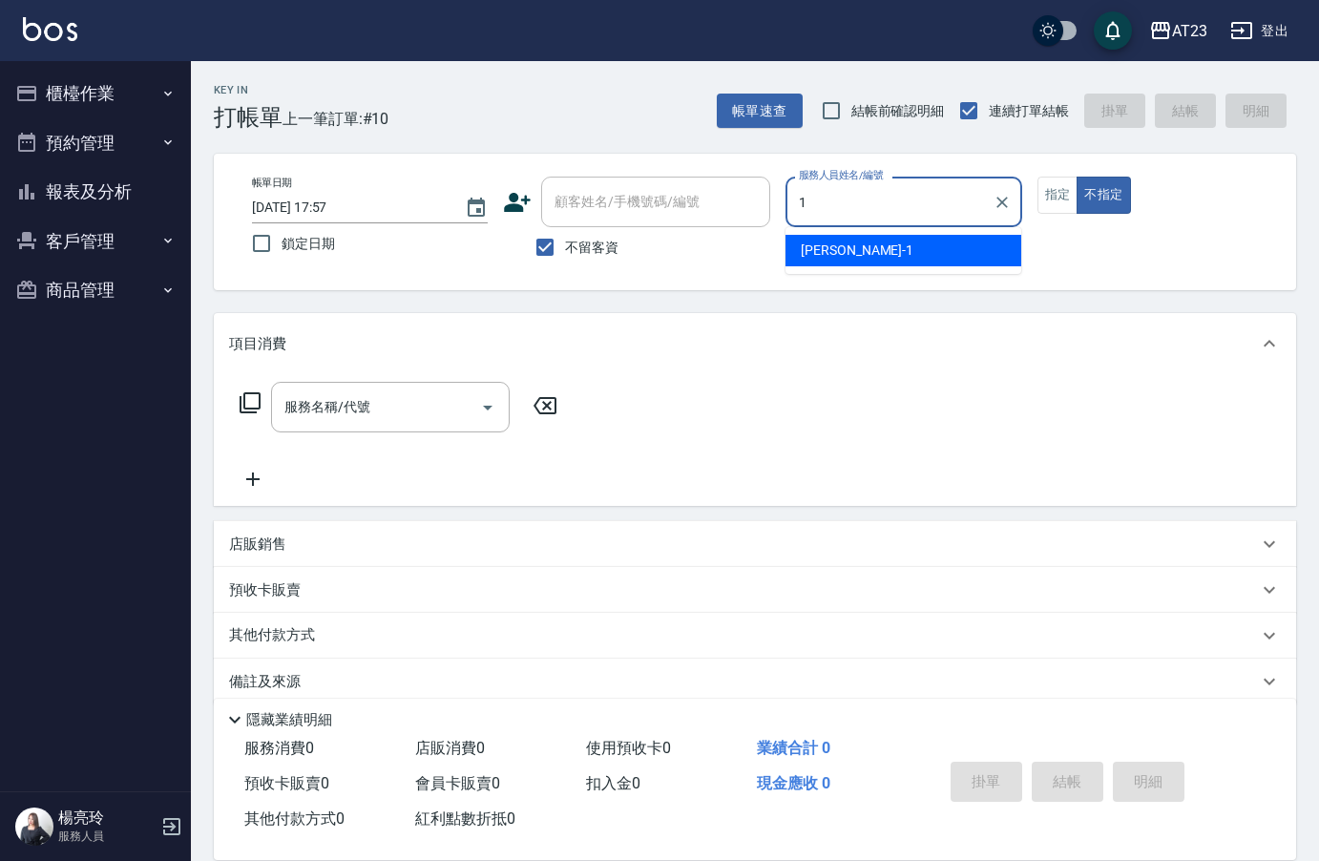
type input "[PERSON_NAME]-1"
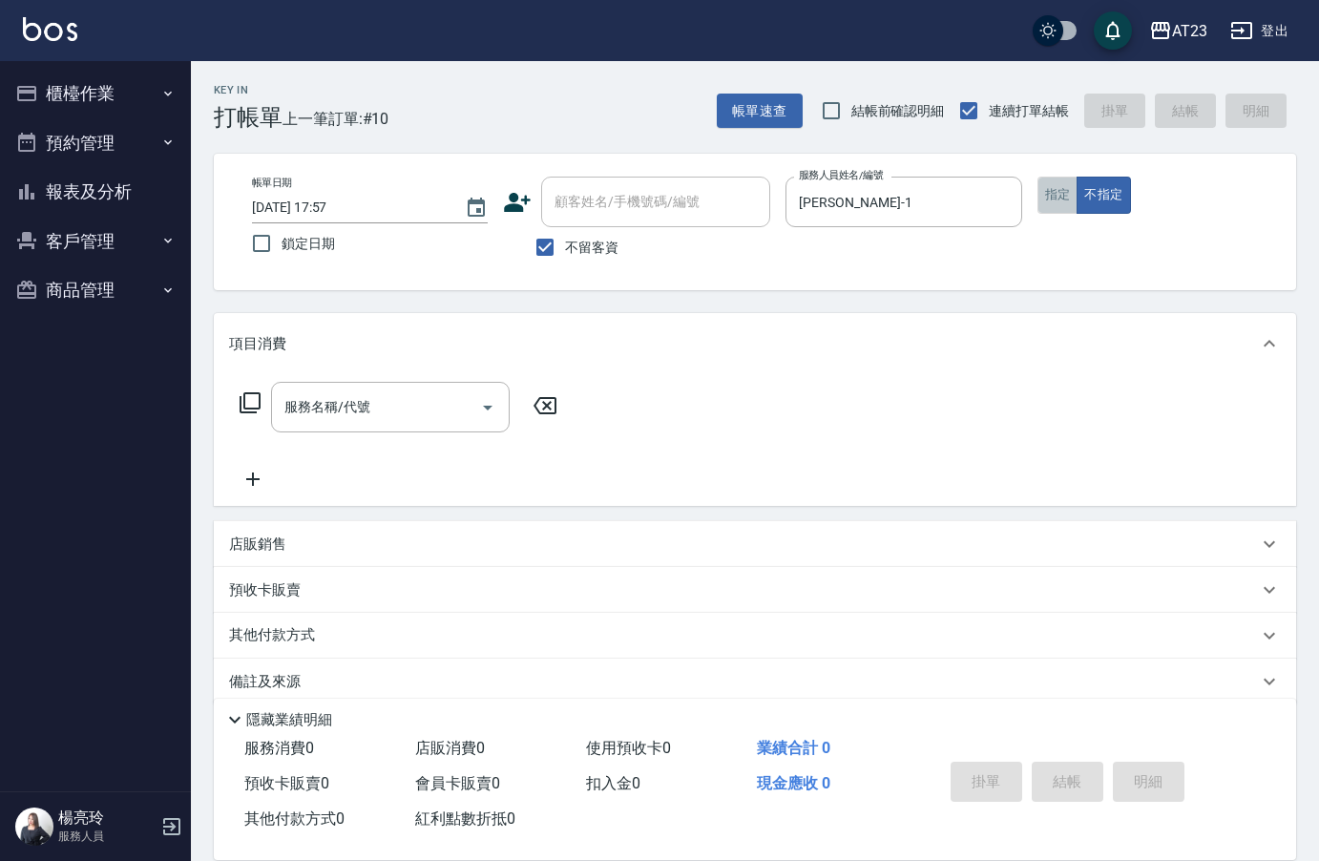
click at [1070, 207] on button "指定" at bounding box center [1058, 195] width 41 height 37
click at [331, 421] on input "服務名稱/代號" at bounding box center [376, 406] width 193 height 33
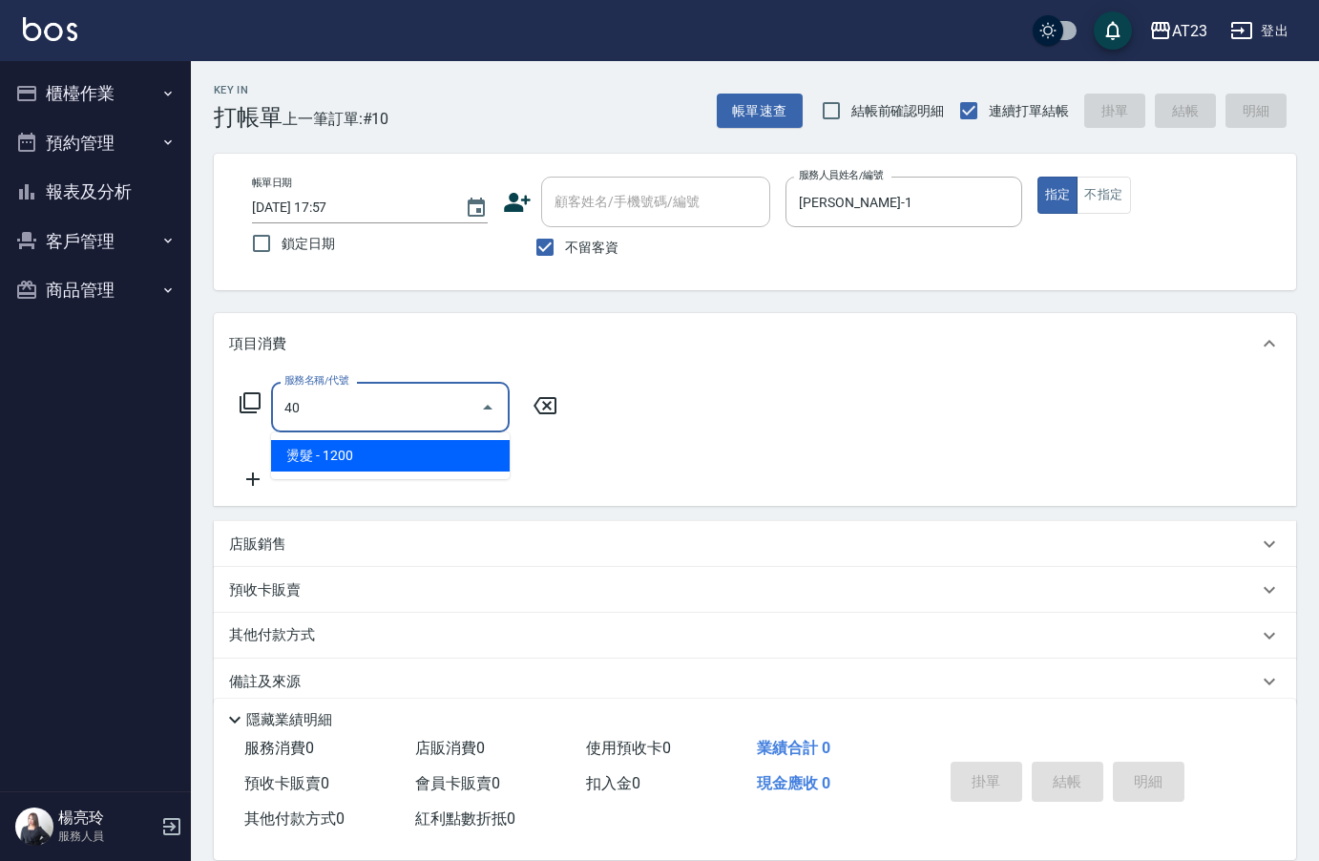
type input "4"
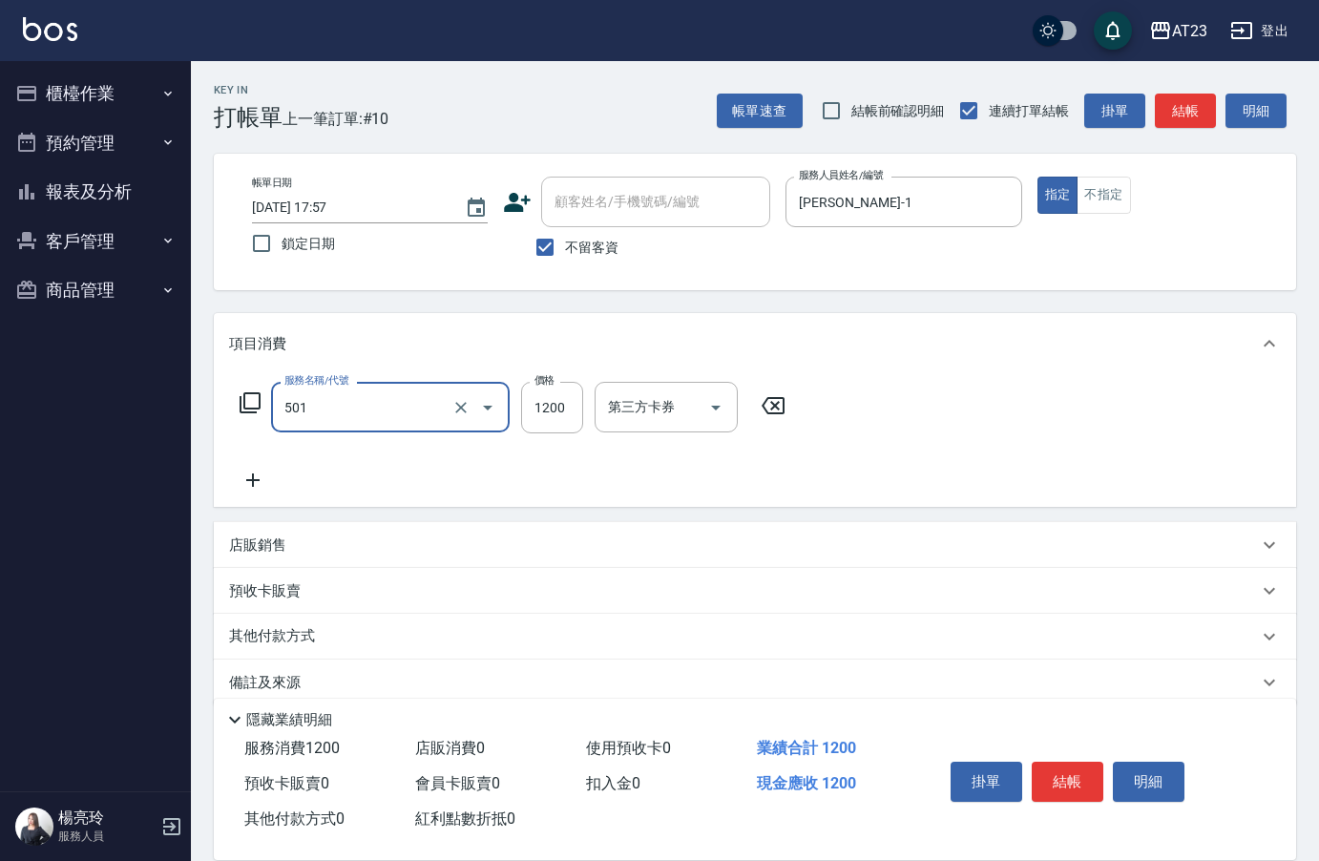
type input "染髮(501)"
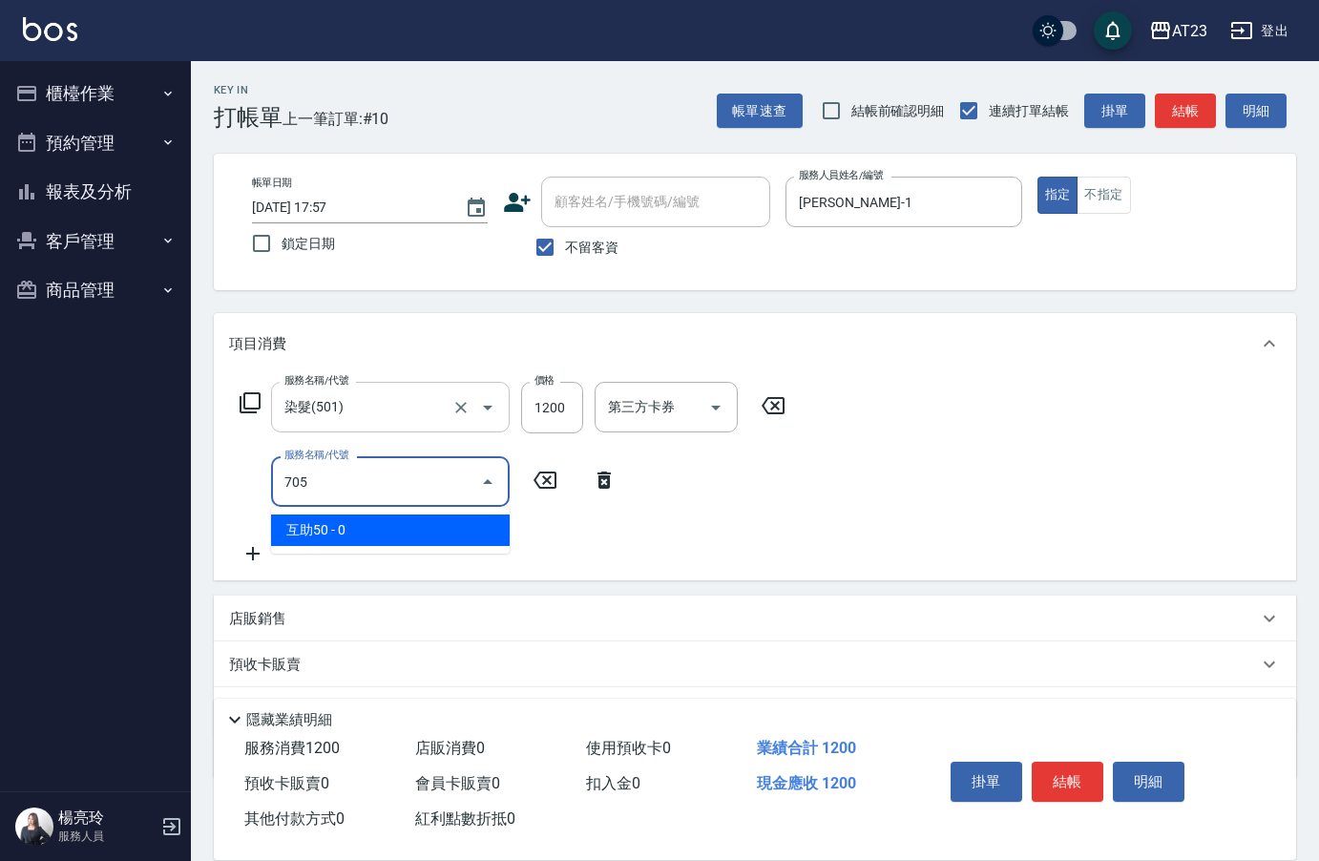
type input "互助50(705)"
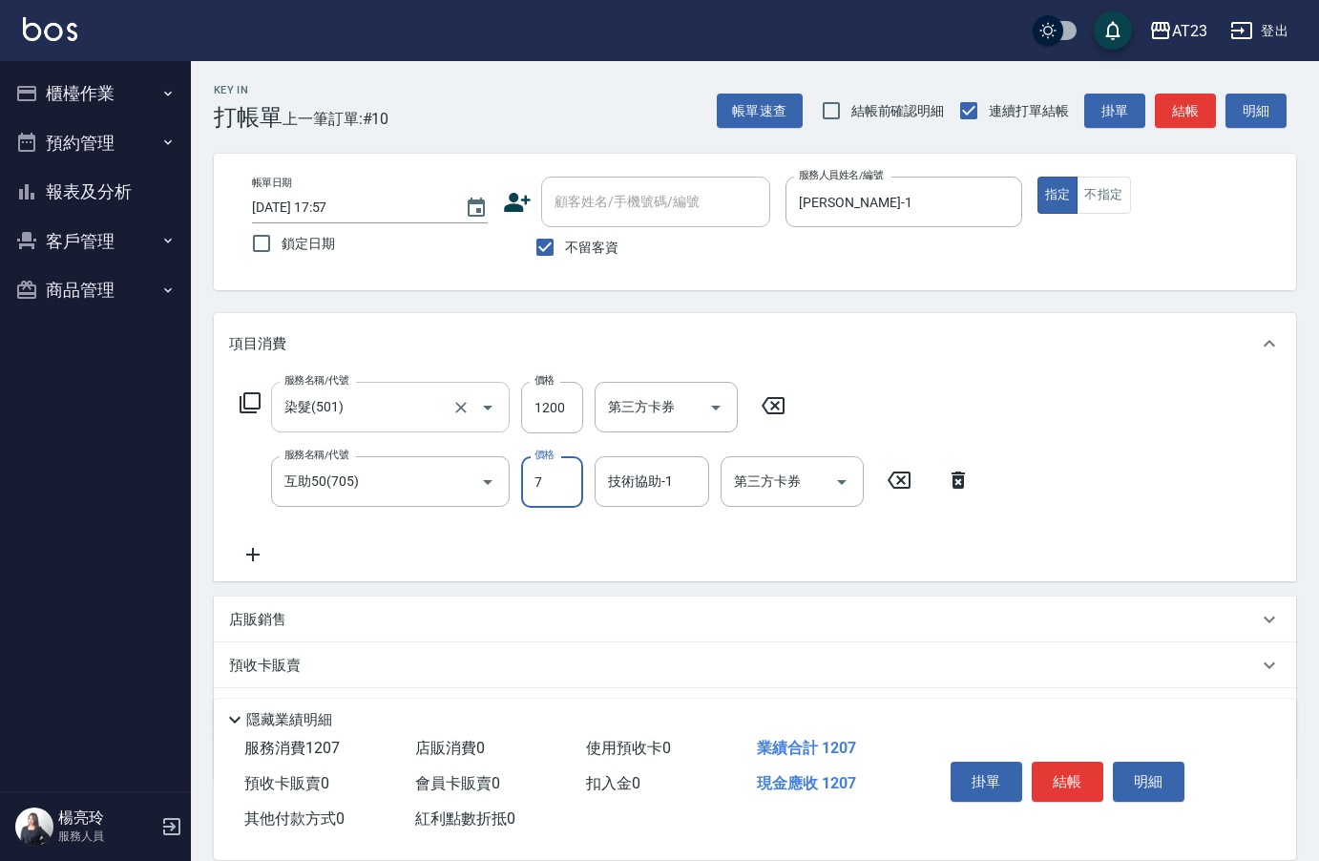
type input "0"
type input "Mandy-7"
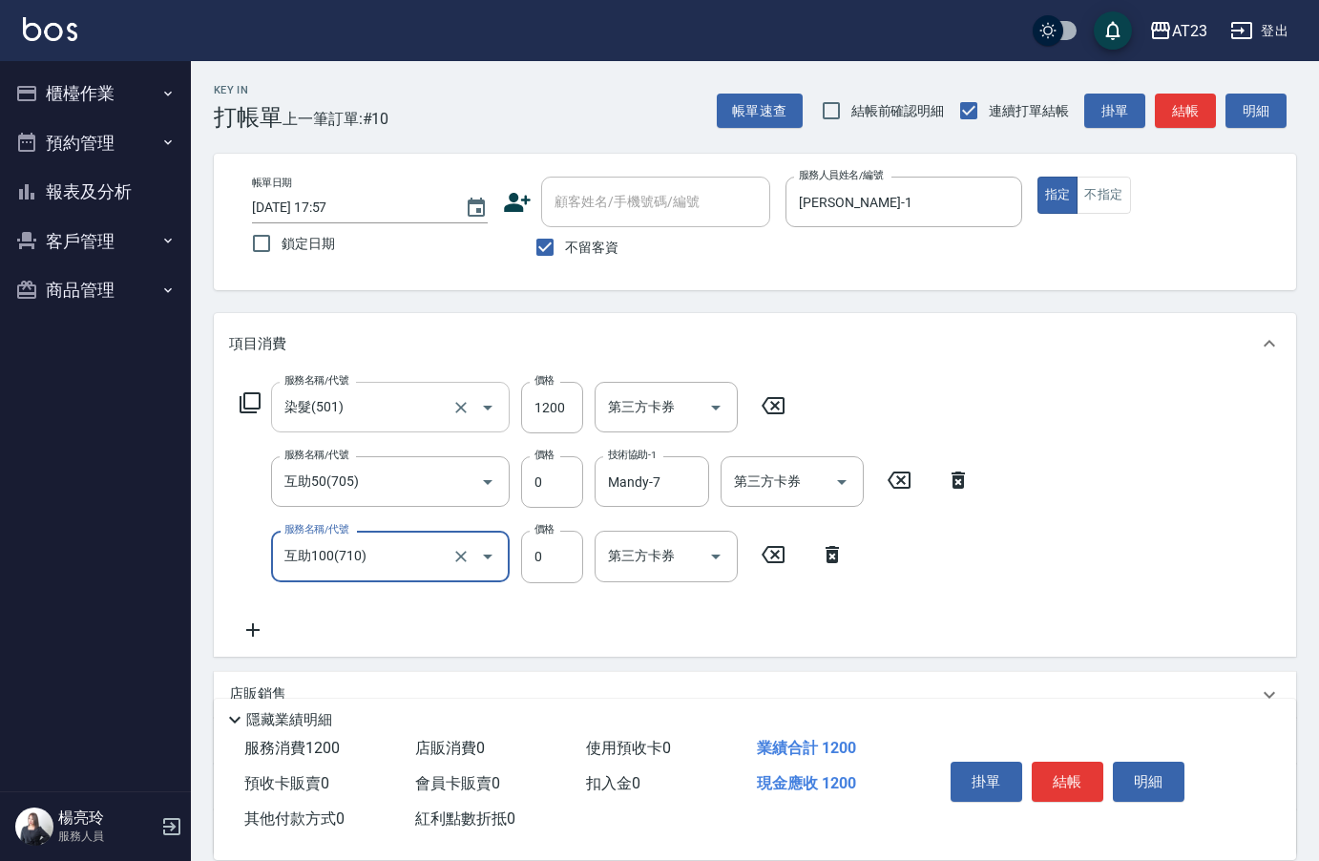
type input "互助100(710)"
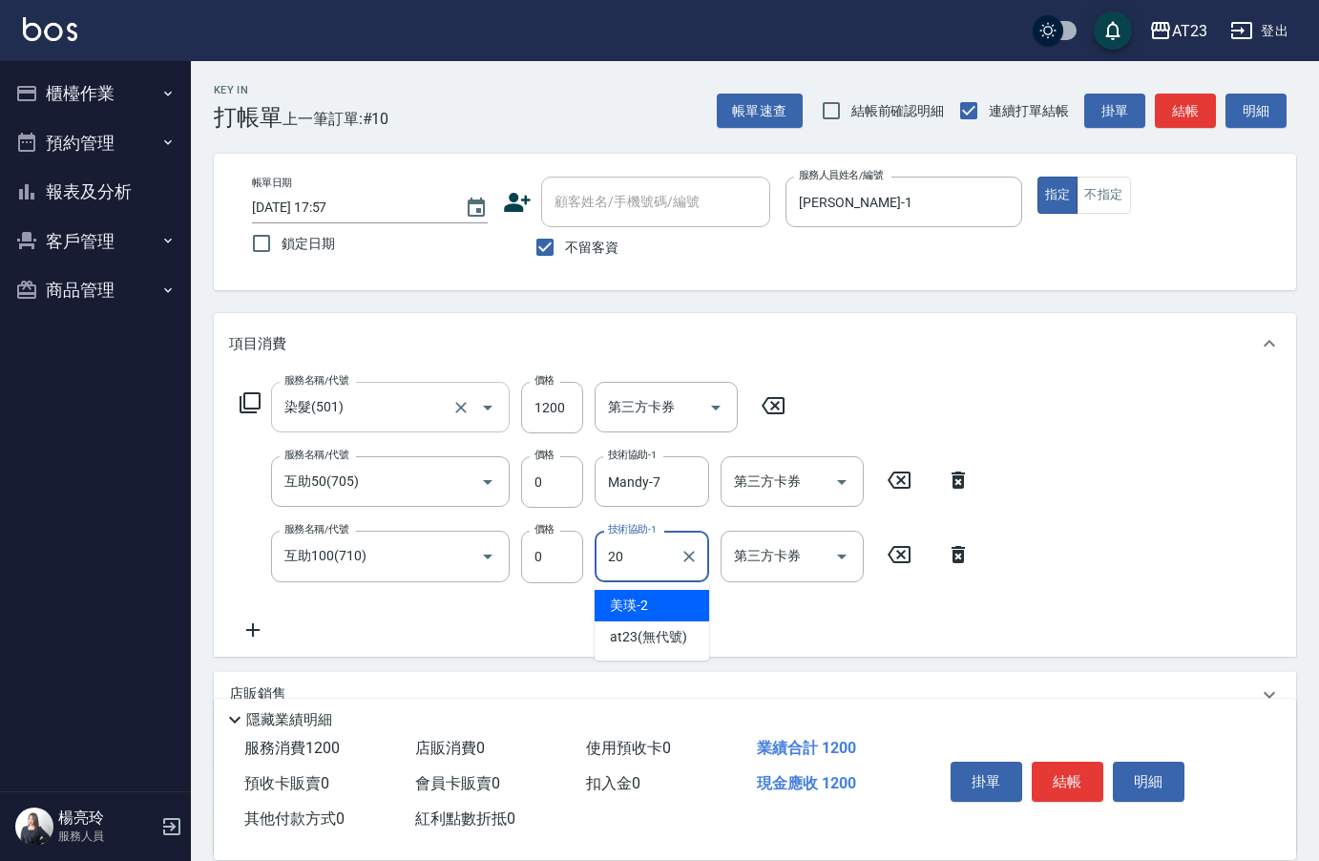
type input "棒棒-20"
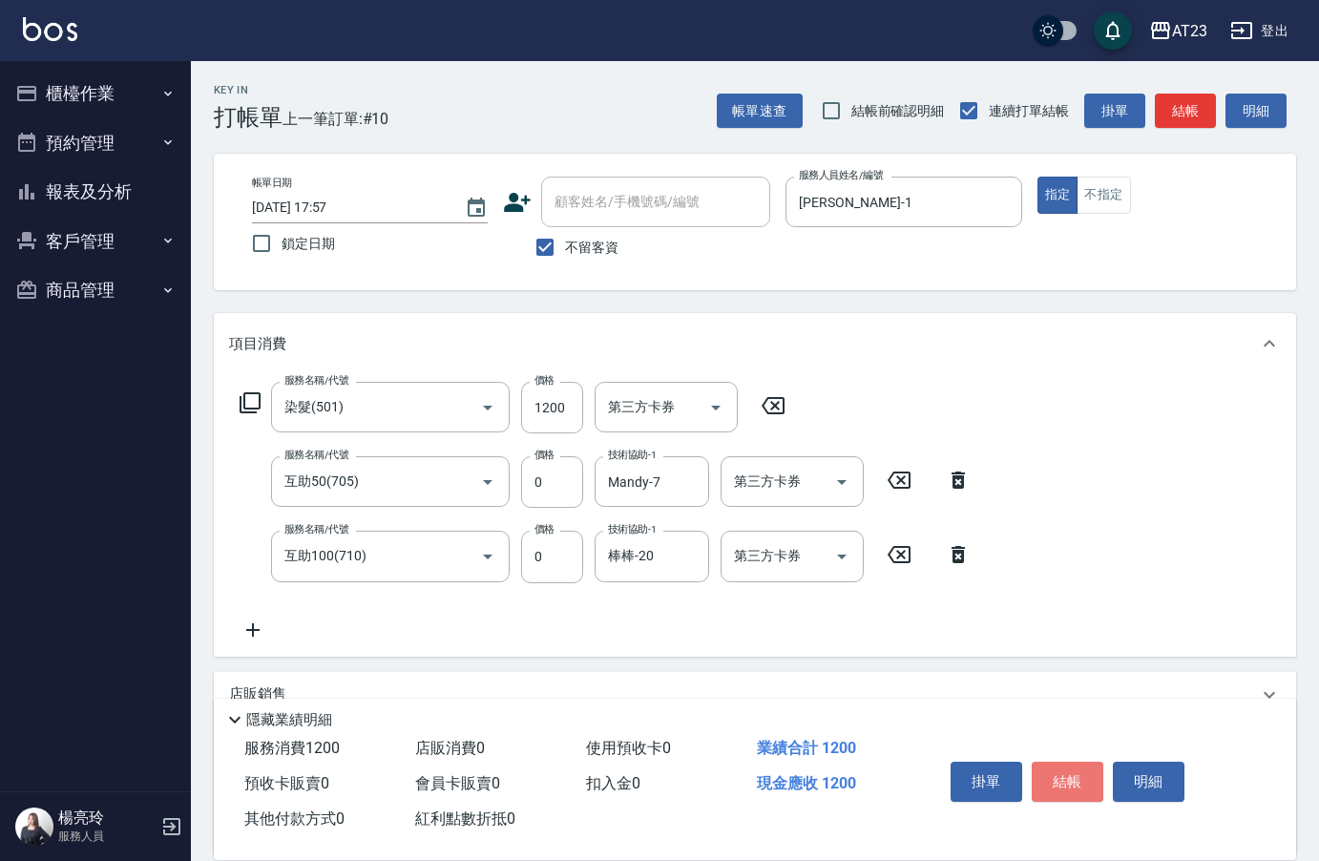
click at [1081, 775] on button "結帳" at bounding box center [1068, 782] width 72 height 40
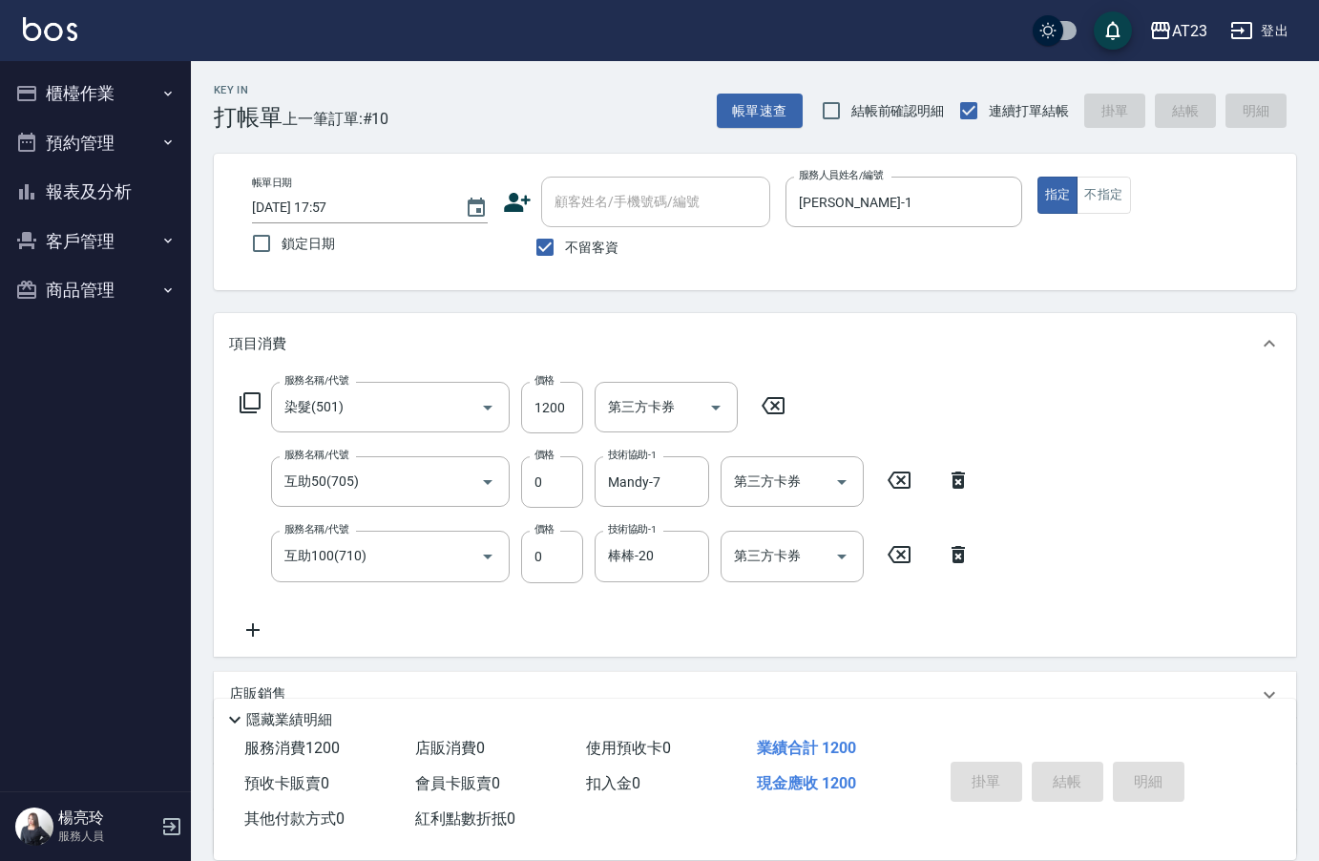
type input "[DATE] 17:58"
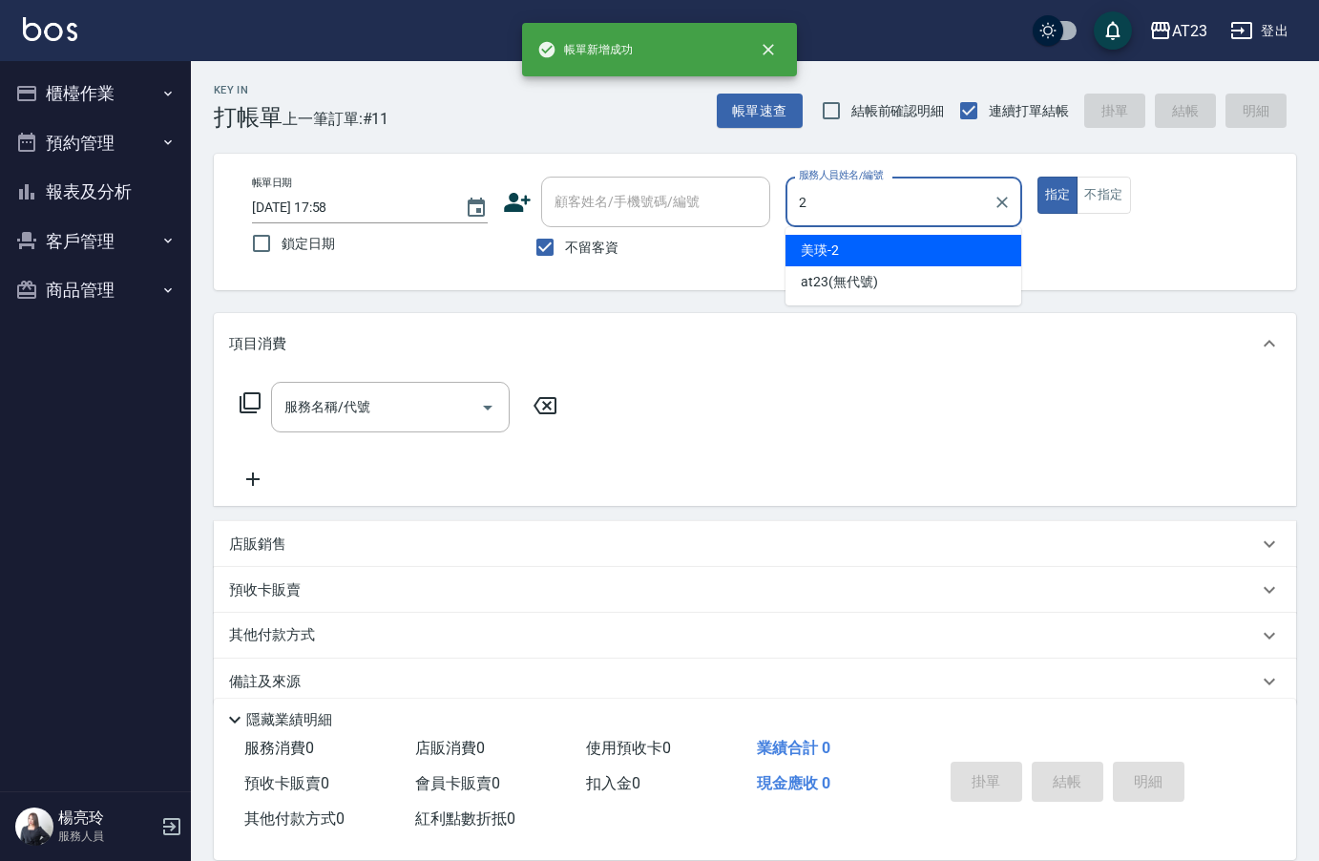
type input "美瑛-2"
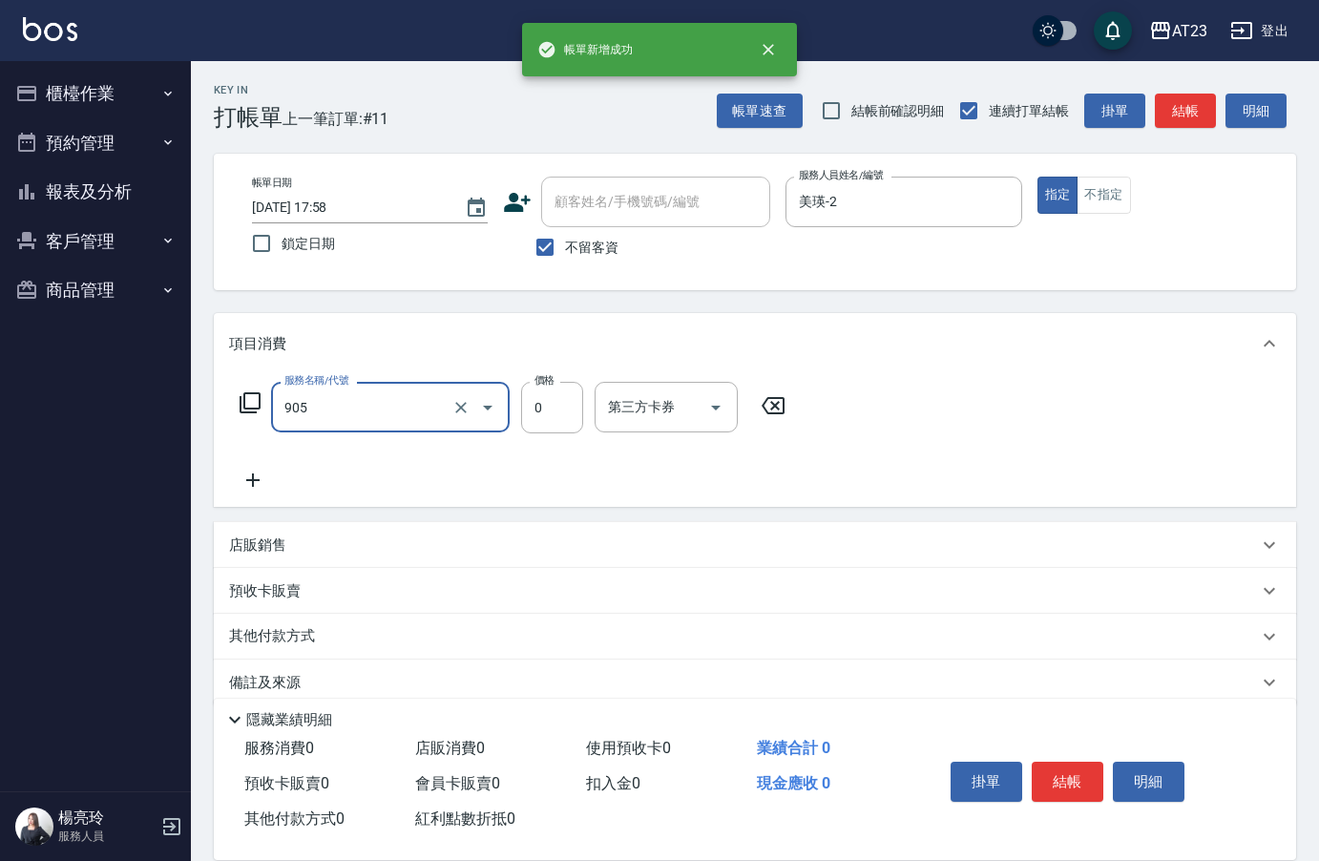
type input "頭皮卡使用(905)"
